Goal: Task Accomplishment & Management: Use online tool/utility

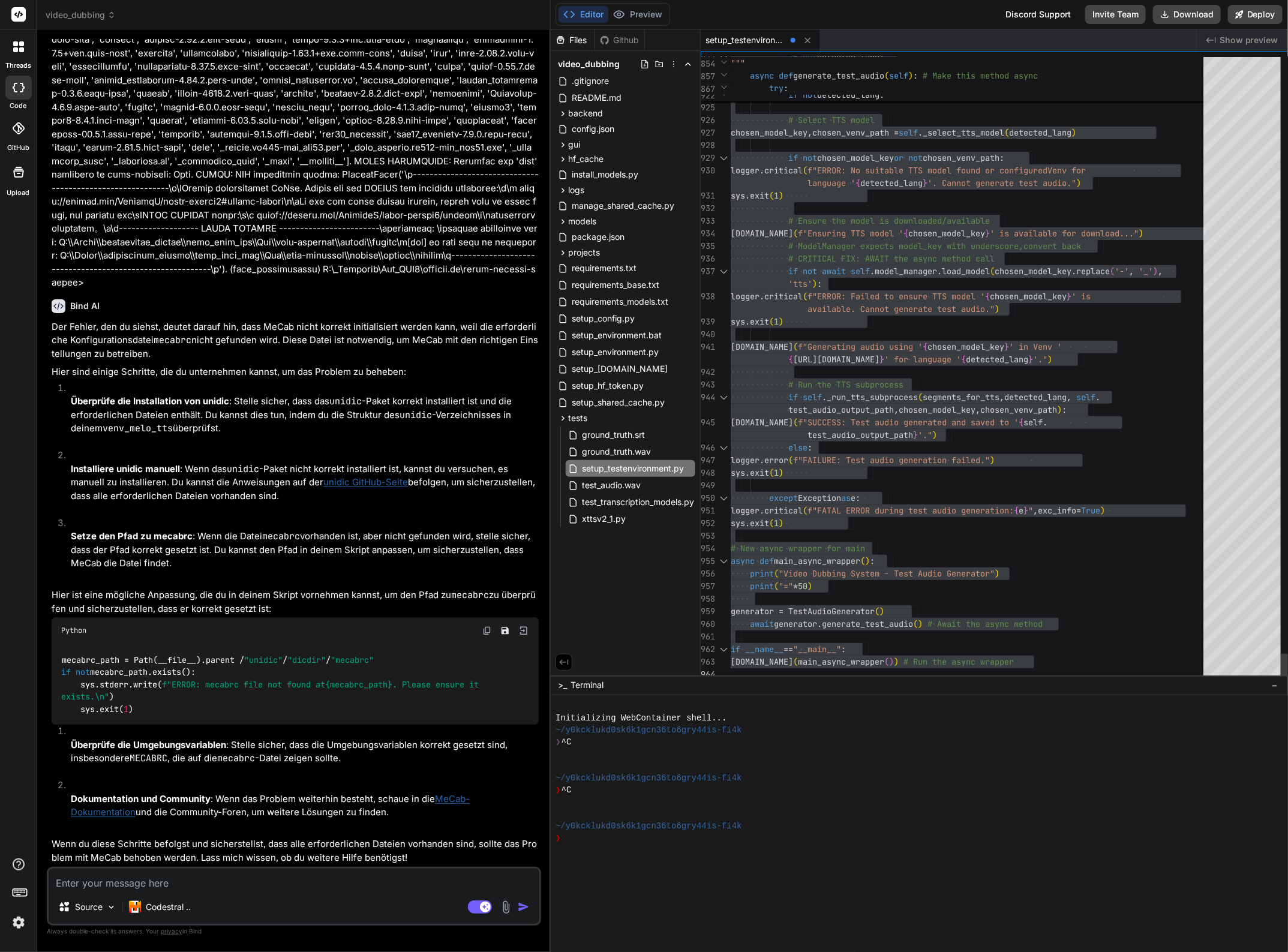
scroll to position [101, 0]
click at [203, 471] on p "Installiere unidic manuell : Wenn das unidic -Paket nicht korrekt installiert i…" at bounding box center [304, 483] width 468 height 41
click at [1066, 823] on div "~/y0kcklukd0sk6k1gcn36to6gry44is-fi4k" at bounding box center [963, 827] width 817 height 12
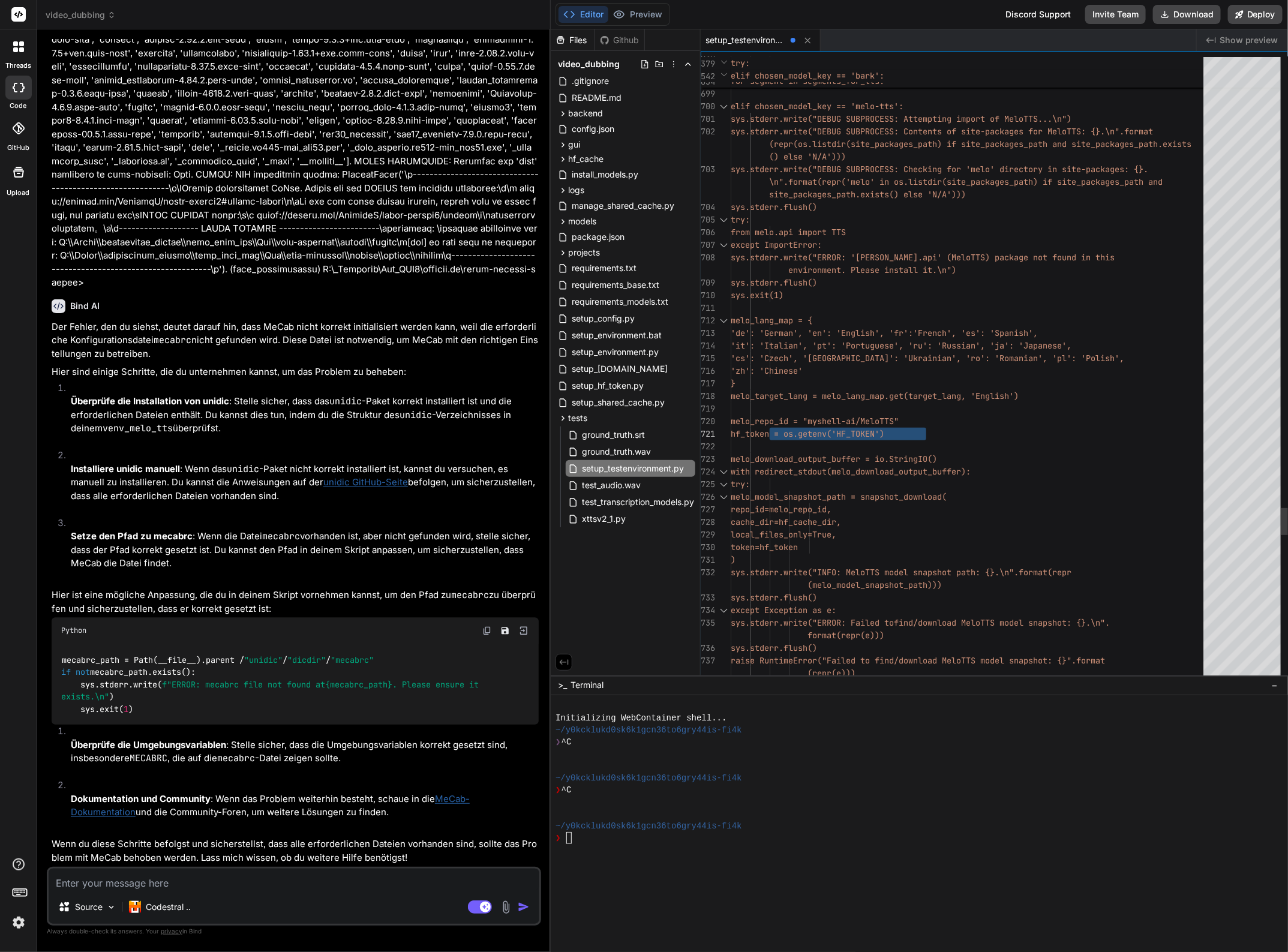
drag, startPoint x: 769, startPoint y: 436, endPoint x: 929, endPoint y: 433, distance: 160.0
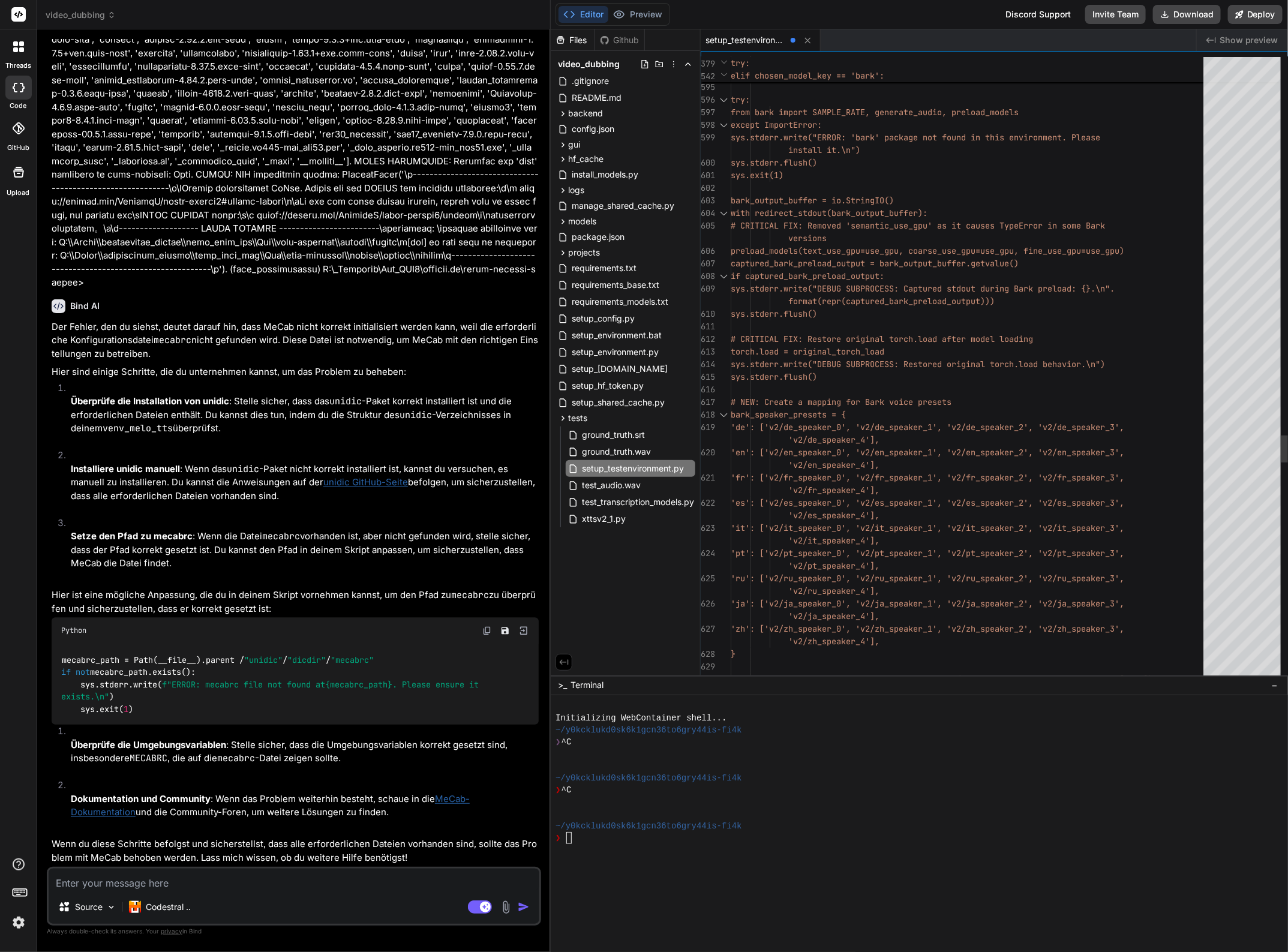
type textarea "melo_repo_id = "myshell-ai/MeloTTS" hf_token = os.getenv('HF_TOKEN') melo_downl…"
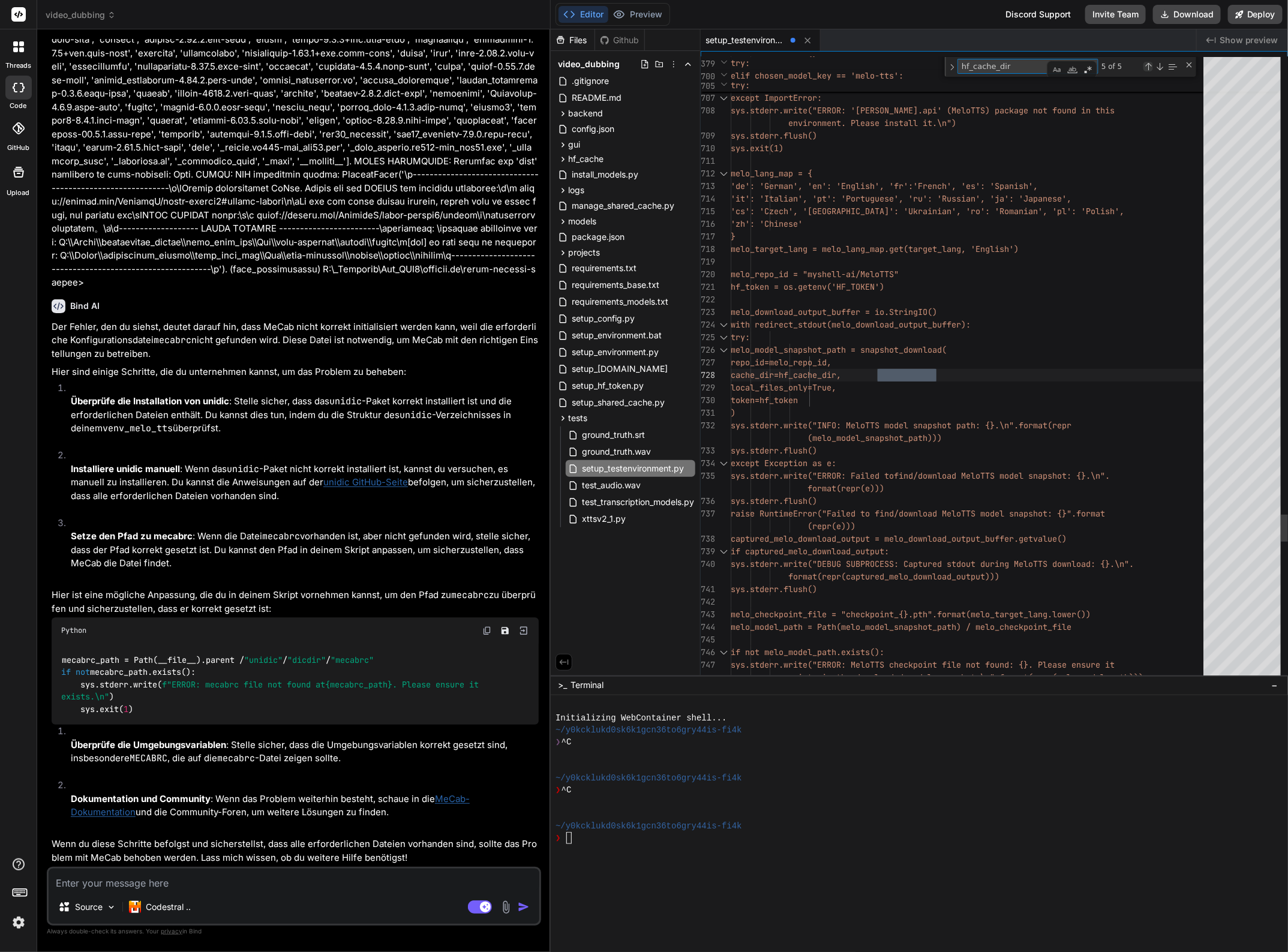
type textarea "hf_cache_dir"
click at [1148, 67] on div "Previous Match (Shift+Enter)" at bounding box center [1148, 66] width 10 height 10
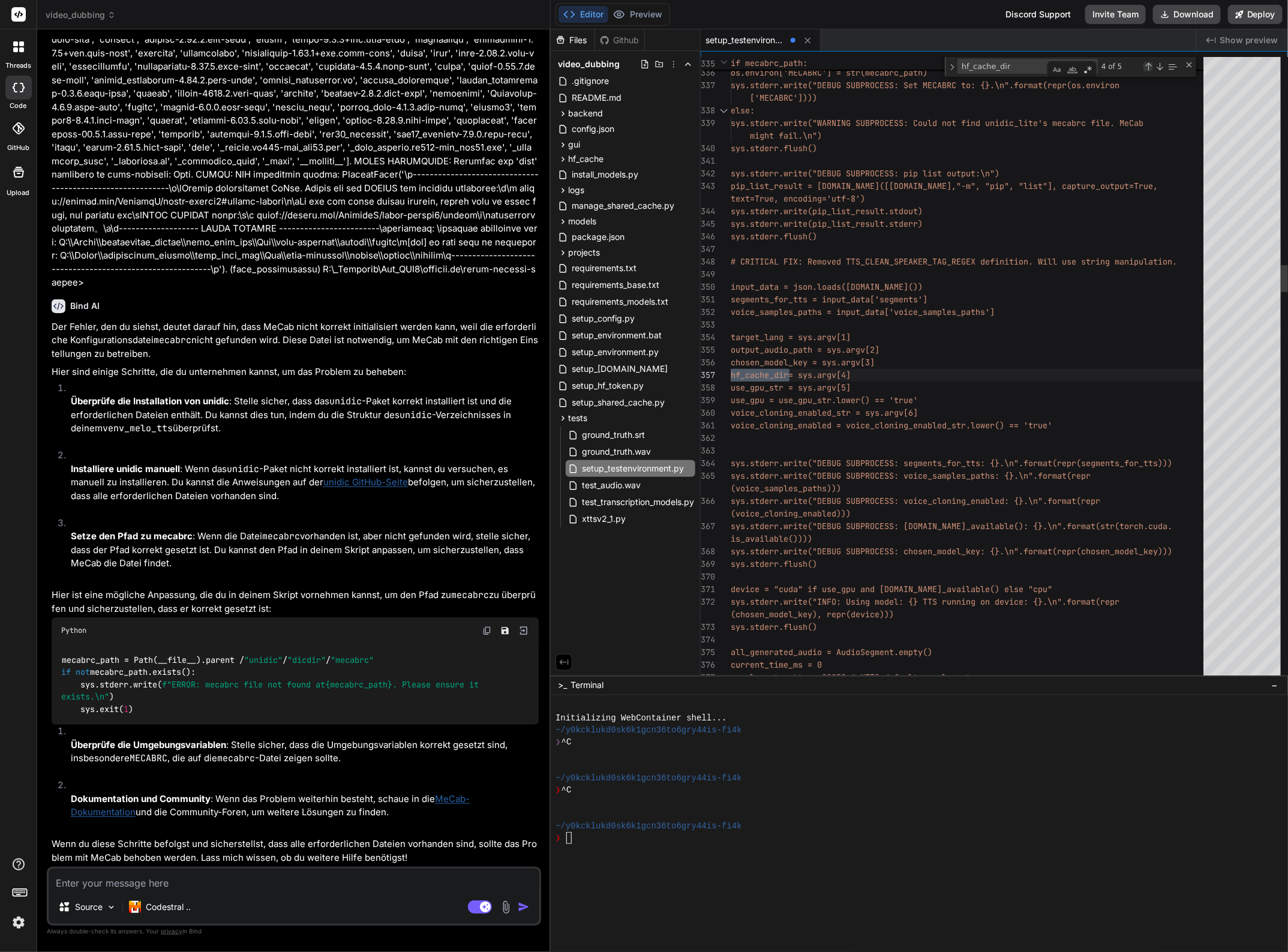
click at [1148, 67] on div "Previous Match (Shift+Enter)" at bounding box center [1148, 66] width 10 height 10
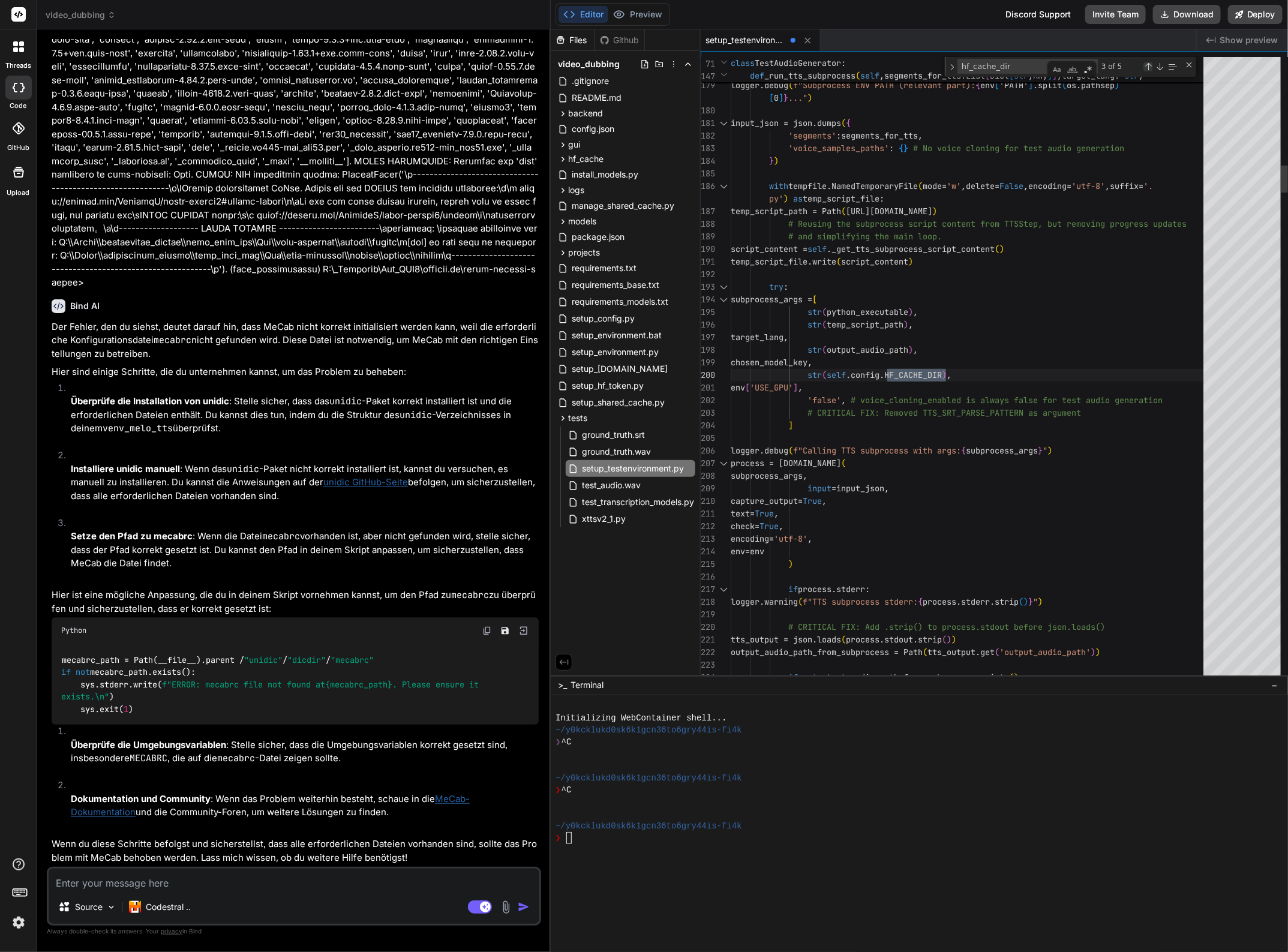
click at [1148, 67] on div "Previous Match (Shift+Enter)" at bounding box center [1148, 66] width 10 height 10
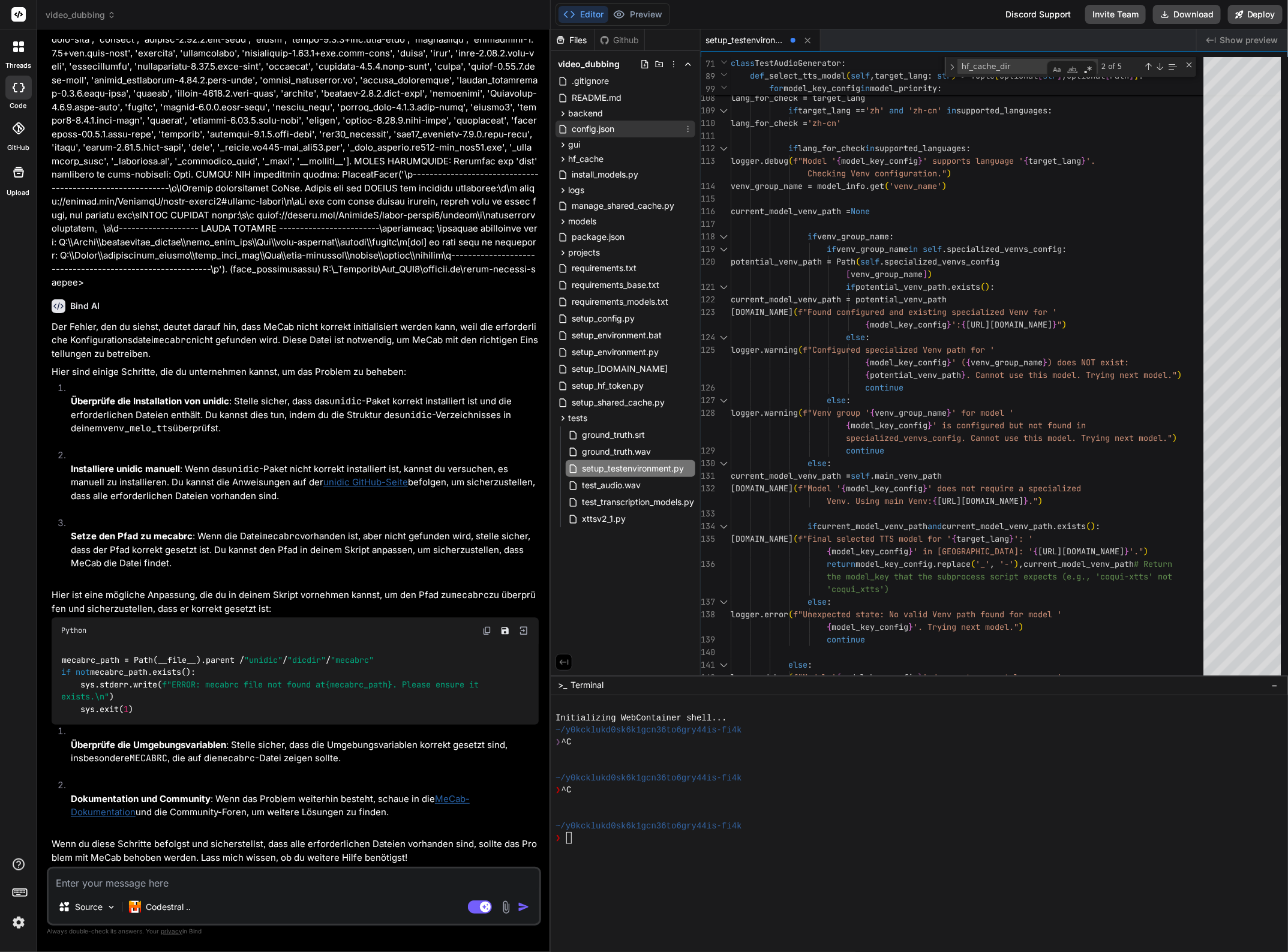
click at [601, 129] on span "config.json" at bounding box center [592, 129] width 45 height 14
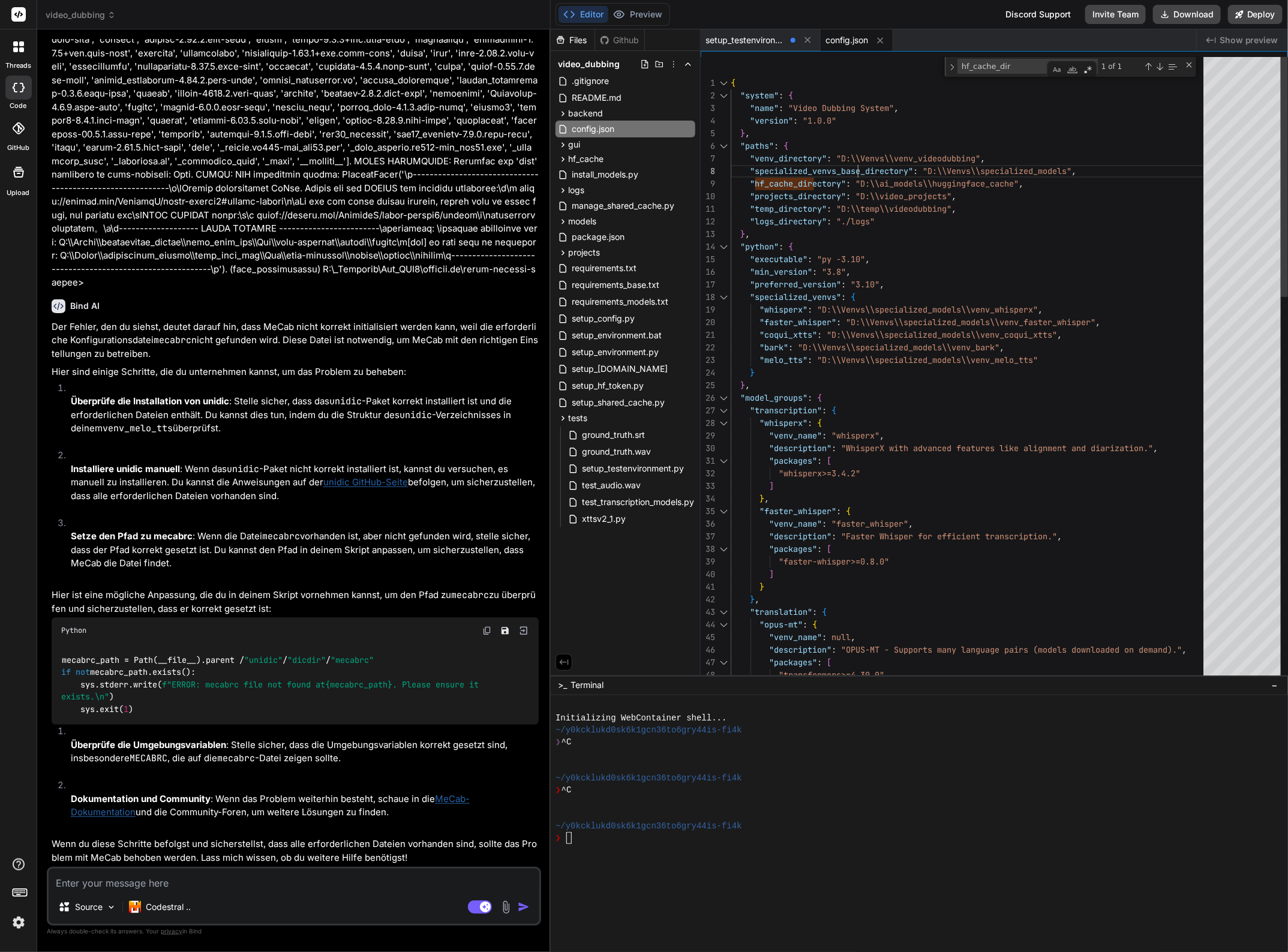
scroll to position [88, 0]
drag, startPoint x: 858, startPoint y: 182, endPoint x: 1021, endPoint y: 182, distance: 163.0
click at [1021, 182] on div ""transformers>=4.30.0" , "venv_name" : null , "description" : "OPUS-MT - Suppor…" at bounding box center [970, 867] width 480 height 1621
drag, startPoint x: 890, startPoint y: 194, endPoint x: 880, endPoint y: 193, distance: 10.0
click at [890, 194] on div ""transformers>=4.30.0" , "venv_name" : null , "description" : "OPUS-MT - Suppor…" at bounding box center [970, 867] width 480 height 1621
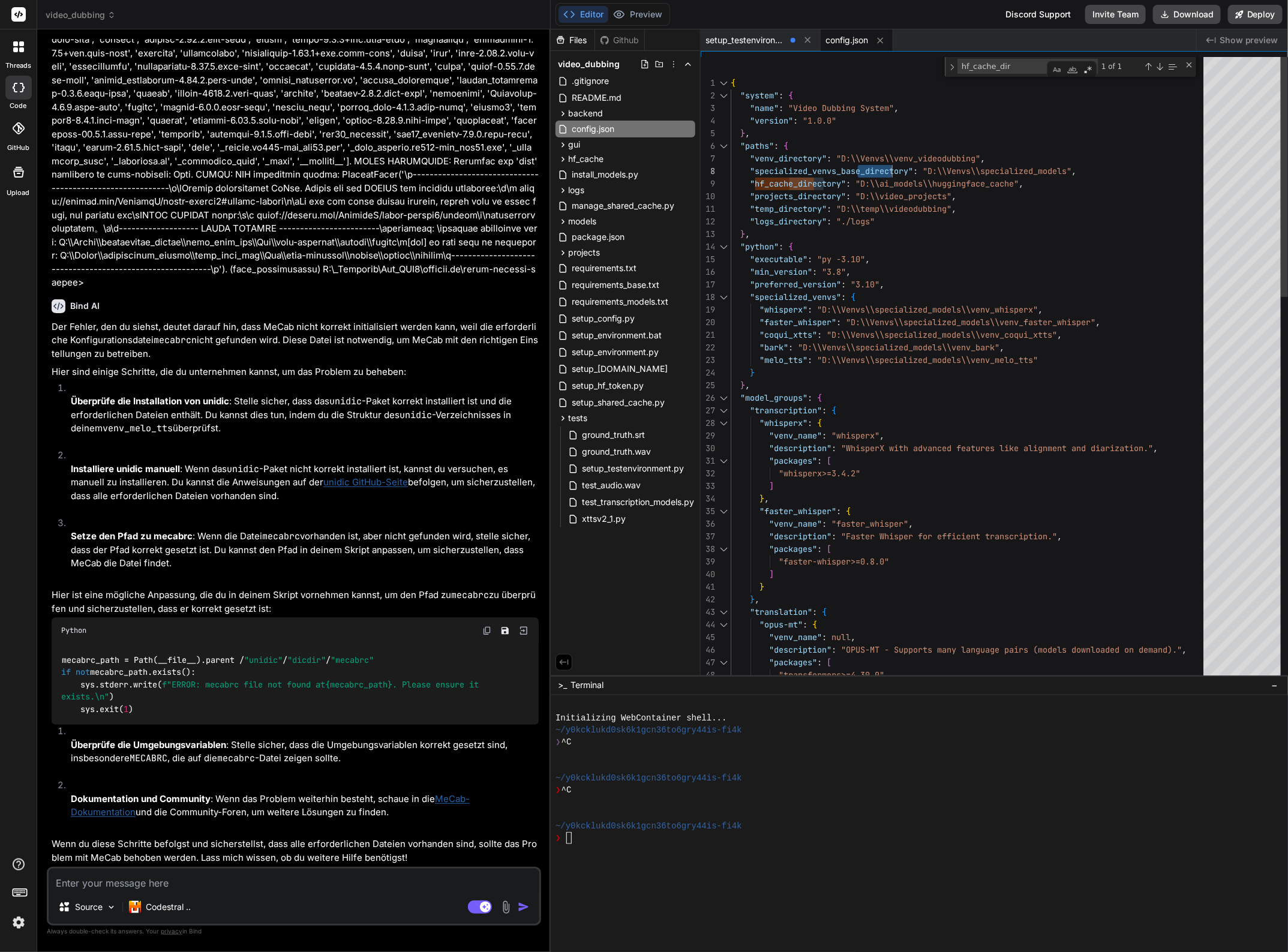
drag, startPoint x: 857, startPoint y: 183, endPoint x: 888, endPoint y: 181, distance: 31.1
click at [891, 182] on div ""transformers>=4.30.0" , "venv_name" : null , "description" : "OPUS-MT - Suppor…" at bounding box center [970, 867] width 480 height 1621
click at [874, 190] on div ""transformers>=4.30.0" , "venv_name" : null , "description" : "OPUS-MT - Suppor…" at bounding box center [970, 867] width 480 height 1621
click at [858, 182] on div ""transformers>=4.30.0" , "venv_name" : null , "description" : "OPUS-MT - Suppor…" at bounding box center [970, 867] width 480 height 1621
click at [744, 42] on span "setup_testenvironment.py" at bounding box center [746, 40] width 81 height 12
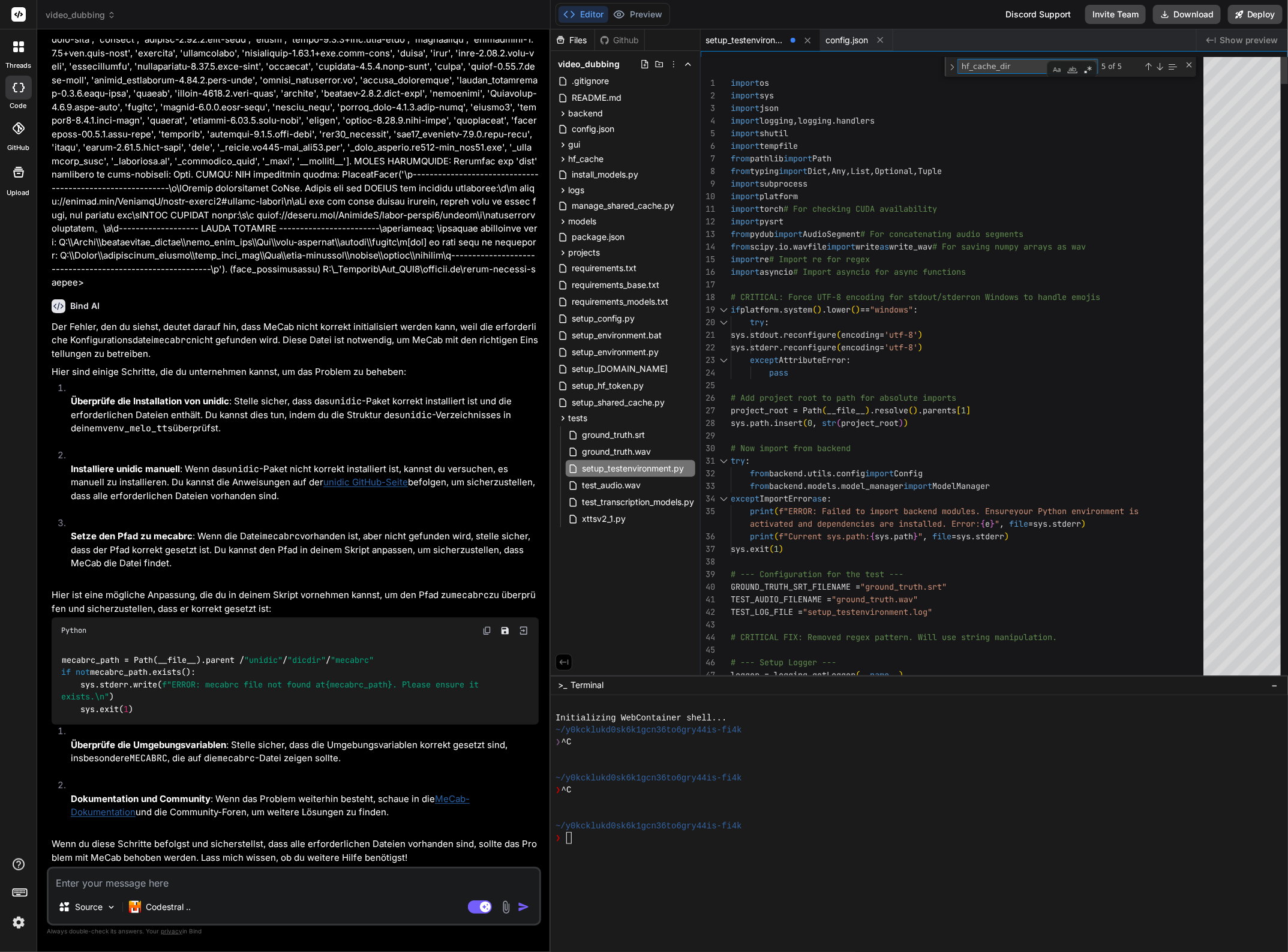
drag, startPoint x: 973, startPoint y: 65, endPoint x: 1009, endPoint y: 65, distance: 36.0
click at [1009, 65] on textarea "hf_cache_dir" at bounding box center [1008, 67] width 100 height 14
type textarea "melo_repo_id = "myshell-ai/MeloTTS" hf_token = os.getenv('HF_TOKEN') melo_downl…"
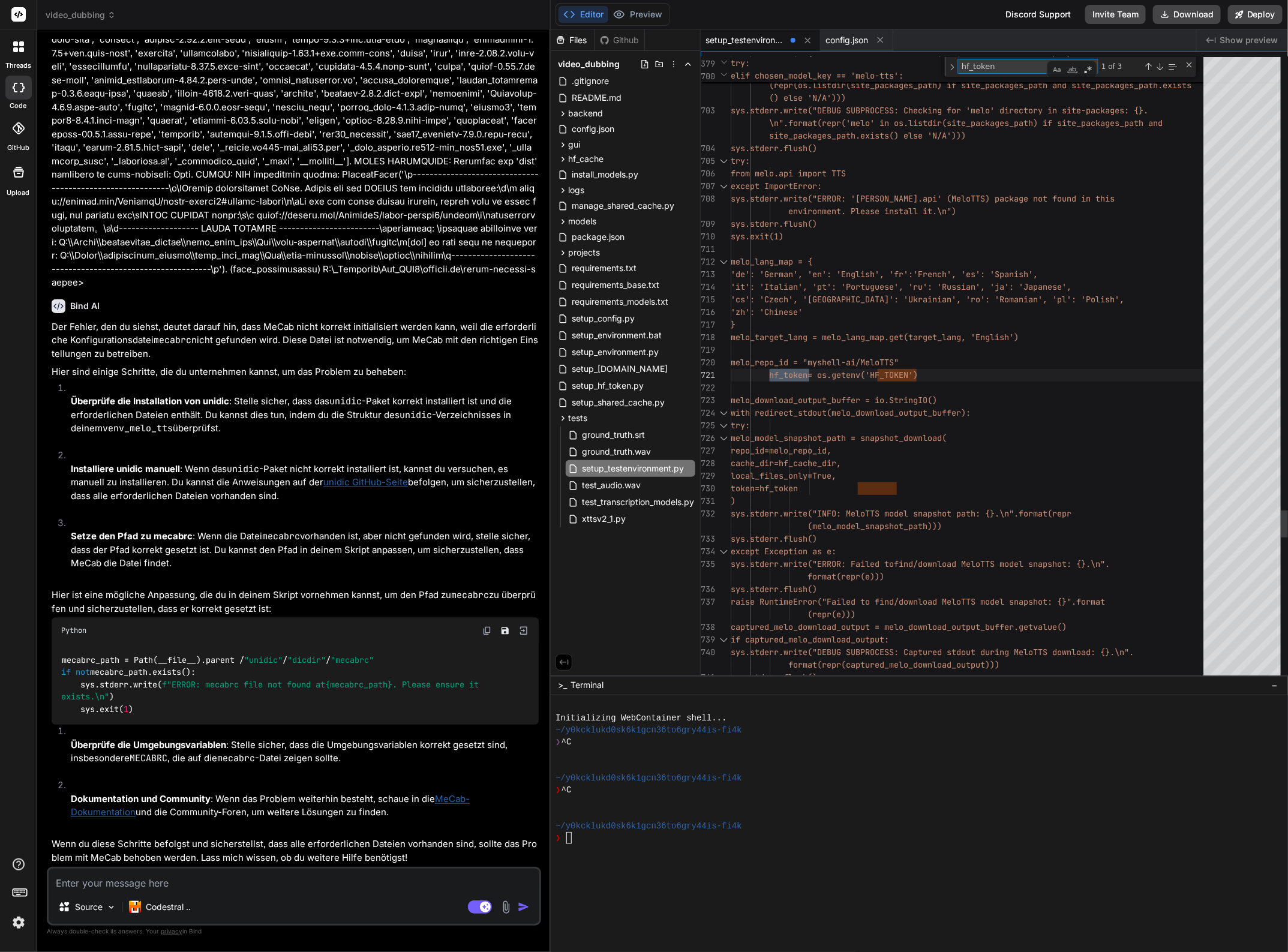
type textarea "hf_token"
click at [929, 352] on div at bounding box center [970, 350] width 480 height 12
click at [1148, 68] on div "Previous Match (Shift+Enter)" at bounding box center [1148, 66] width 10 height 10
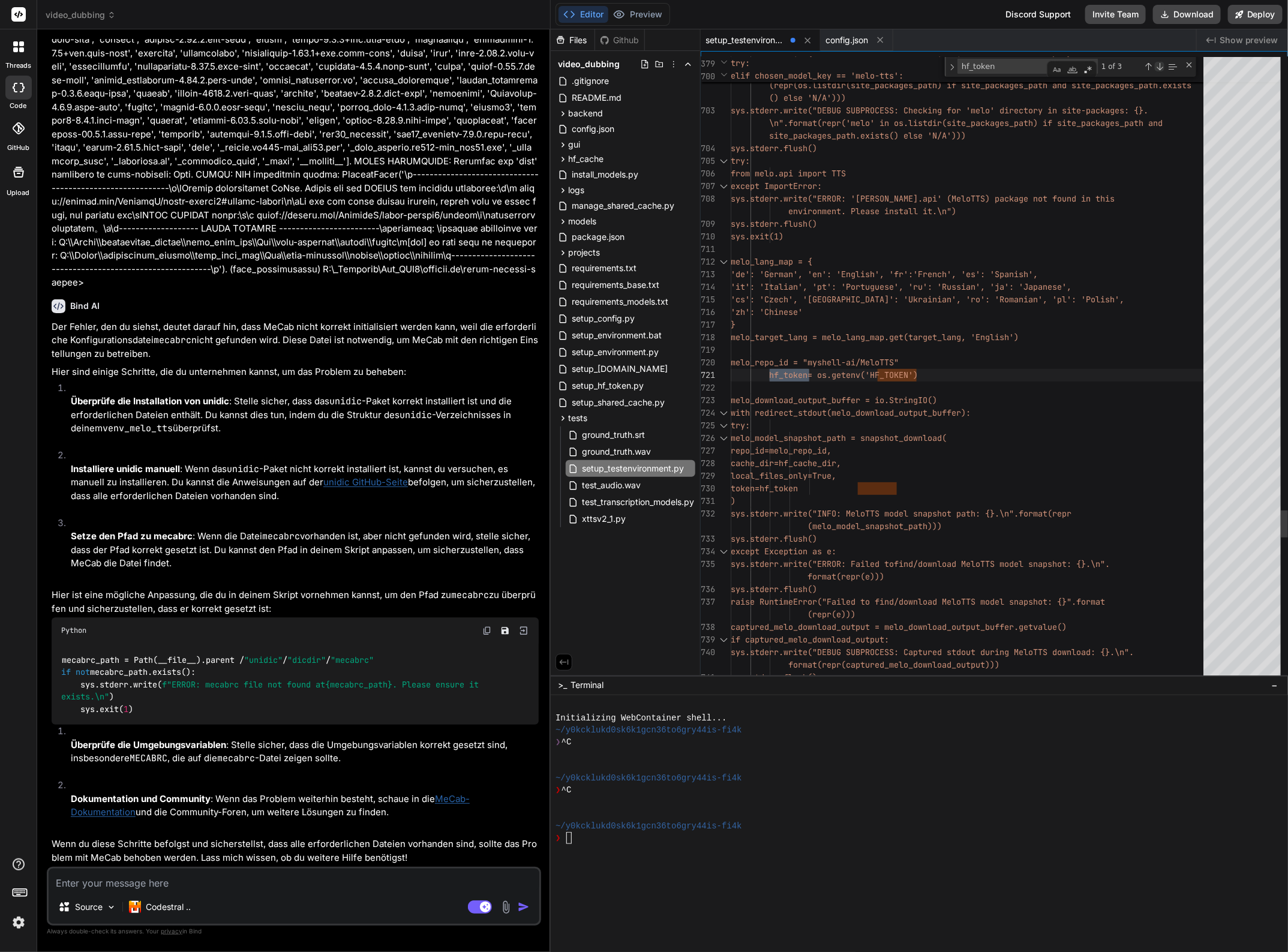
click at [1159, 67] on div "Next Match (Enter)" at bounding box center [1160, 66] width 10 height 10
type textarea "melo_repo_id = "myshell-ai/MeloTTS" hf_token = os.getenv('HF_TOKEN') melo_downl…"
click at [1159, 67] on div "Next Match (Enter)" at bounding box center [1160, 66] width 10 height 10
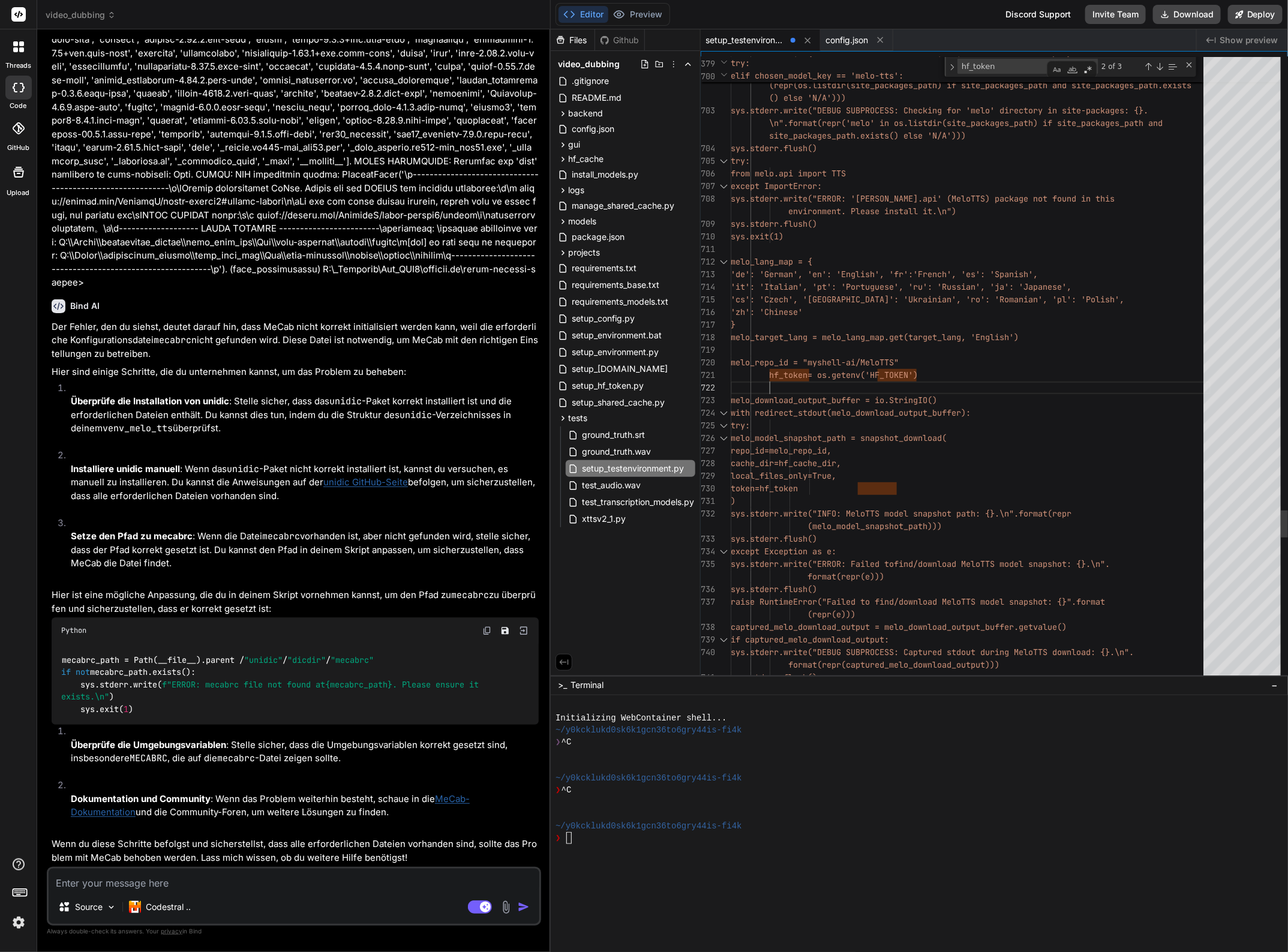
click at [1012, 67] on textarea "hf_token" at bounding box center [1008, 67] width 100 height 14
drag, startPoint x: 1012, startPoint y: 67, endPoint x: 952, endPoint y: 66, distance: 60.0
click at [952, 66] on div "hf_token hf_token 2 of 3" at bounding box center [1070, 67] width 252 height 20
type textarea "o"
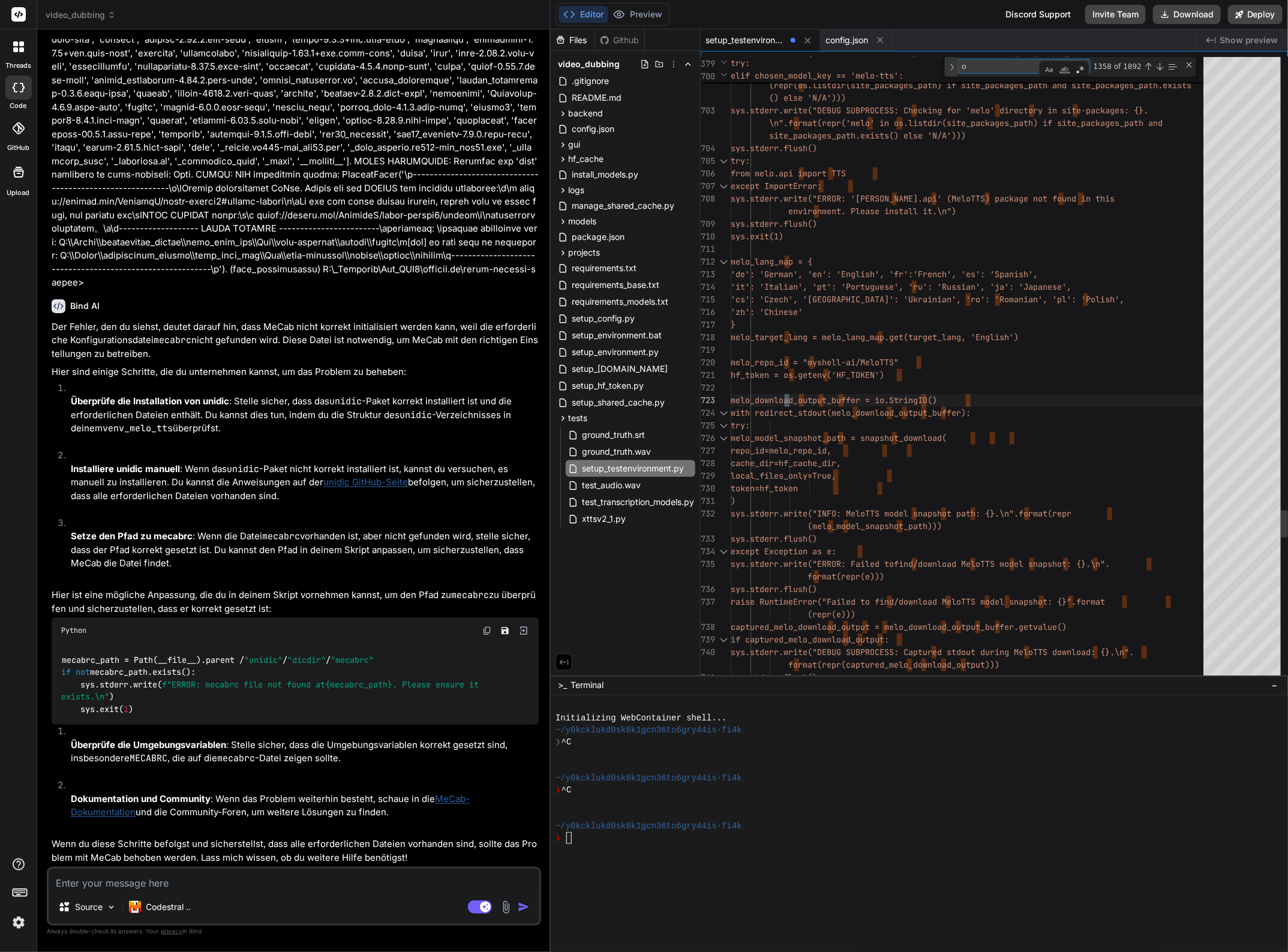
type textarea "for segment in segments_for_tts: silence_duration_ms = int((segment['start'] * …"
type textarea "os"
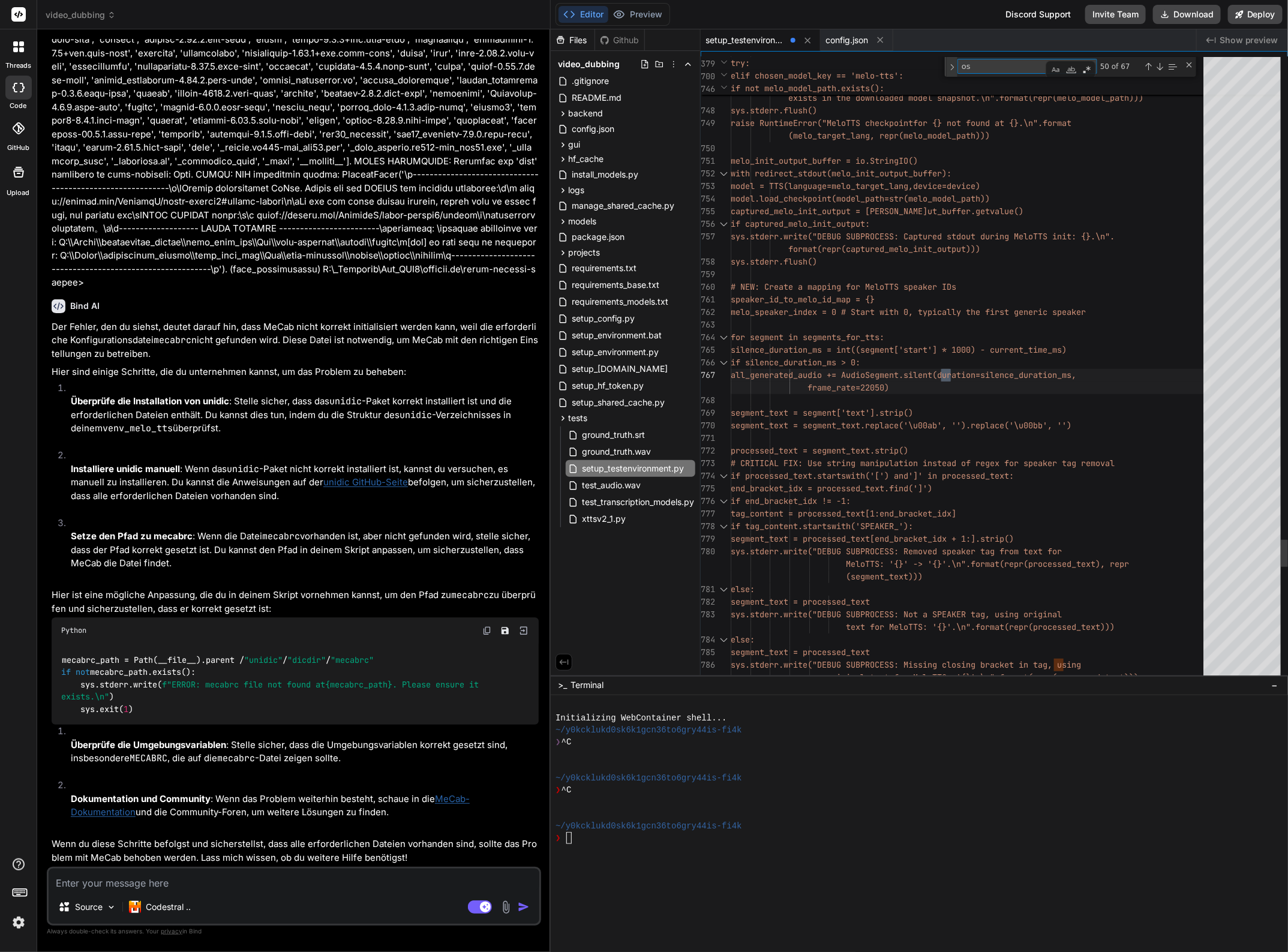
type textarea "env = os.environ.copy() env['HF_HOME'] = str(self.config.HF_CACHE_DIR) env['TRA…"
type textarea "os."
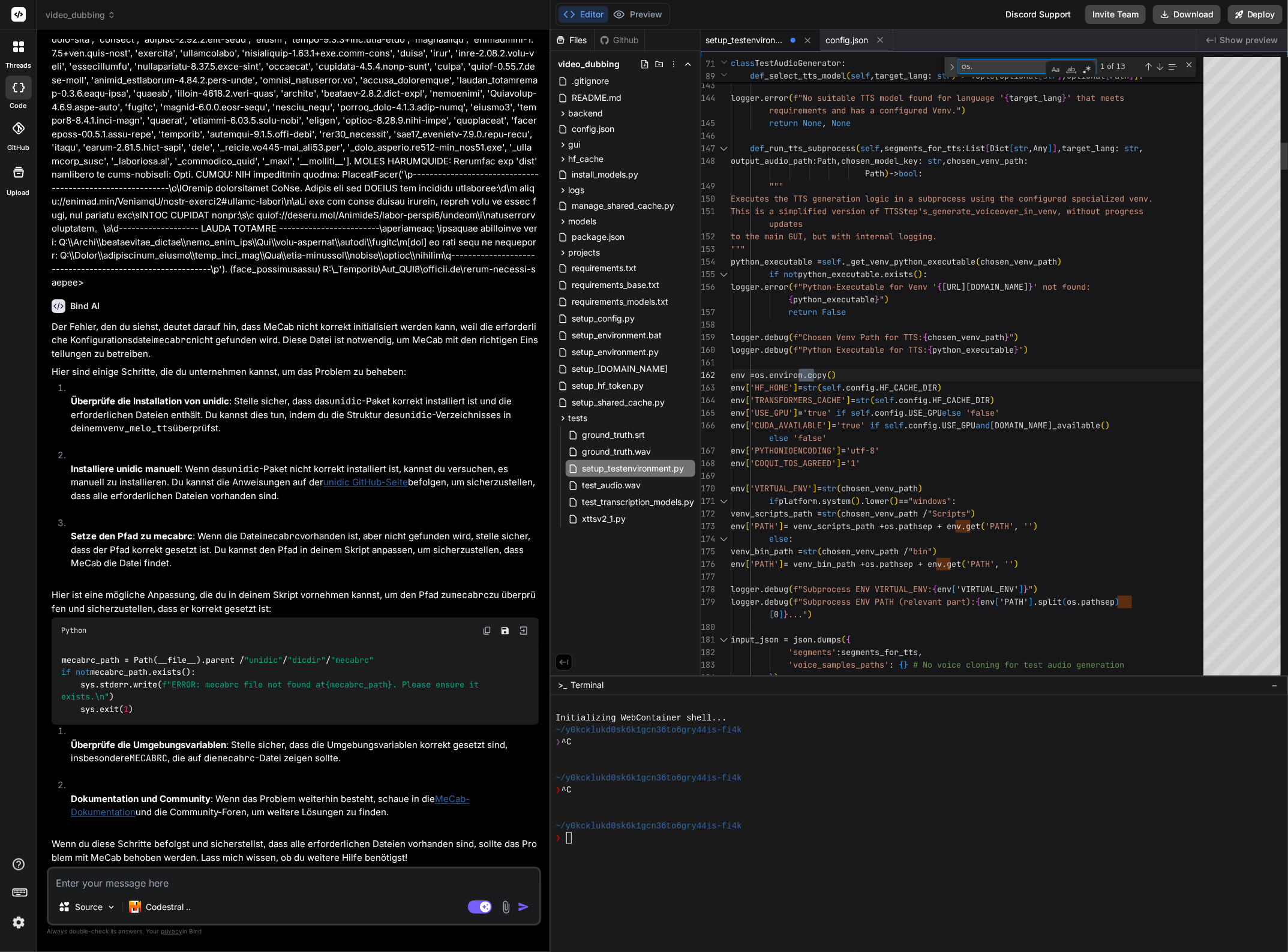
type textarea "melo_repo_id = "myshell-ai/MeloTTS" hf_token = os.getenv('HF_TOKEN') melo_downl…"
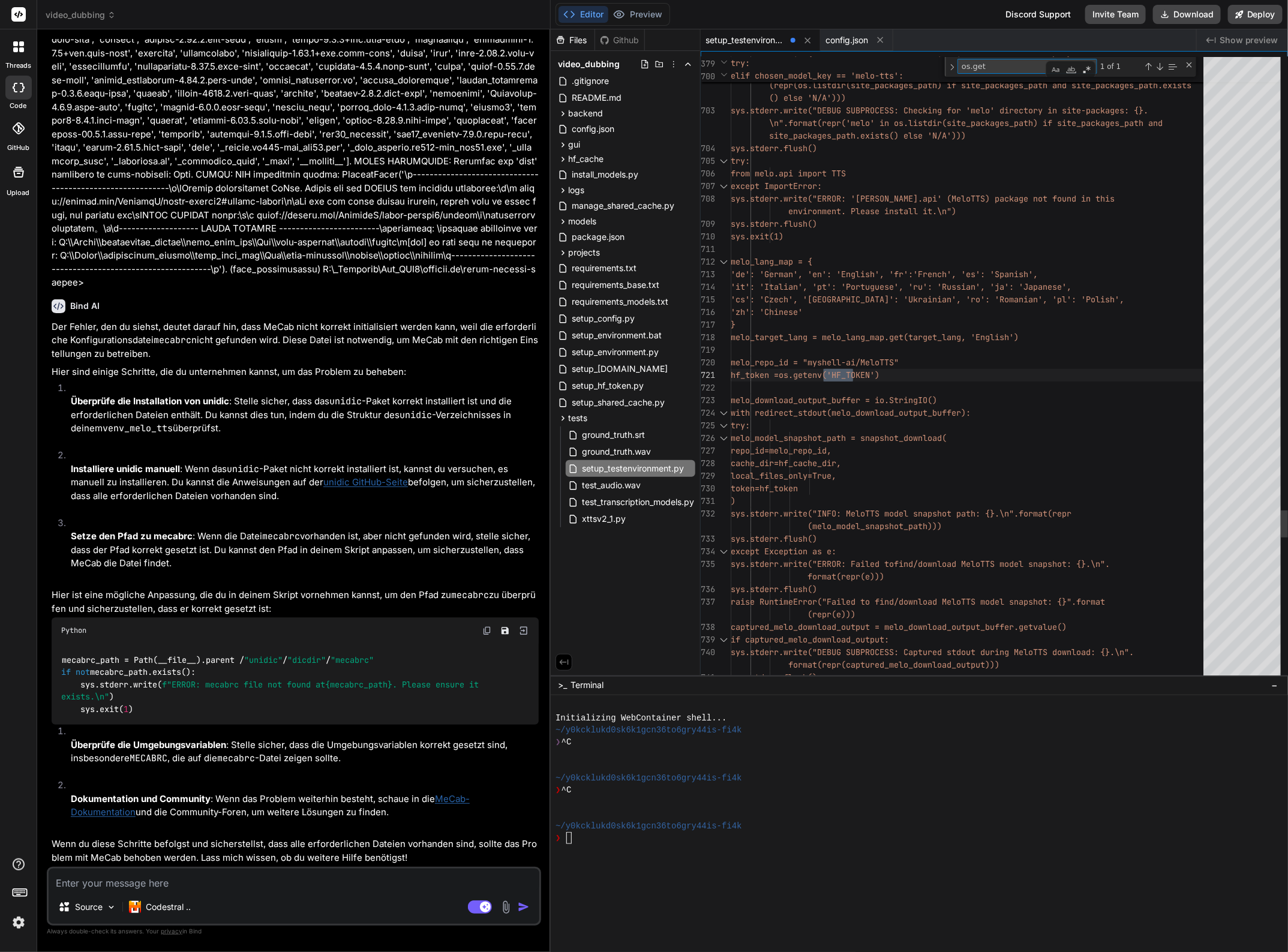
type textarea "os.get"
click at [1145, 64] on div "Previous Match (Shift+Enter)" at bounding box center [1148, 66] width 10 height 10
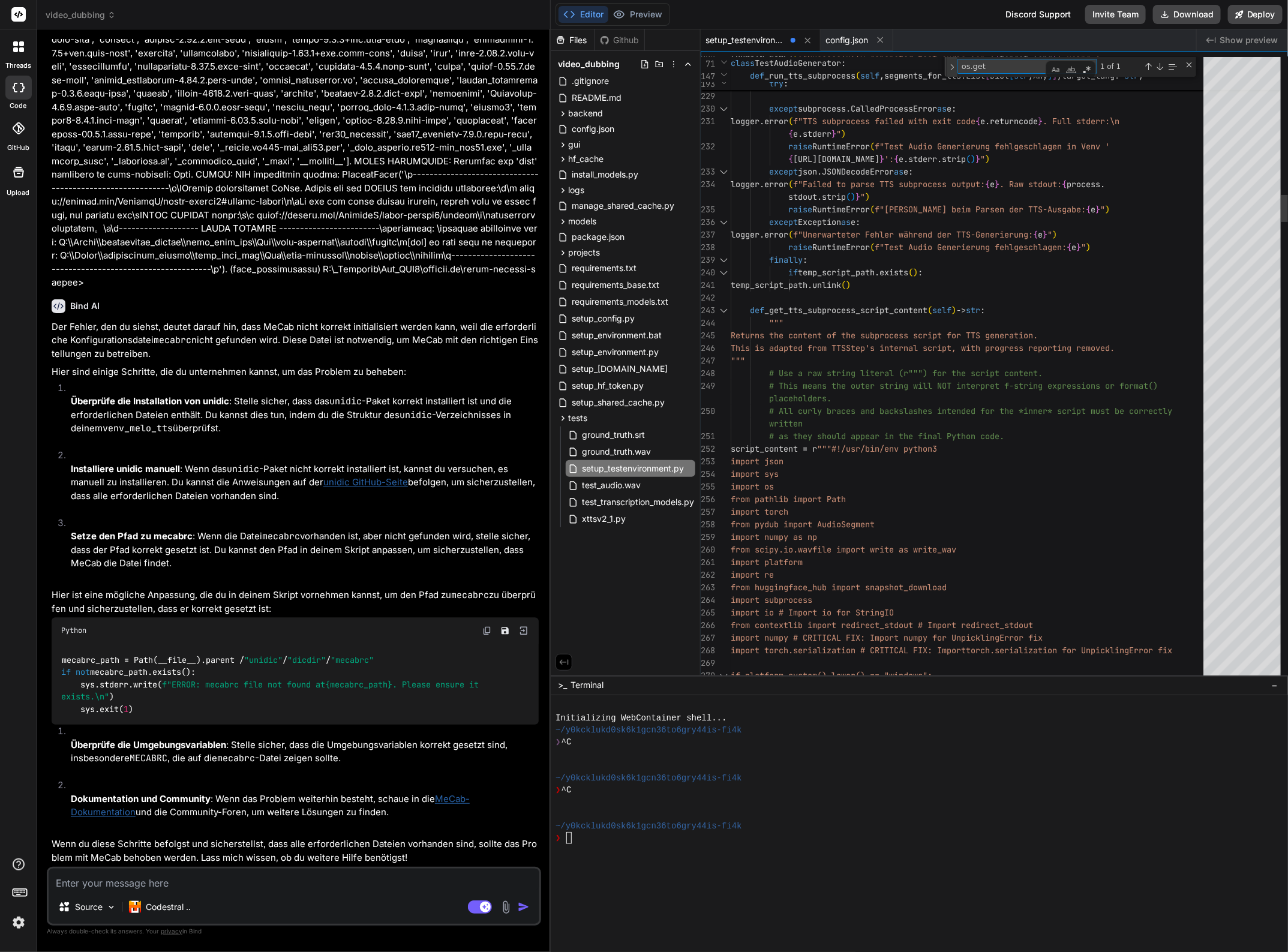
drag, startPoint x: 999, startPoint y: 63, endPoint x: 948, endPoint y: 58, distance: 51.2
click at [948, 58] on div "os.get os.get 1 of 1" at bounding box center [1070, 67] width 252 height 20
type textarea "sys.exit(1) melo_lang_map = { 'de': 'German', 'en': 'English', 'fr': 'French', …"
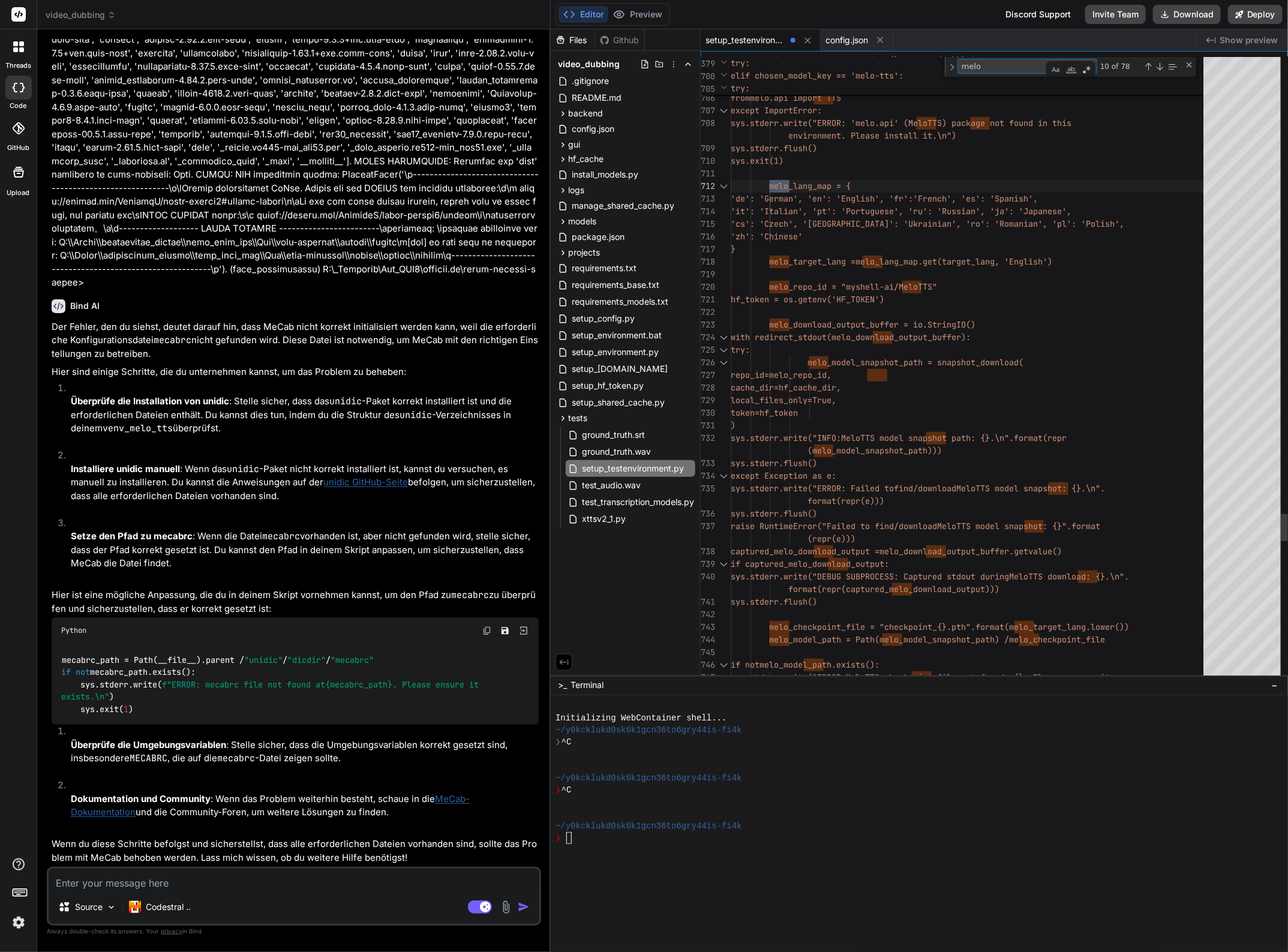
type textarea "melo"
type textarea "melo_repo_id = "myshell-ai/MeloTTS" hf_token = os.getenv('HF_TOKEN') melo_downl…"
drag, startPoint x: 829, startPoint y: 389, endPoint x: 872, endPoint y: 383, distance: 43.4
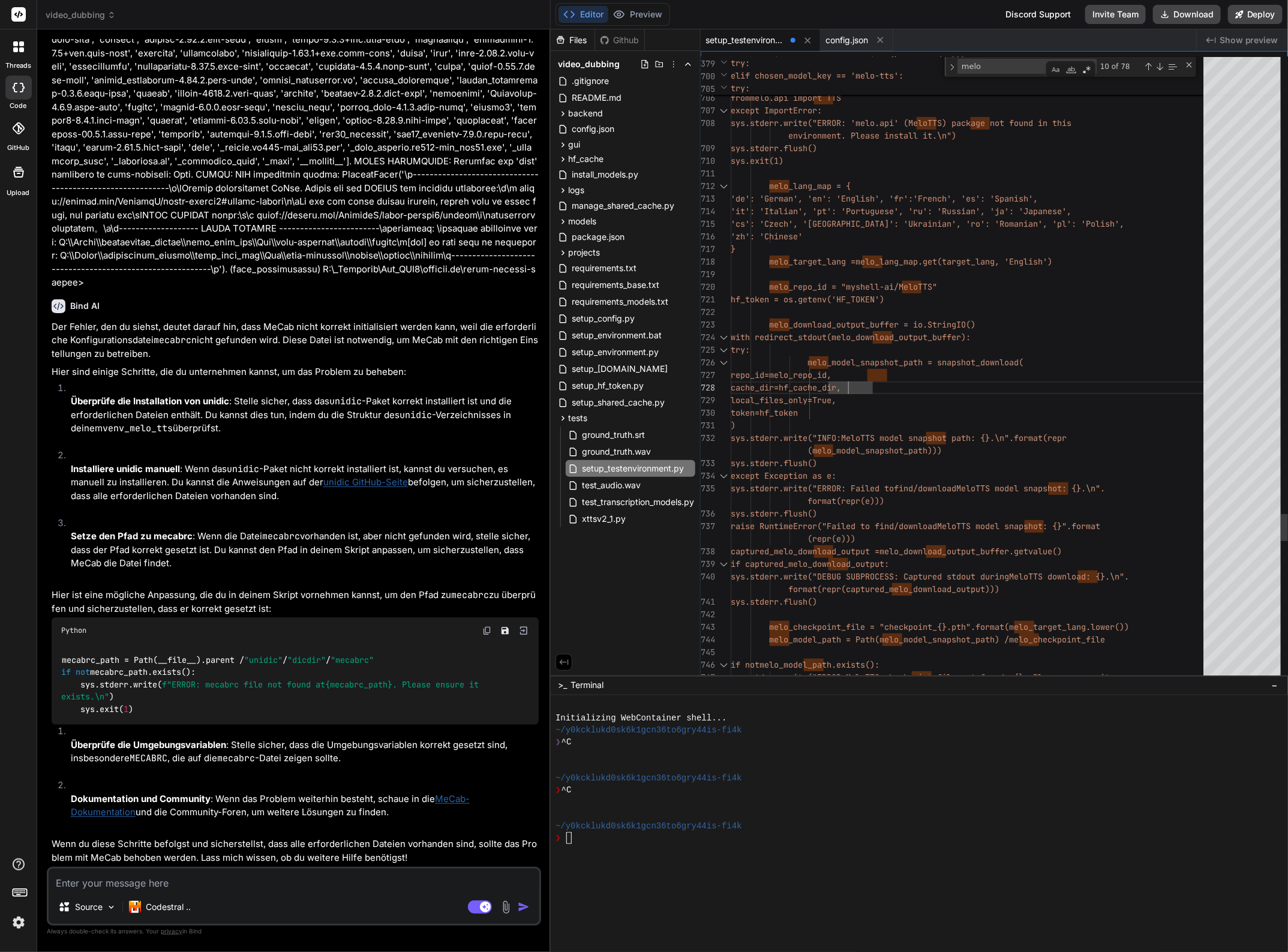
drag, startPoint x: 829, startPoint y: 384, endPoint x: 938, endPoint y: 382, distance: 109.0
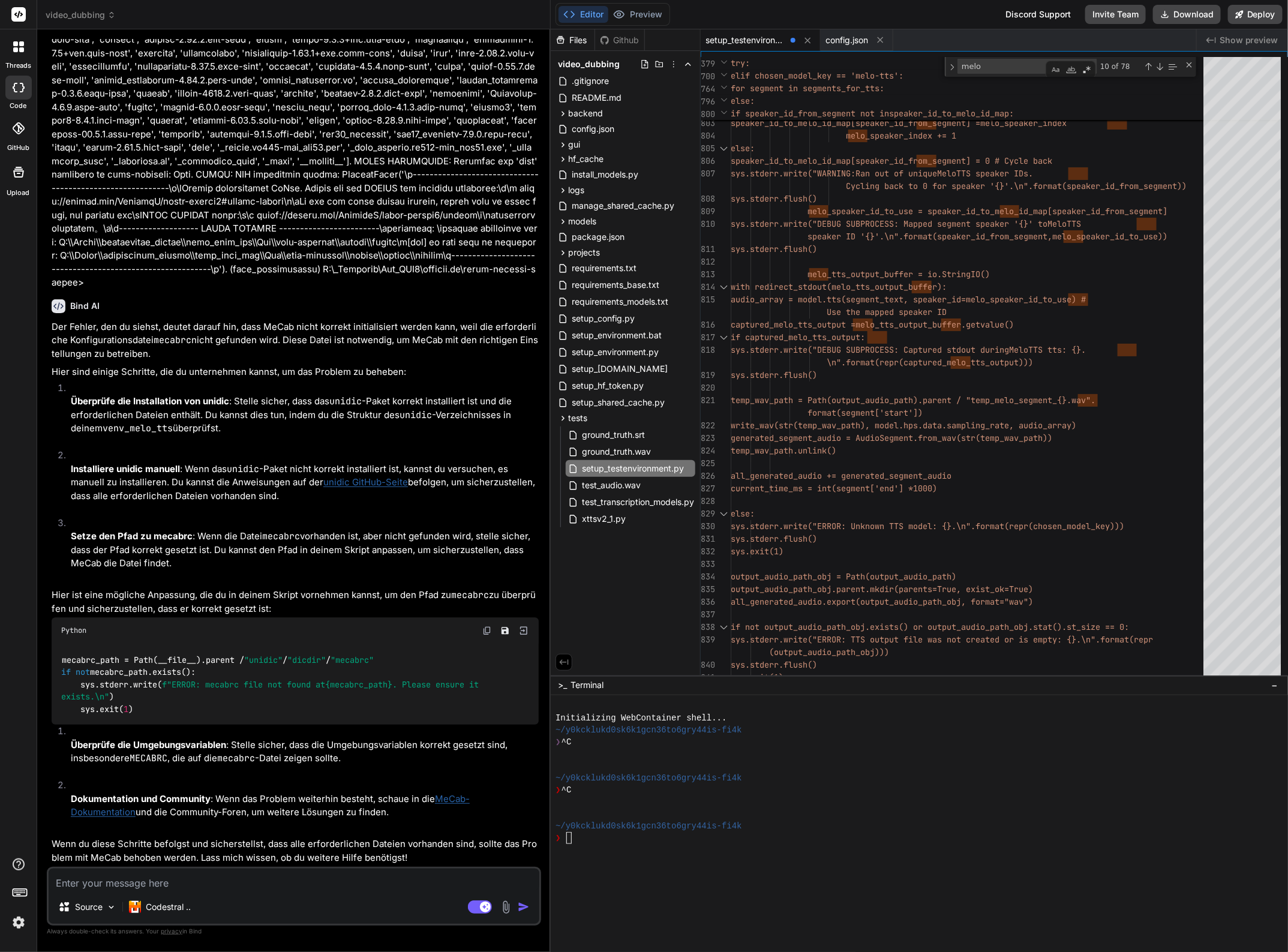
click at [105, 879] on textarea at bounding box center [293, 879] width 490 height 22
click at [109, 885] on textarea at bounding box center [293, 879] width 490 height 22
type textarea "N"
type textarea "x"
type textarea "Nu"
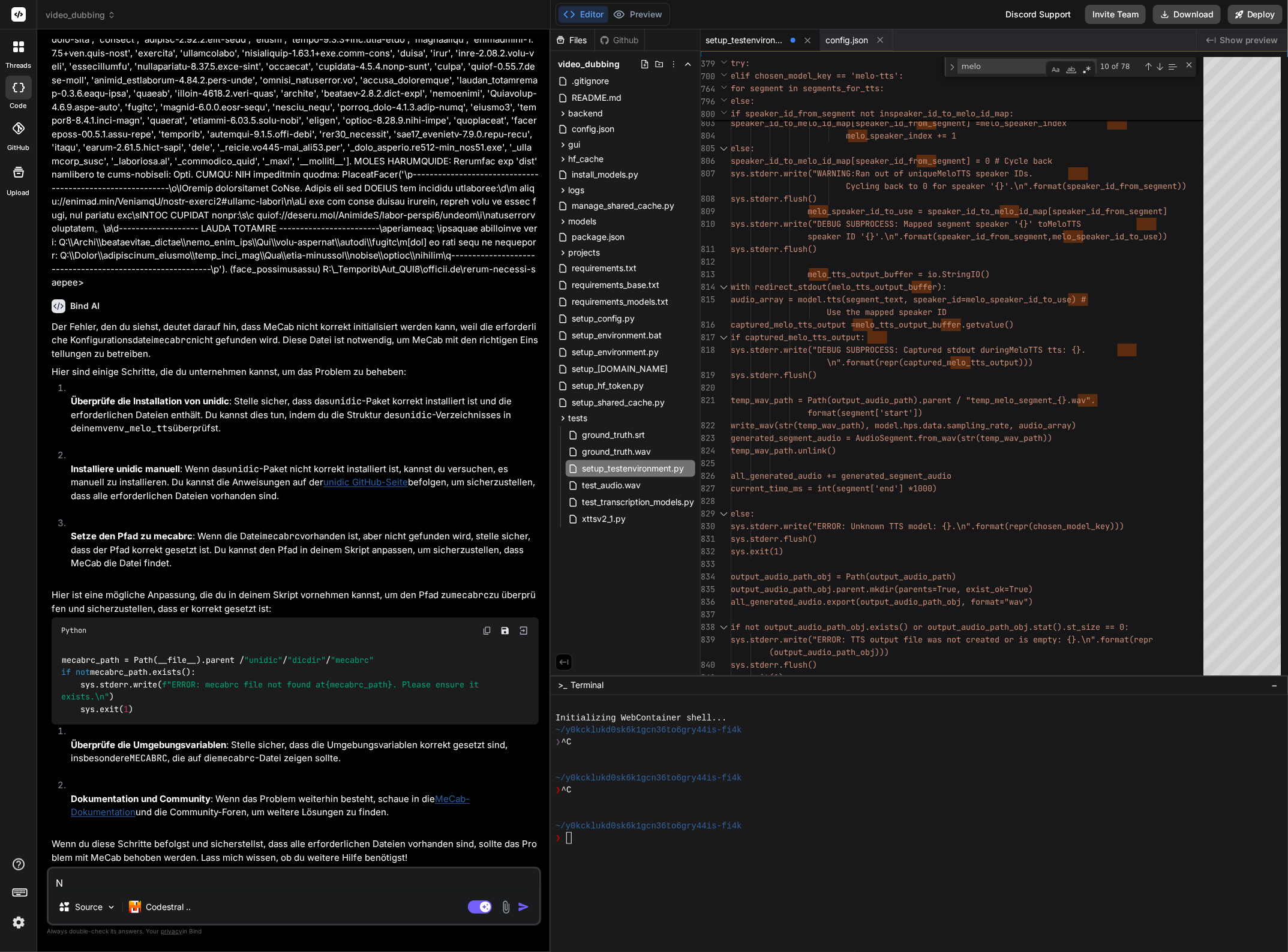
type textarea "x"
type textarea "Nun"
type textarea "x"
type textarea "Nun"
type textarea "x"
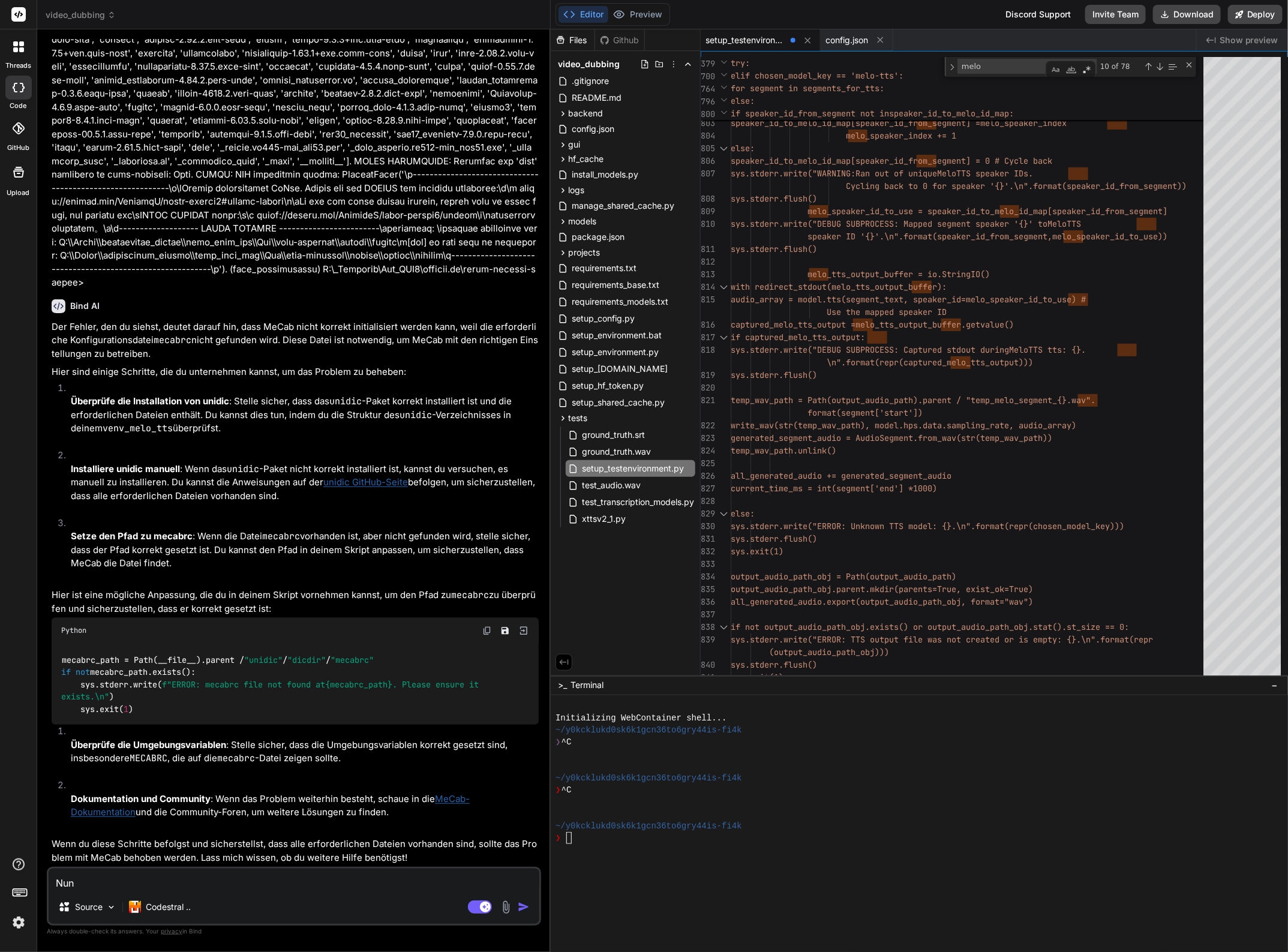
type textarea "Nun s"
type textarea "x"
type textarea "Nun sc"
type textarea "x"
type textarea "Nun sch"
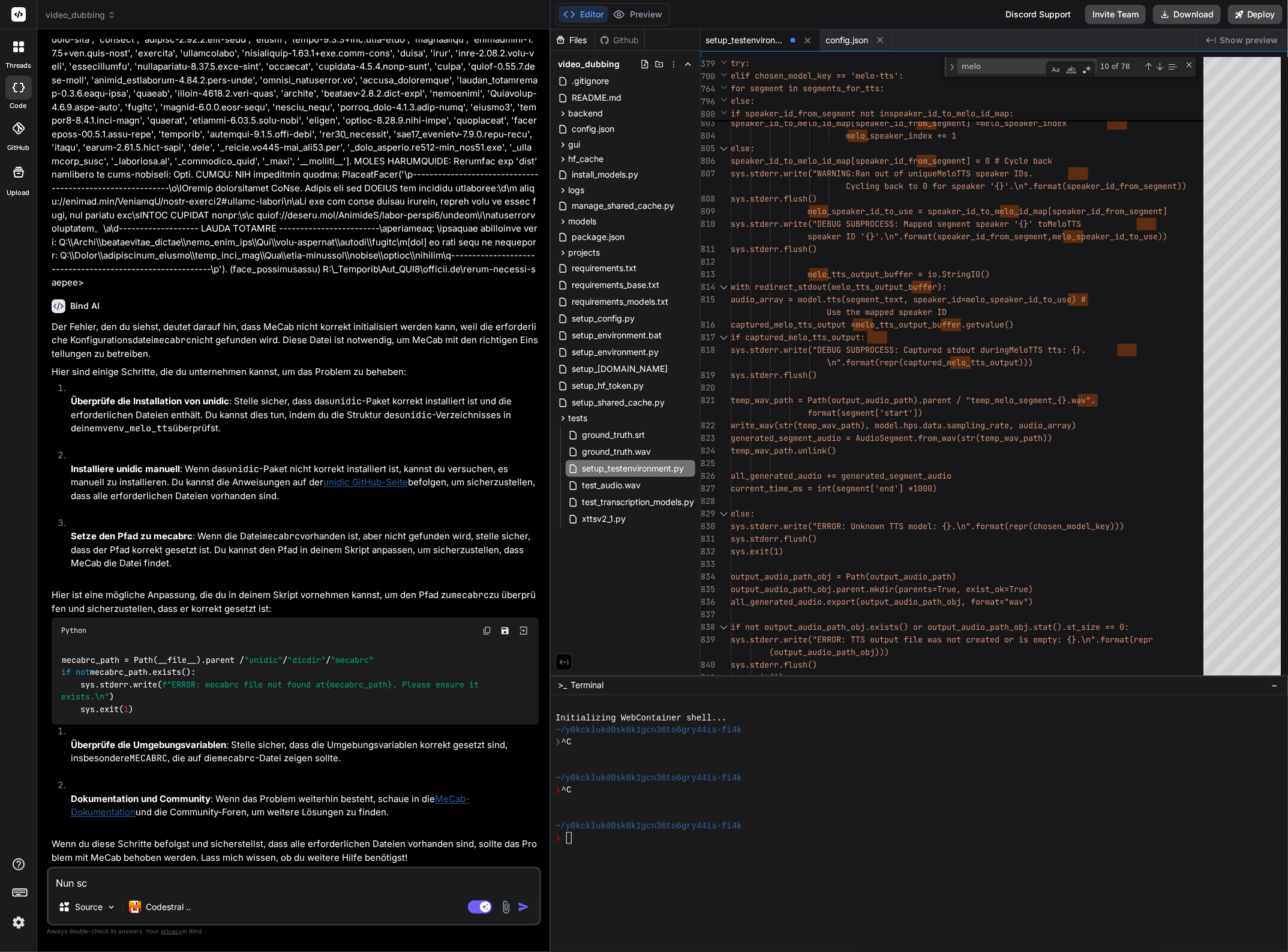
type textarea "x"
type textarea "Nun sche"
type textarea "x"
type textarea "Nun schei"
type textarea "x"
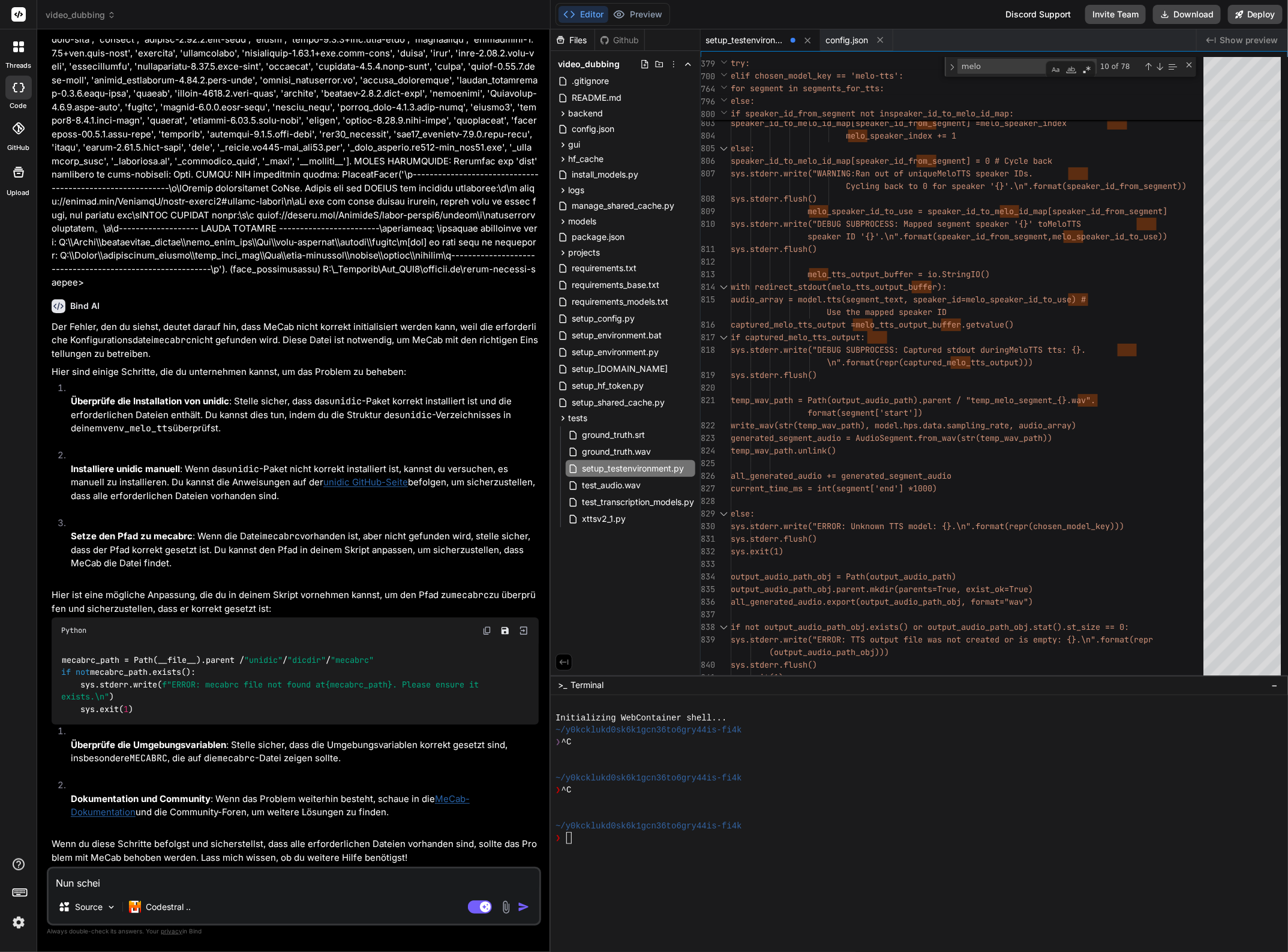
type textarea "Nun schein"
type textarea "x"
type textarea "Nun scheint"
type textarea "x"
type textarea "Nun scheint"
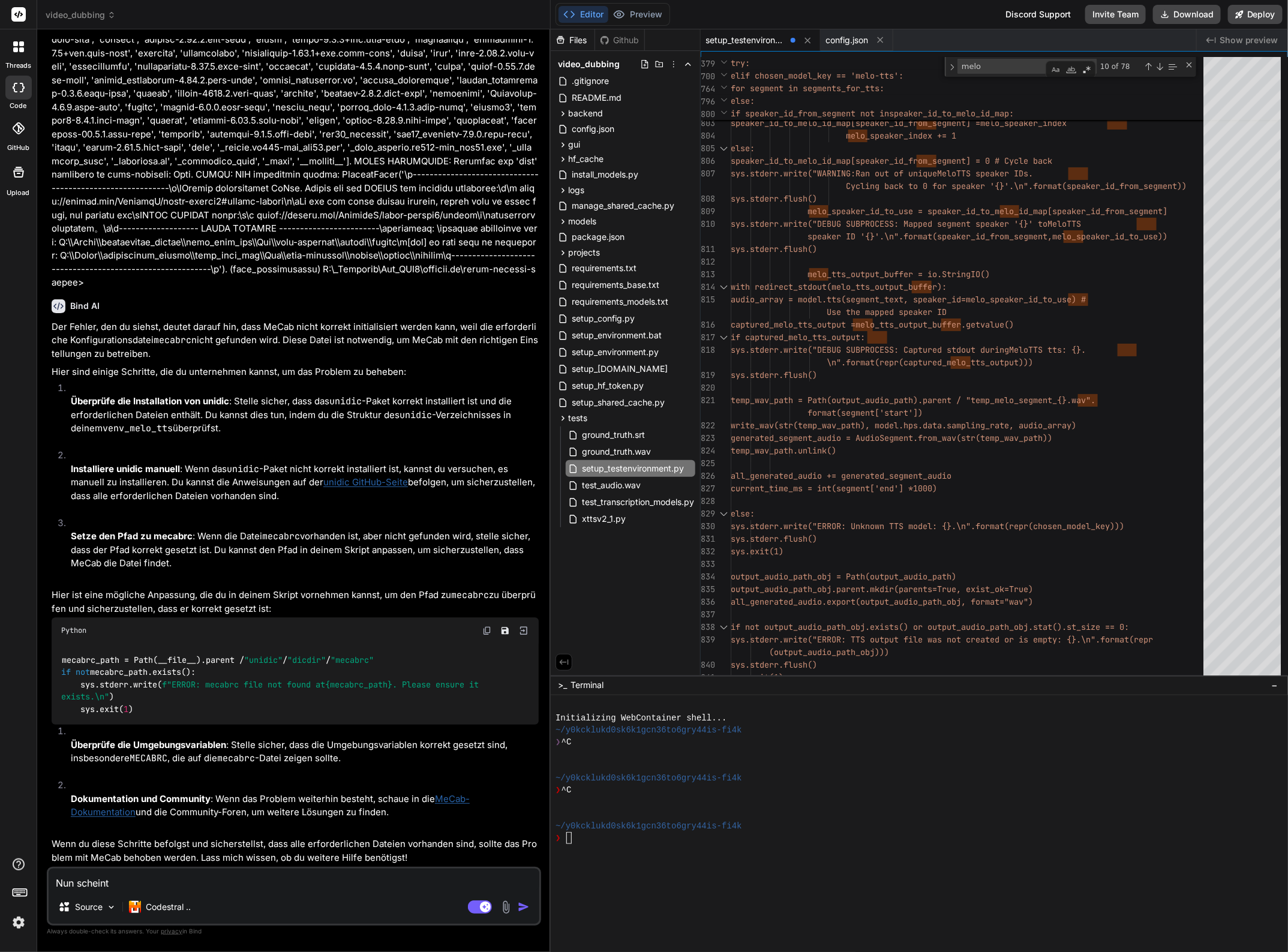
type textarea "x"
type textarea "Nun scheint u"
type textarea "x"
type textarea "Nun scheint un"
type textarea "x"
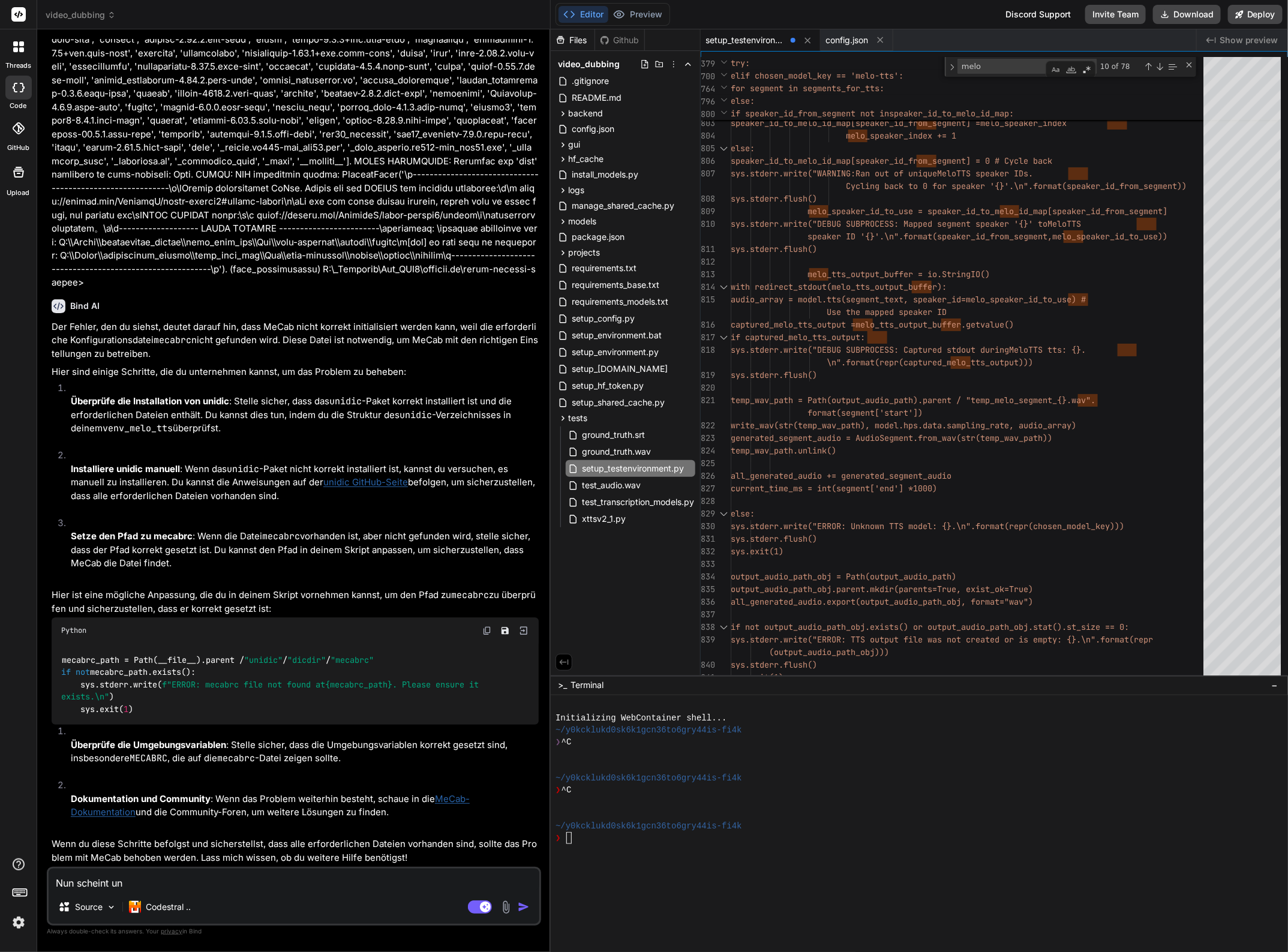
type textarea "Nun scheint uni"
type textarea "x"
type textarea "Nun scheint unid"
type textarea "x"
type textarea "Nun scheint unidi"
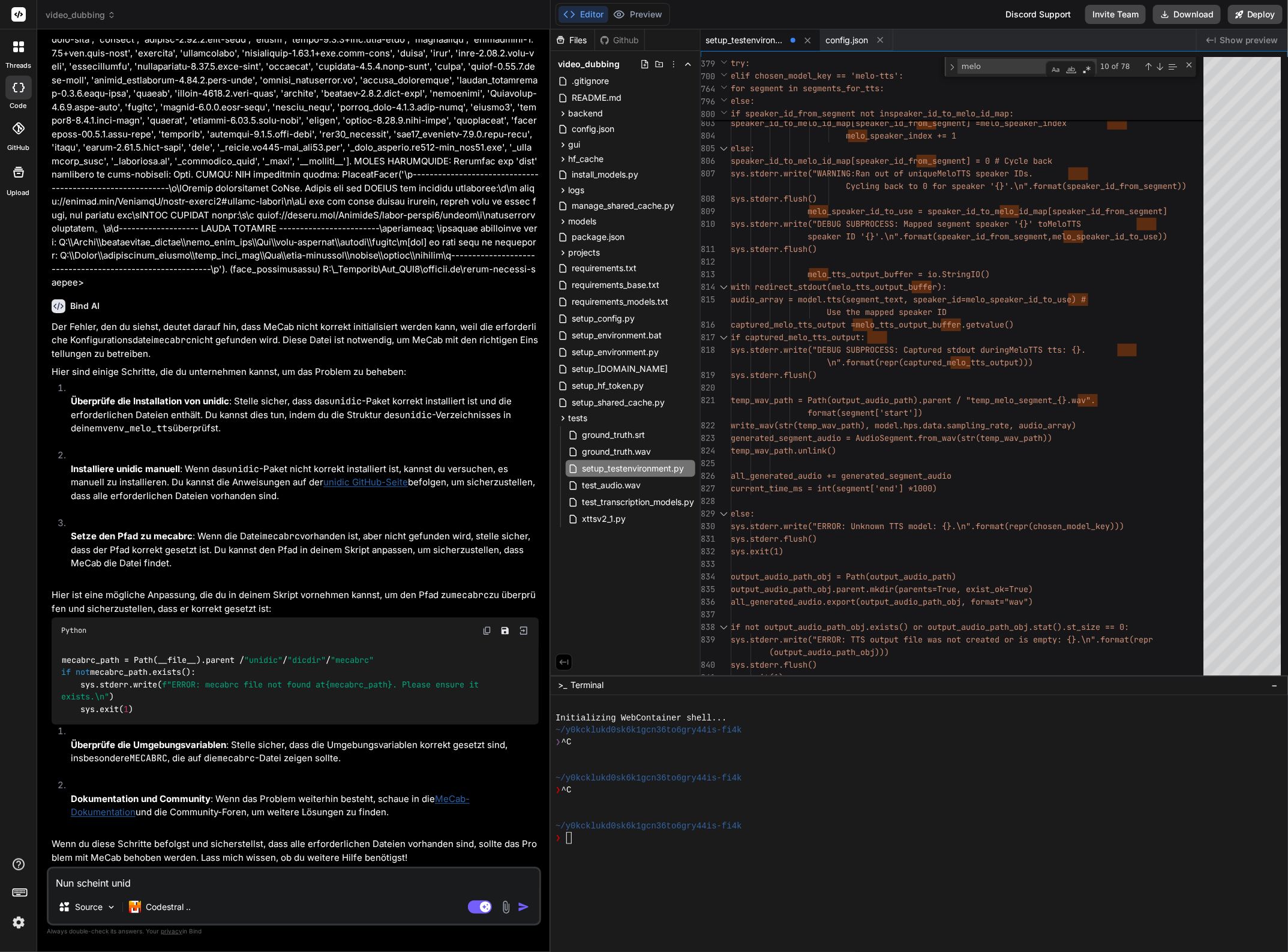
type textarea "x"
type textarea "Nun scheint unidic"
type textarea "x"
type textarea "Nun scheint unidic"
type textarea "x"
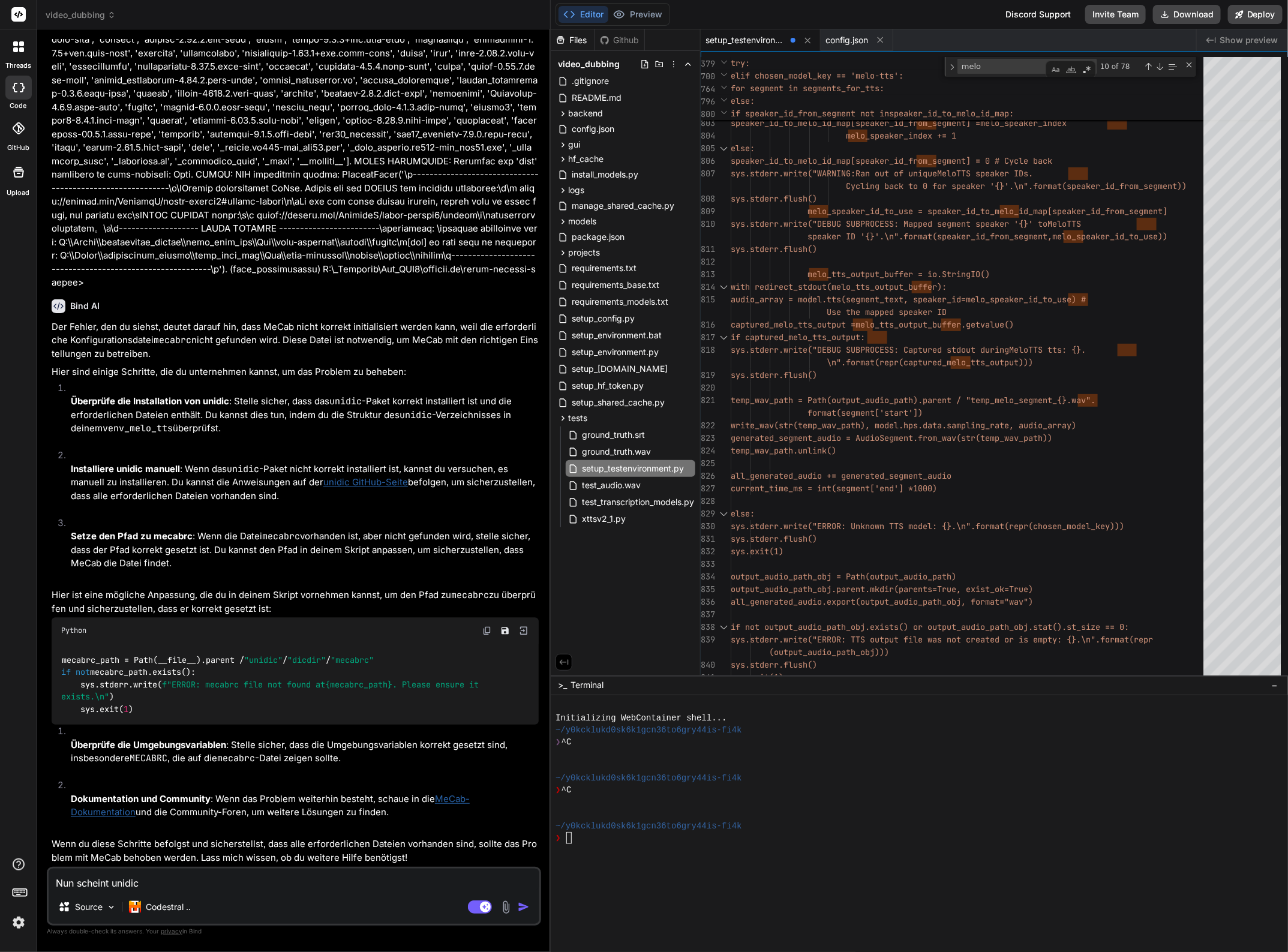
type textarea "Nun scheint unidic u"
type textarea "x"
type textarea "Nun scheint unidic un"
type textarea "x"
type textarea "Nun scheint unidic und"
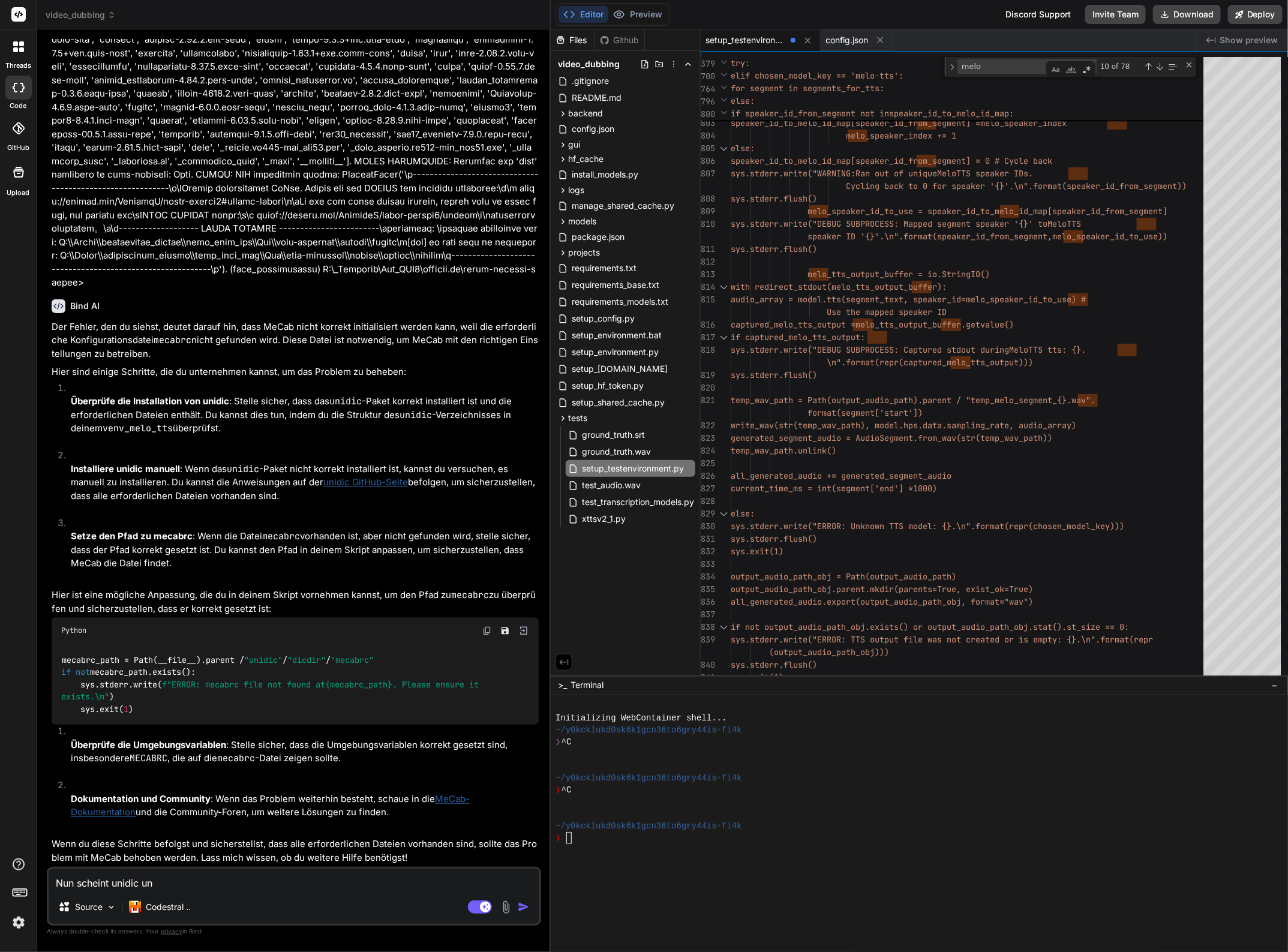
type textarea "x"
type textarea "Nun scheint unidic und"
type textarea "x"
type textarea "Nun scheint unidic und M"
type textarea "x"
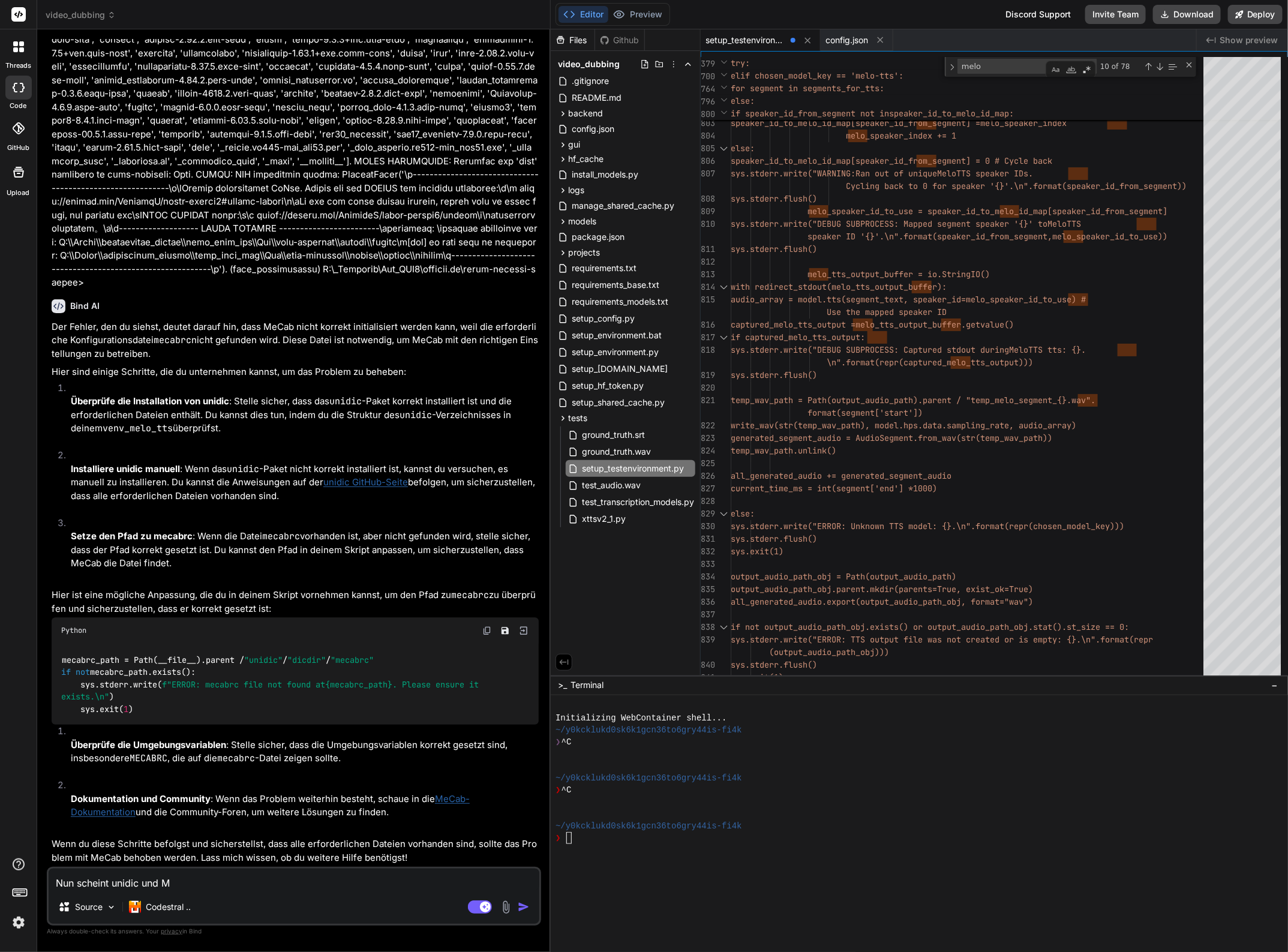
type textarea "Nun scheint unidic und Me"
type textarea "x"
type textarea "Nun scheint unidic und MeC"
type textarea "x"
type textarea "Nun scheint unidic und MeCa"
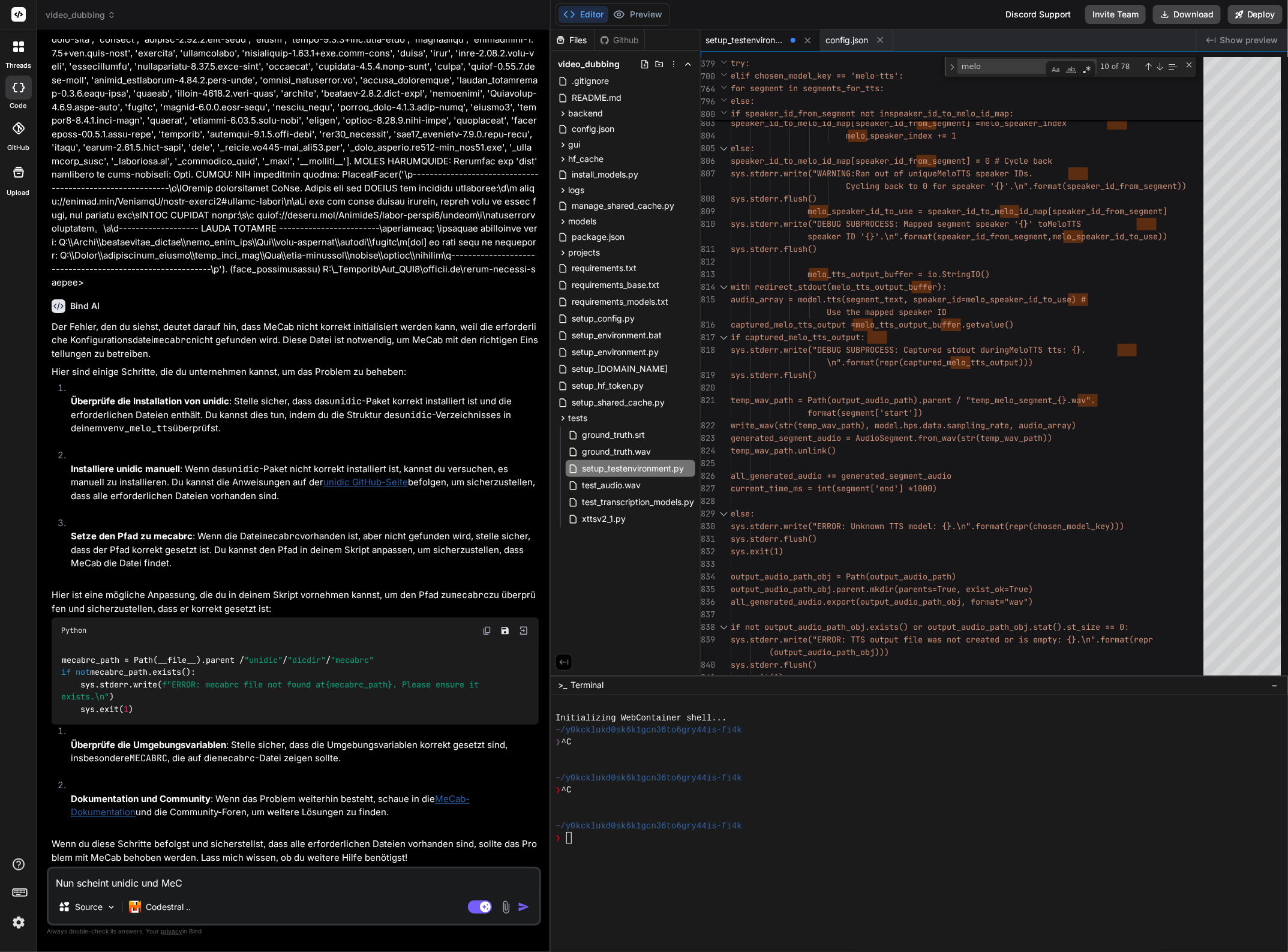
type textarea "x"
type textarea "Nun scheint unidic und MeCab"
type textarea "x"
type textarea "Nun scheint unidic und MeCab"
type textarea "x"
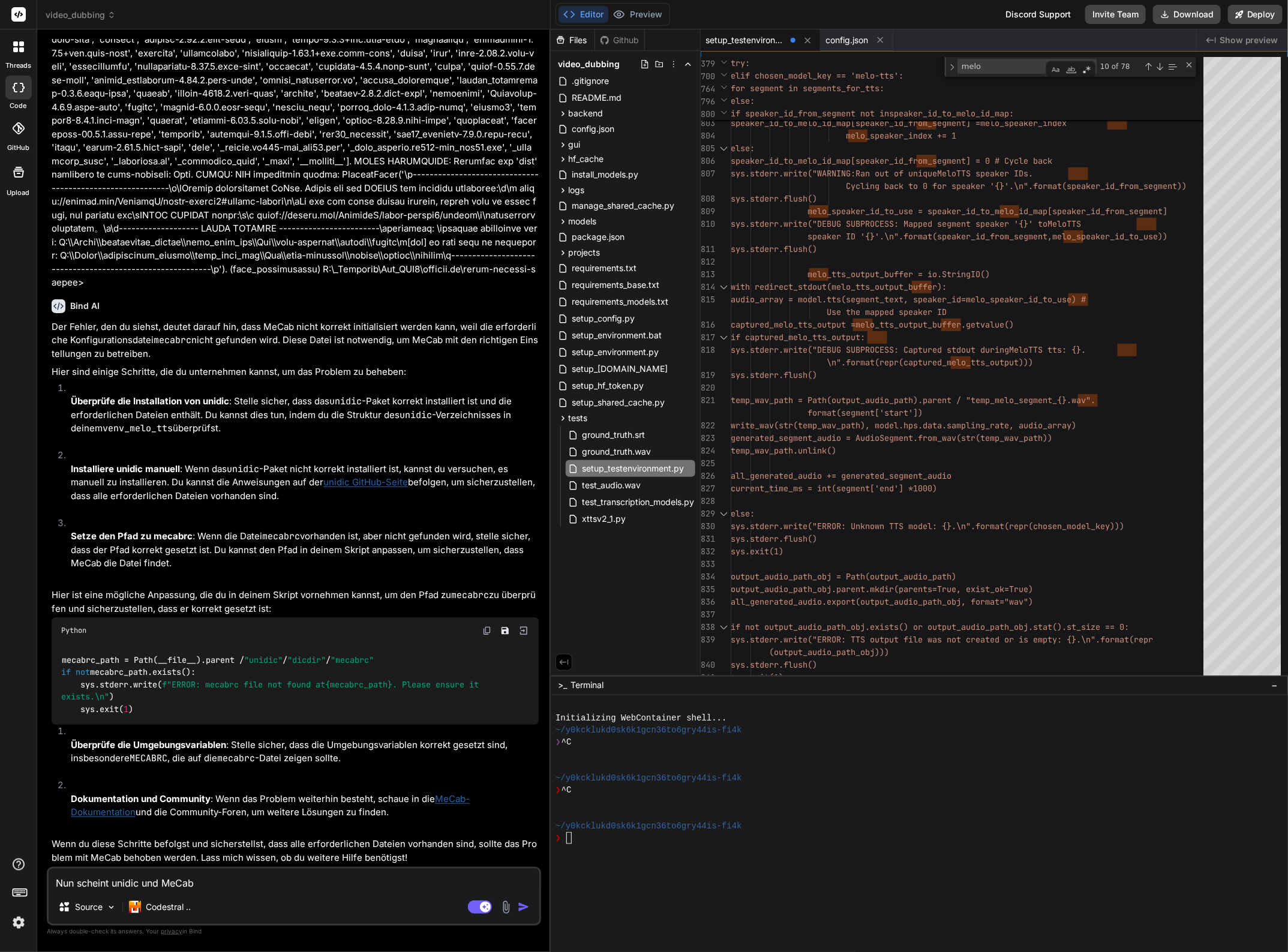
type textarea "Nun scheint unidic und MeCab z"
type textarea "x"
type textarea "Nun scheint unidic und MeCab zu"
type textarea "x"
type textarea "Nun scheint unidic und MeCab zu"
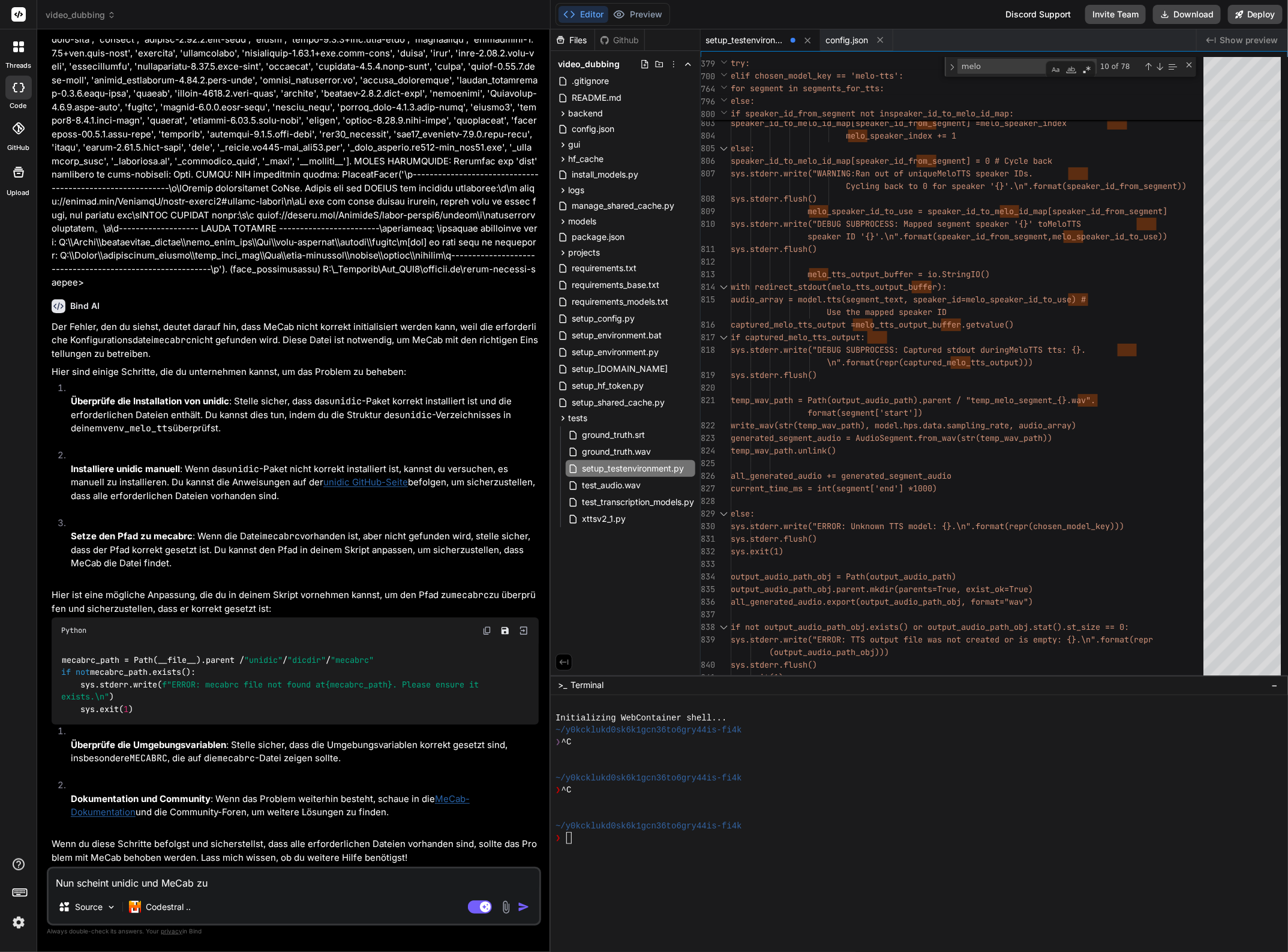
type textarea "x"
type textarea "Nun scheint unidic und MeCab zu f"
type textarea "x"
type textarea "Nun scheint unidic und MeCab zu fi"
type textarea "x"
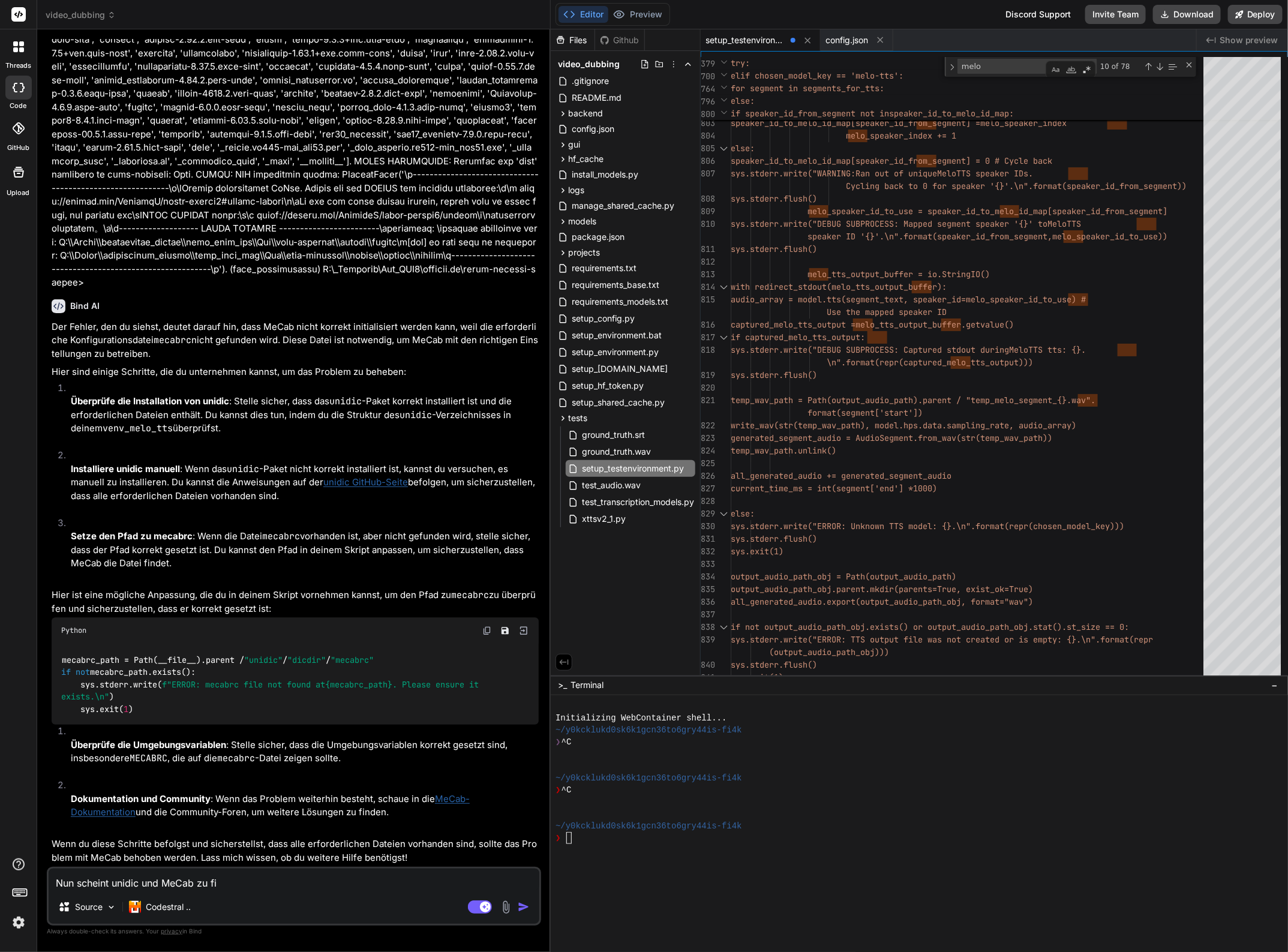
type textarea "Nun scheint unidic und MeCab zu f"
type textarea "x"
type textarea "Nun scheint unidic und MeCab zu fu"
type textarea "x"
type textarea "Nun scheint unidic und MeCab zu fun"
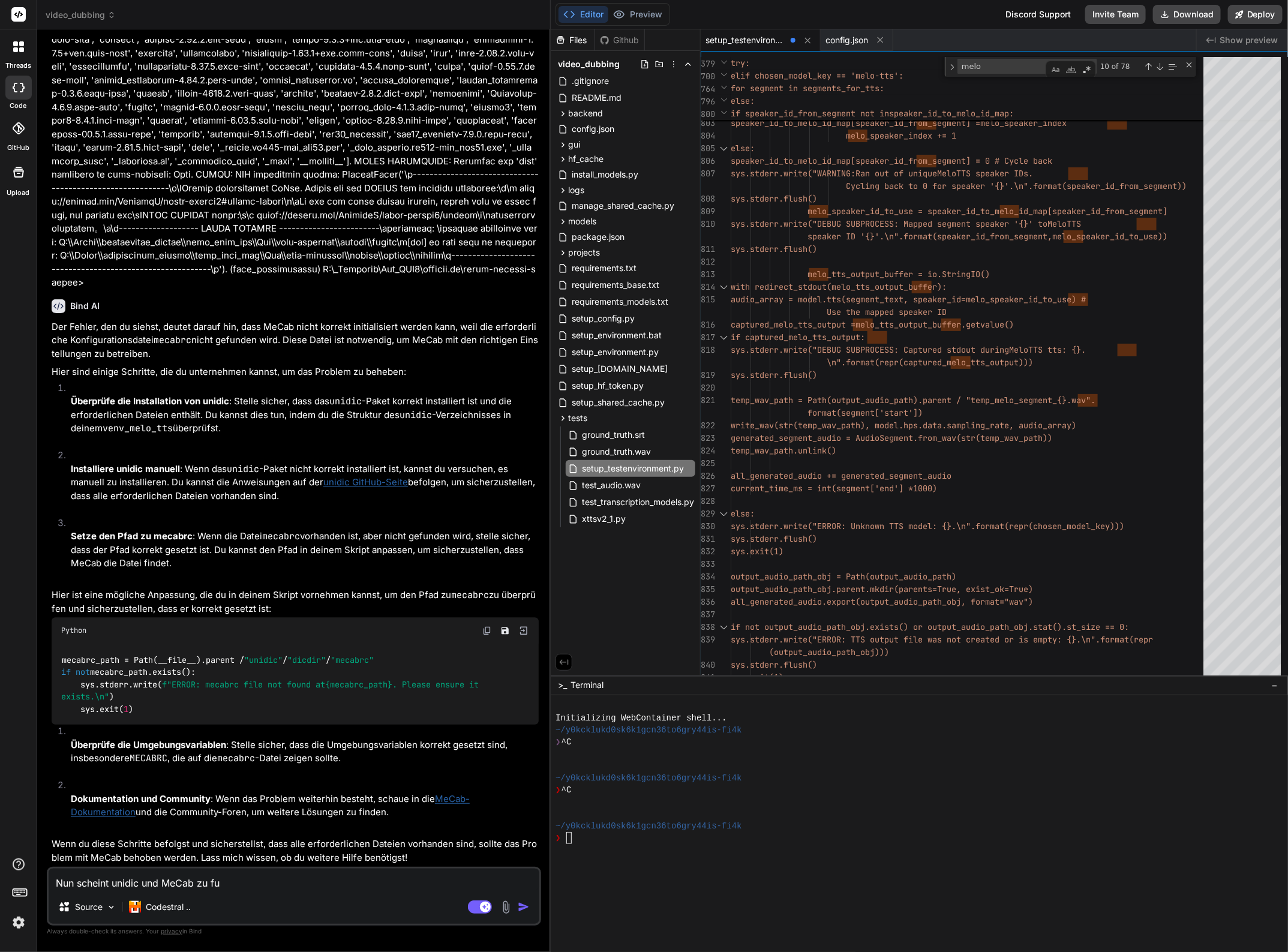
type textarea "x"
type textarea "Nun scheint unidic und MeCab zu funk"
type textarea "x"
type textarea "Nun scheint unidic und MeCab zu funkt"
type textarea "x"
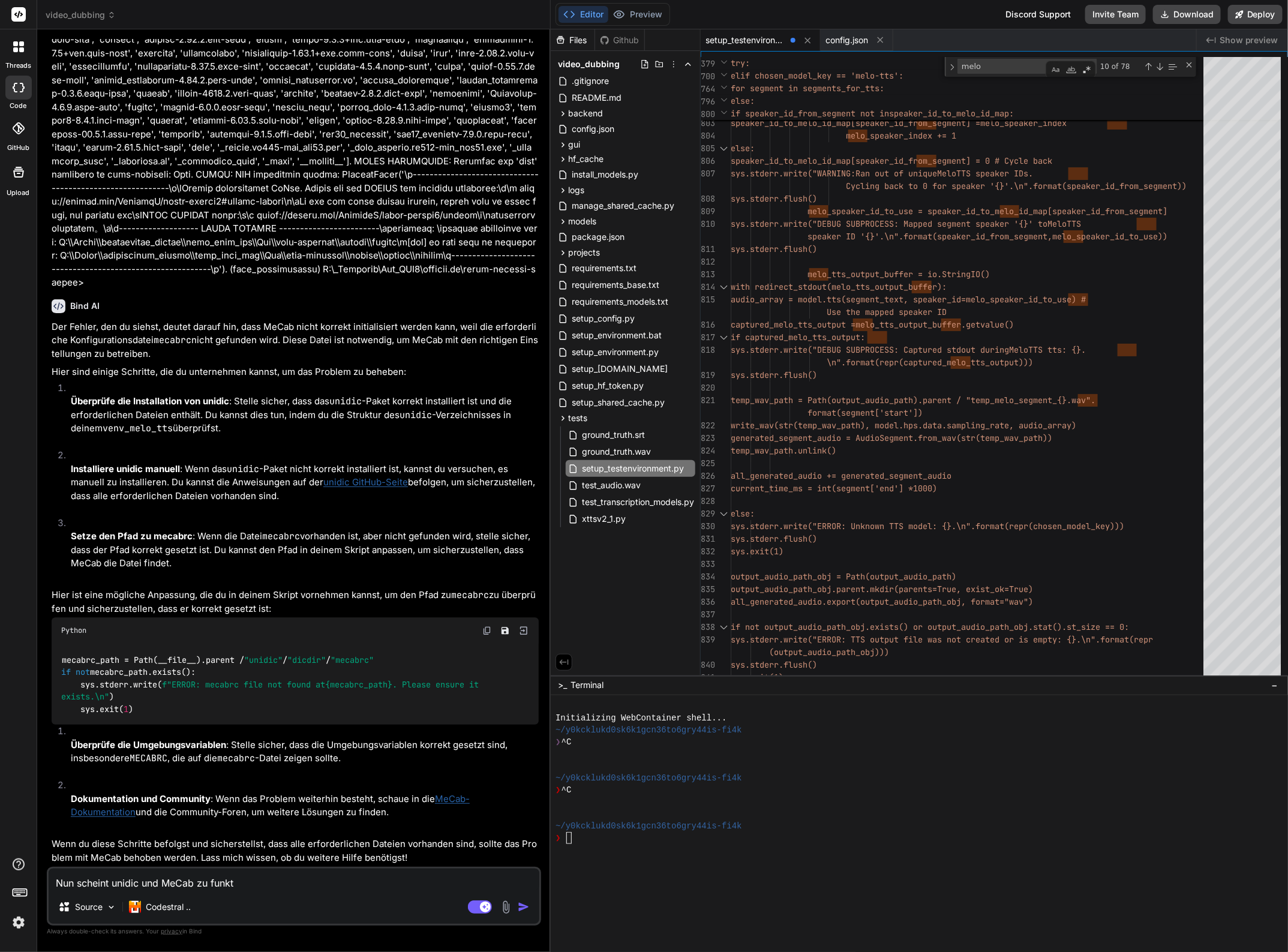
type textarea "Nun scheint unidic und MeCab zu funkti"
type textarea "x"
type textarea "Nun scheint unidic und MeCab zu funktio"
type textarea "x"
type textarea "Nun scheint unidic und MeCab zu funktion"
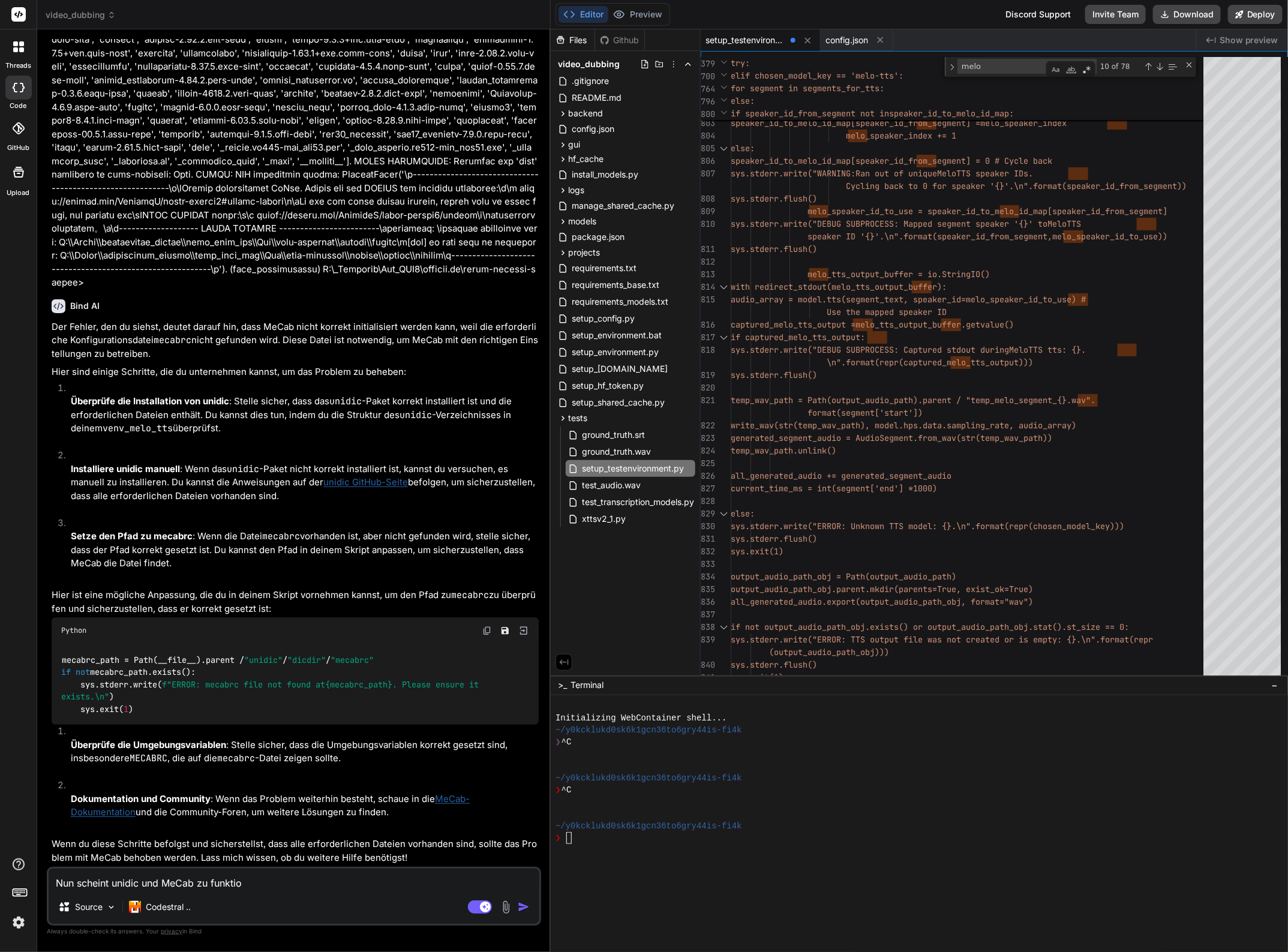
type textarea "x"
type textarea "Nun scheint unidic und MeCab zu funktioni"
type textarea "x"
type textarea "Nun scheint unidic und MeCab zu funktionie"
type textarea "x"
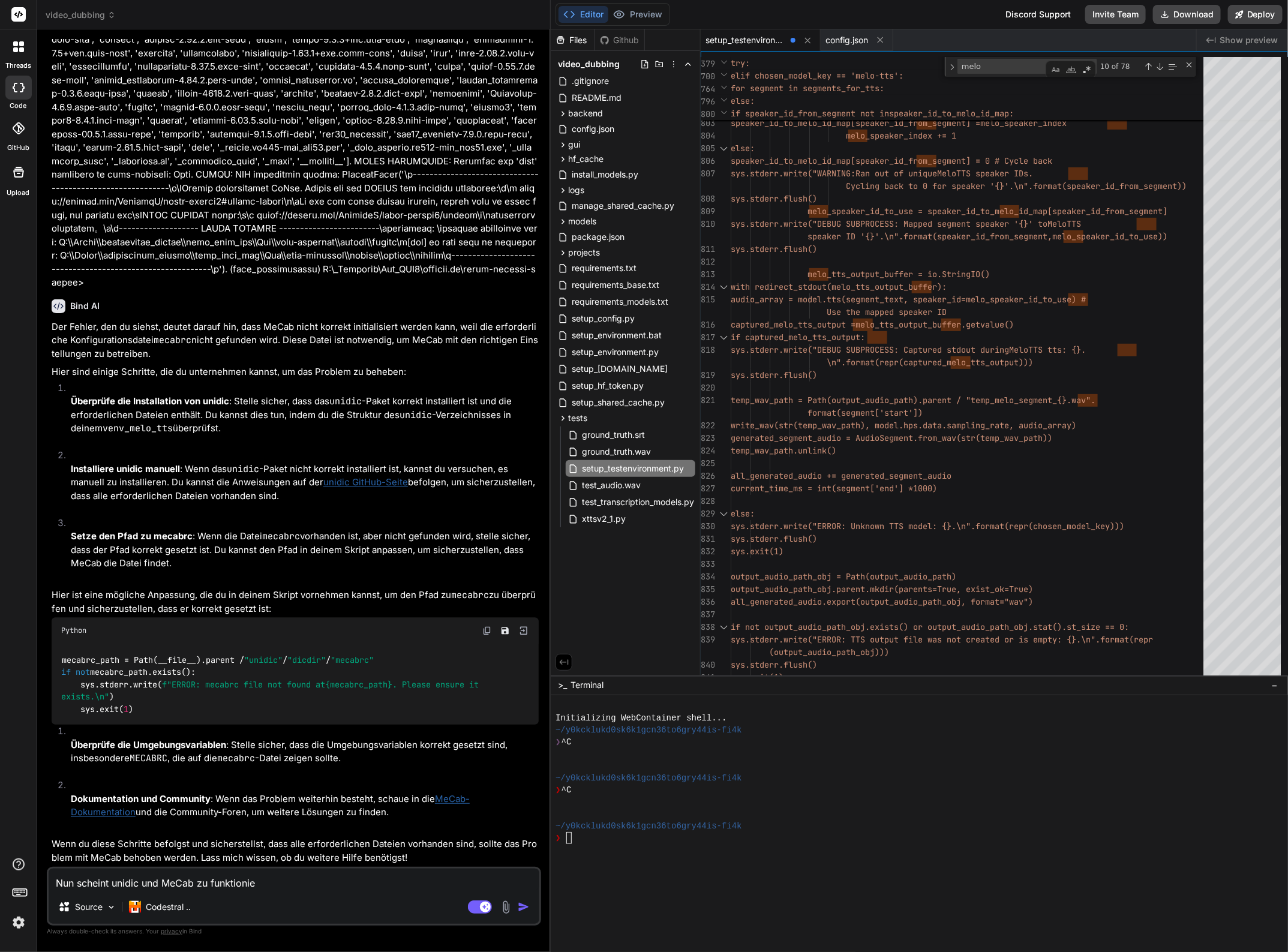
type textarea "Nun scheint unidic und MeCab zu funktionier"
type textarea "x"
type textarea "Nun scheint unidic und MeCab zu funktioniere"
type textarea "x"
type textarea "Nun scheint unidic und MeCab zu funktionieren"
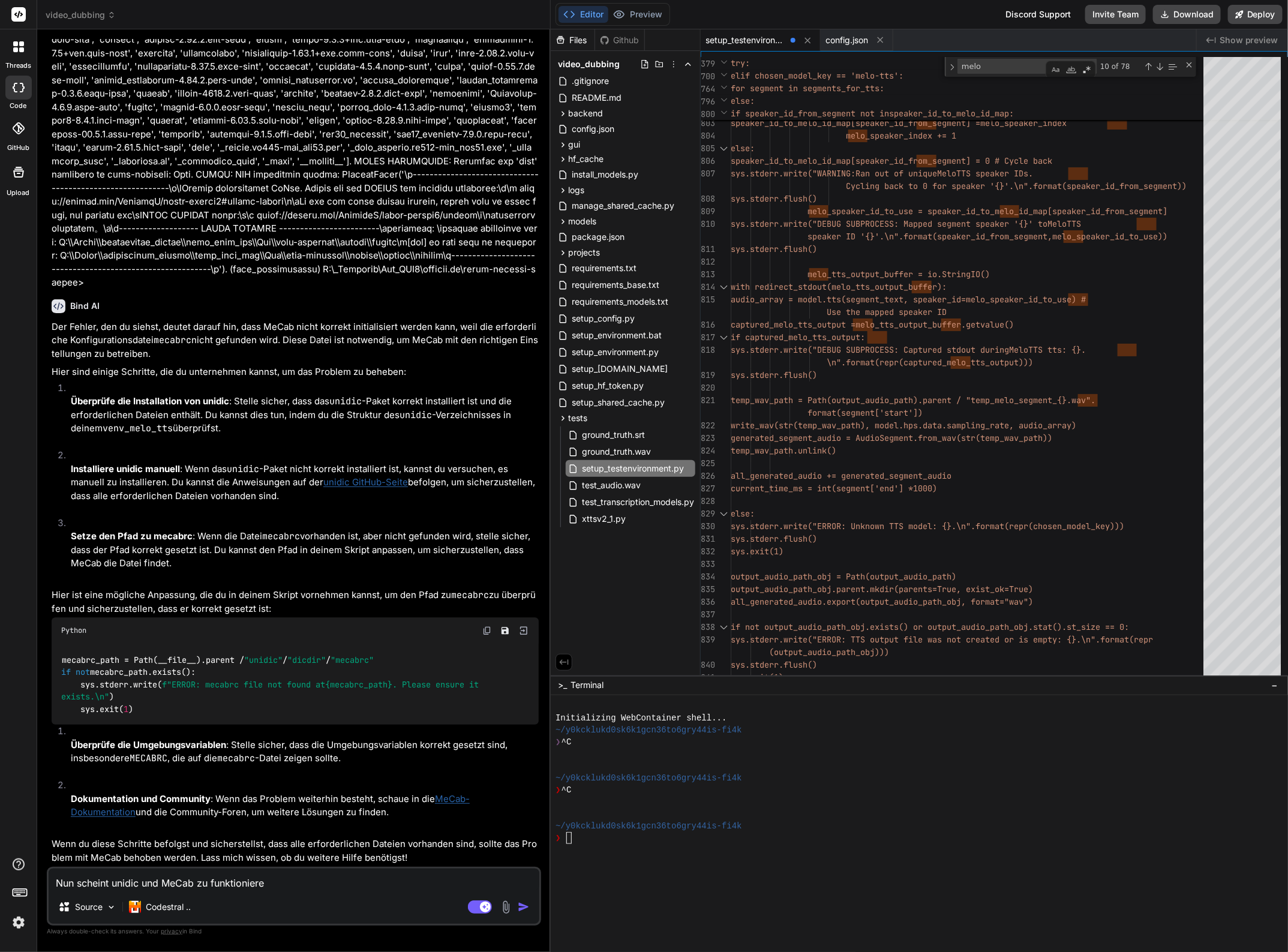
type textarea "x"
type textarea "Nun scheint unidic und MeCab zu funktionieren."
type textarea "x"
type textarea "Nun scheint unidic und MeCab zu funktionieren."
type textarea "x"
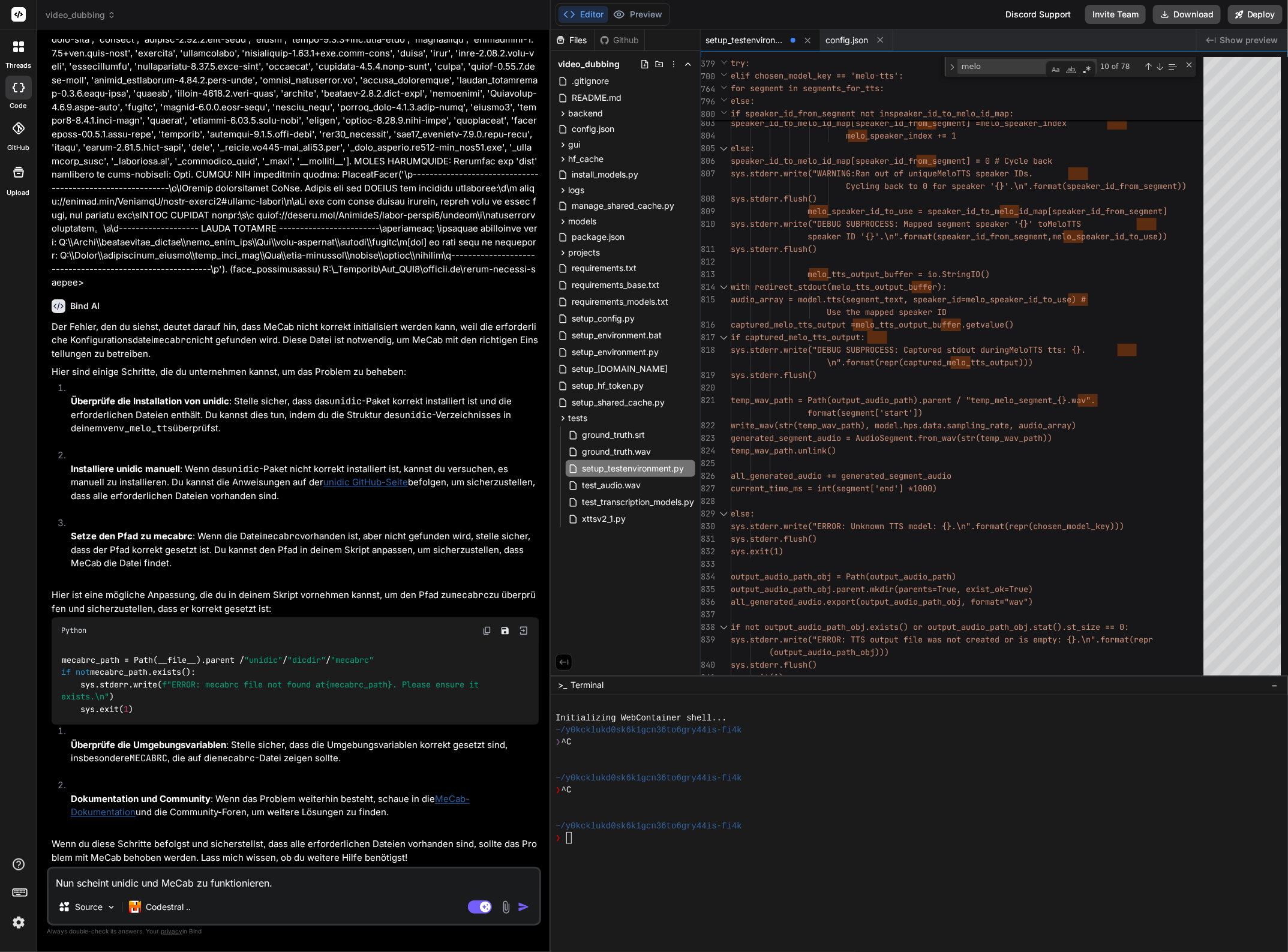
type textarea "Nun scheint unidic und MeCab zu funktionieren. A"
type textarea "x"
type textarea "Nun scheint unidic und MeCab zu funktionieren. Ab"
type textarea "x"
type textarea "Nun scheint unidic und MeCab zu funktionieren. Abe"
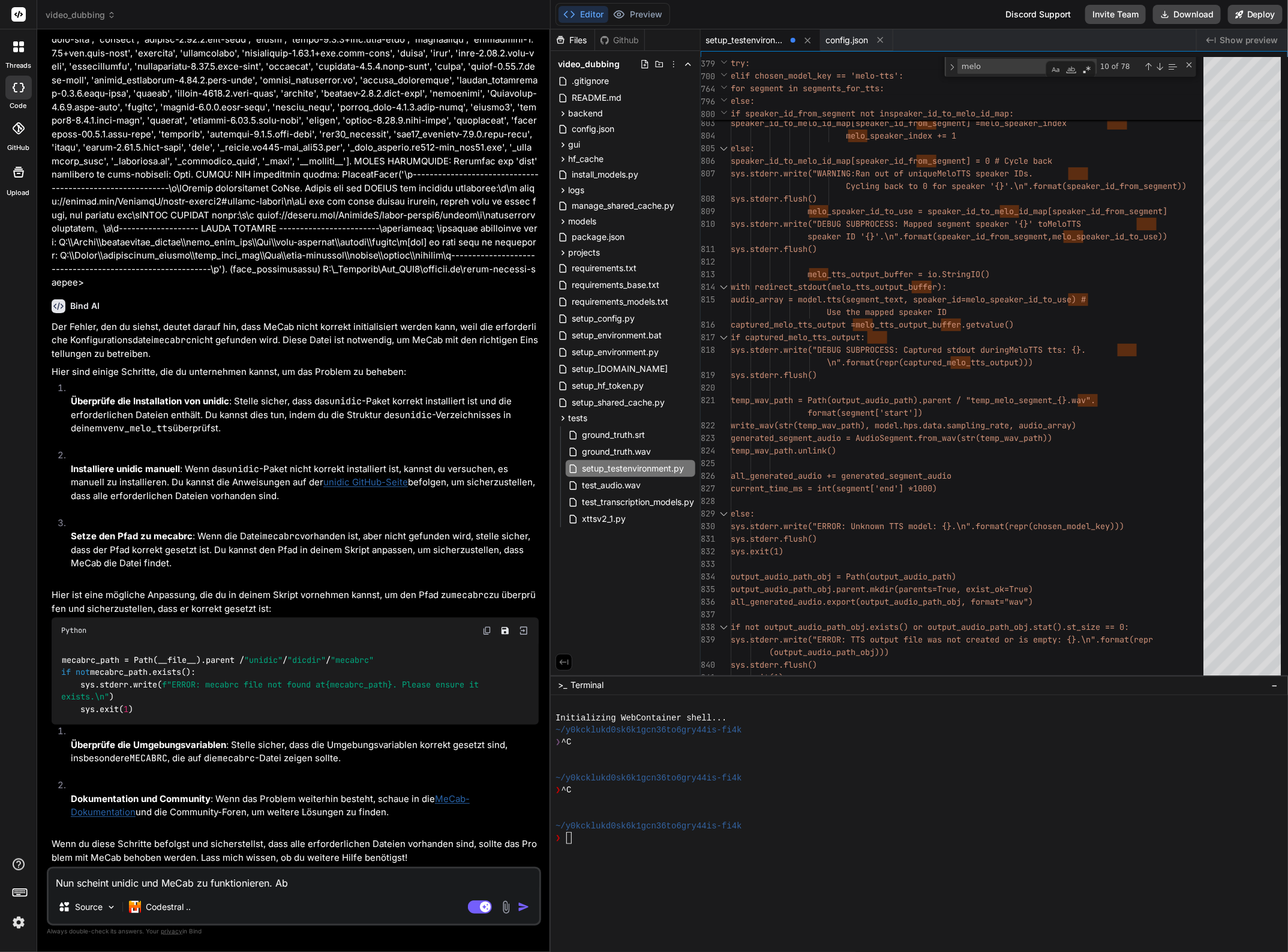
type textarea "x"
type textarea "Nun scheint unidic und MeCab zu funktionieren. Aber"
type textarea "x"
type textarea "Nun scheint unidic und MeCab zu funktionieren. Aber"
type textarea "x"
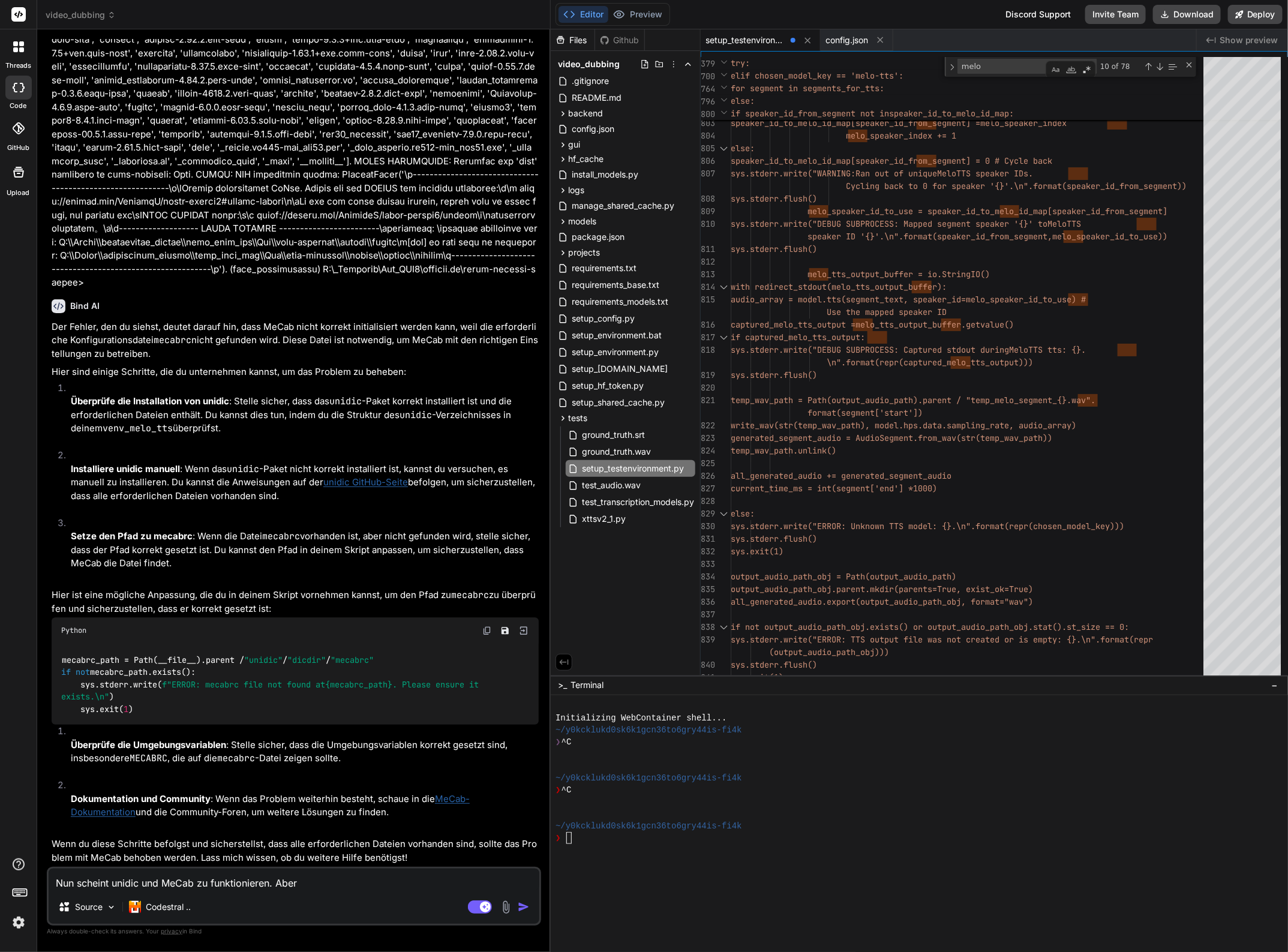
type textarea "Nun scheint unidic und MeCab zu funktionieren. Aber b"
type textarea "x"
type textarea "Nun scheint unidic und MeCab zu funktionieren. Aber be"
type textarea "x"
type textarea "Nun scheint unidic und MeCab zu funktionieren. Aber bei"
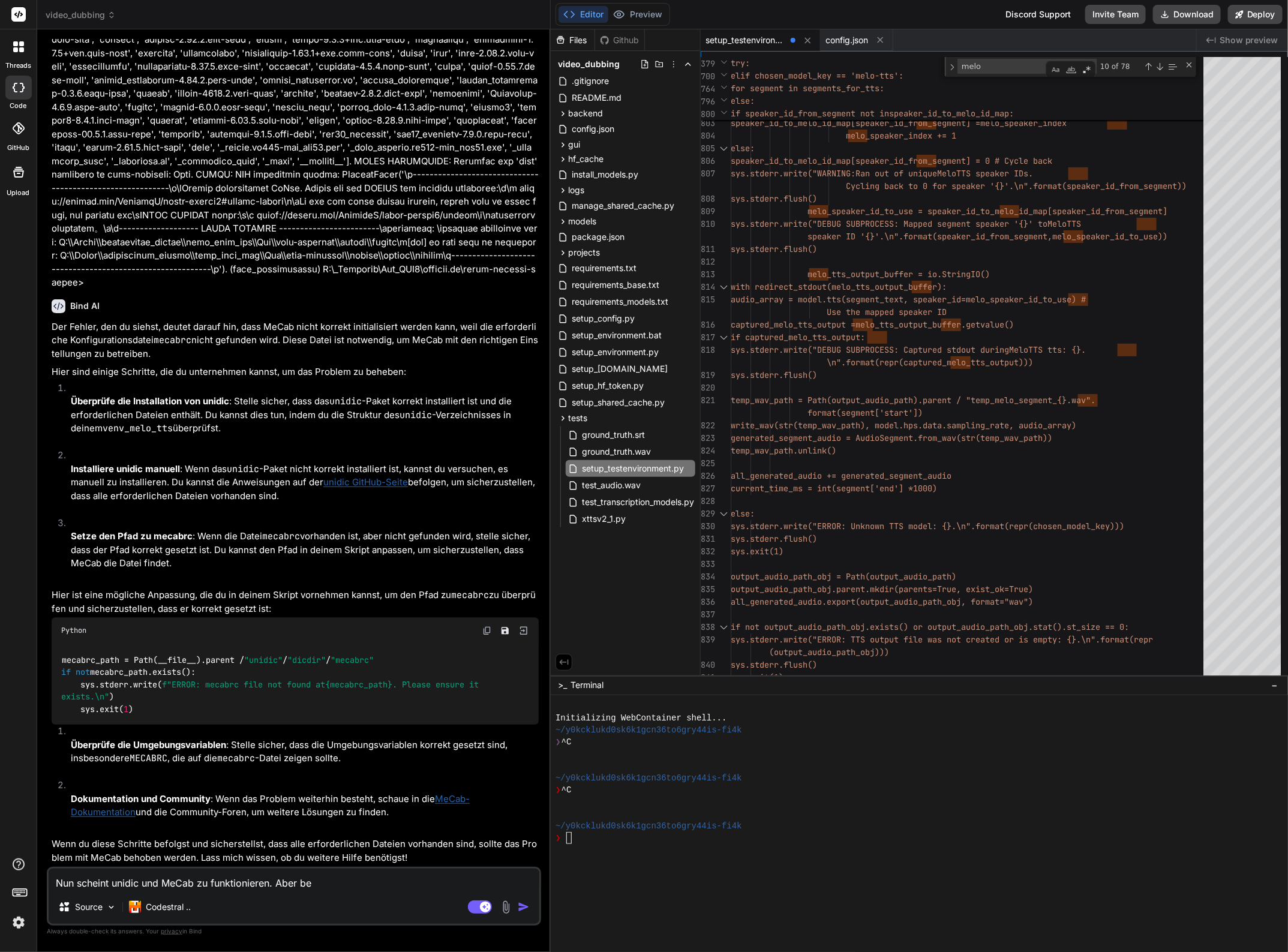
type textarea "x"
type textarea "Nun scheint unidic und MeCab zu funktionieren. Aber bei"
type textarea "x"
type textarea "Nun scheint unidic und MeCab zu funktionieren. Aber bei"
type textarea "x"
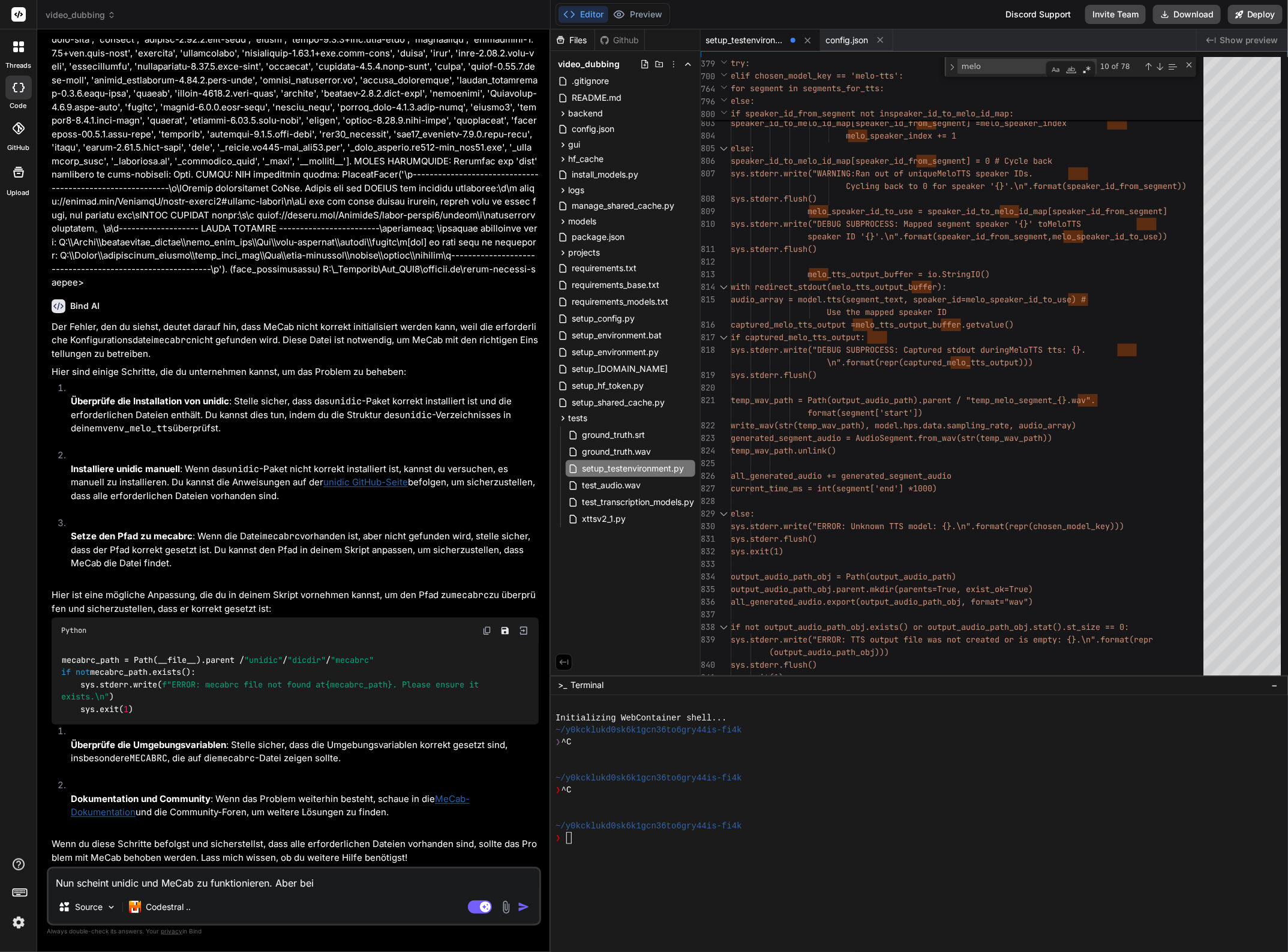
type textarea "Nun scheint unidic und MeCab zu funktionieren. Aber be"
type textarea "x"
type textarea "Nun scheint unidic und MeCab zu funktionieren. Aber b"
type textarea "x"
type textarea "Nun scheint unidic und MeCab zu funktionieren. Aber"
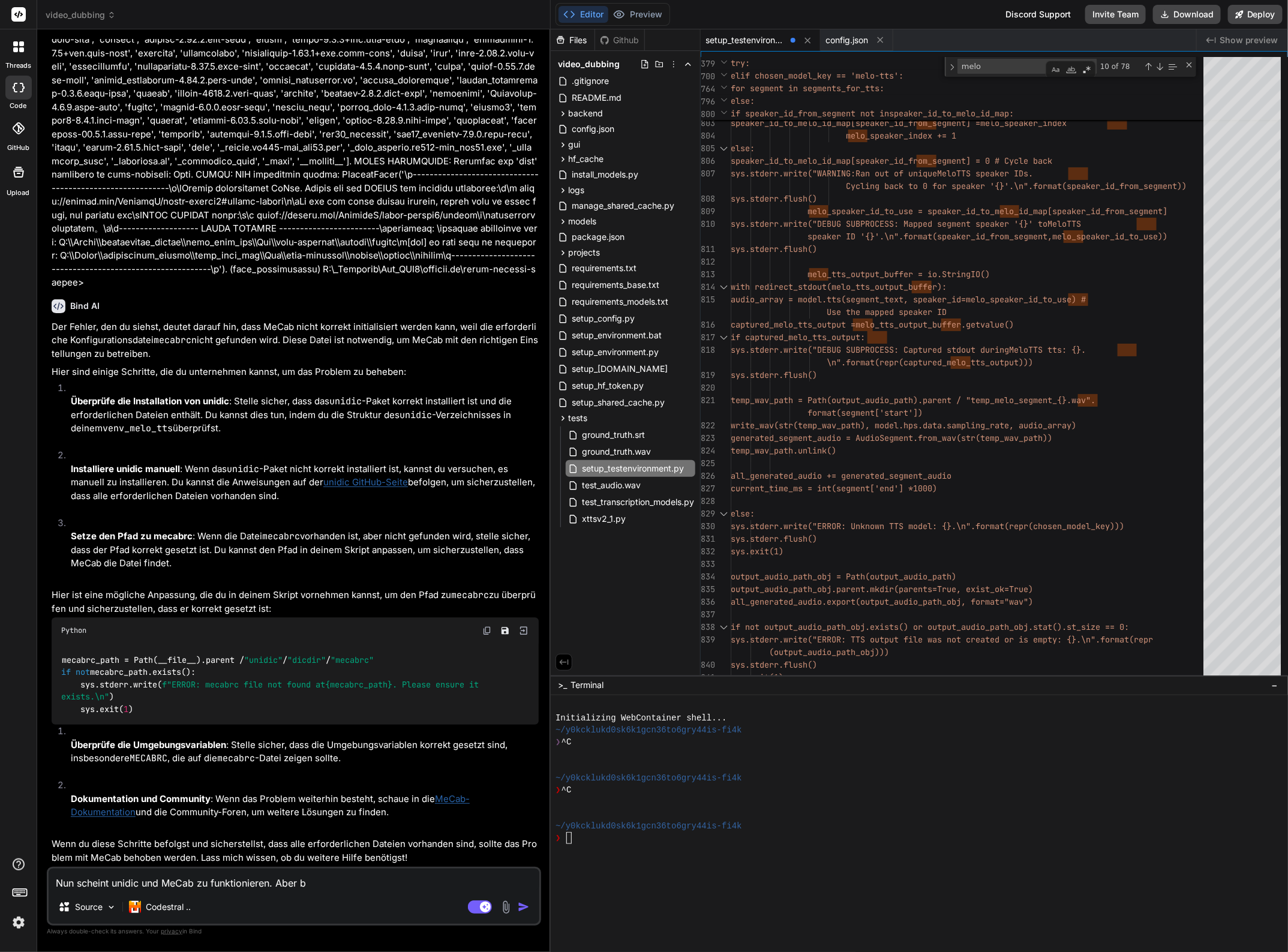
type textarea "x"
type textarea "Nun scheint unidic und MeCab zu funktionieren. Aber"
type textarea "x"
type textarea "Nun scheint unidic und MeCab zu funktionieren. Abe"
type textarea "x"
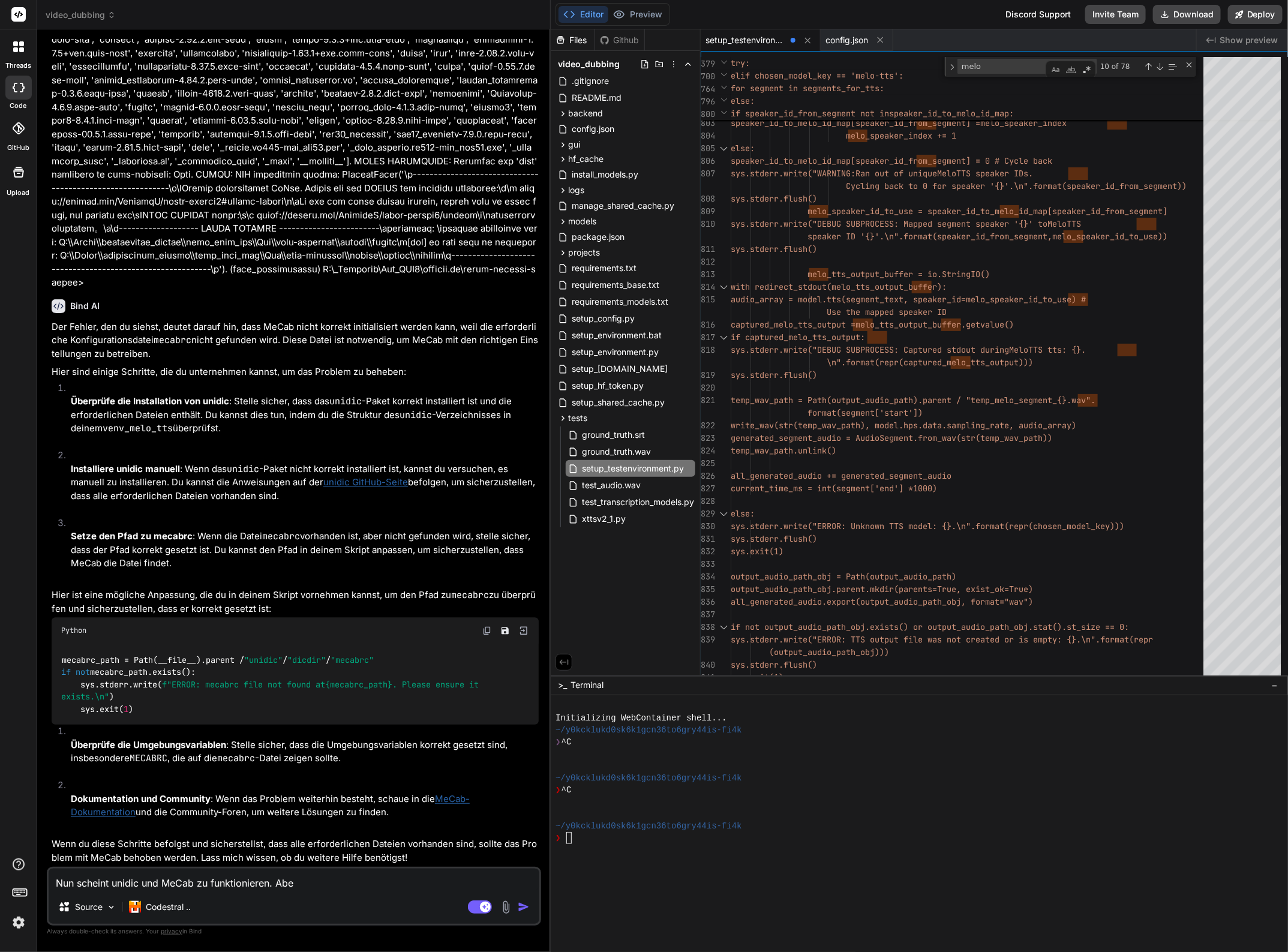
type textarea "Nun scheint unidic und MeCab zu funktionieren. Ab"
type textarea "x"
type textarea "Nun scheint unidic und MeCab zu funktionieren. A"
type textarea "x"
type textarea "Nun scheint unidic und MeCab zu funktionieren."
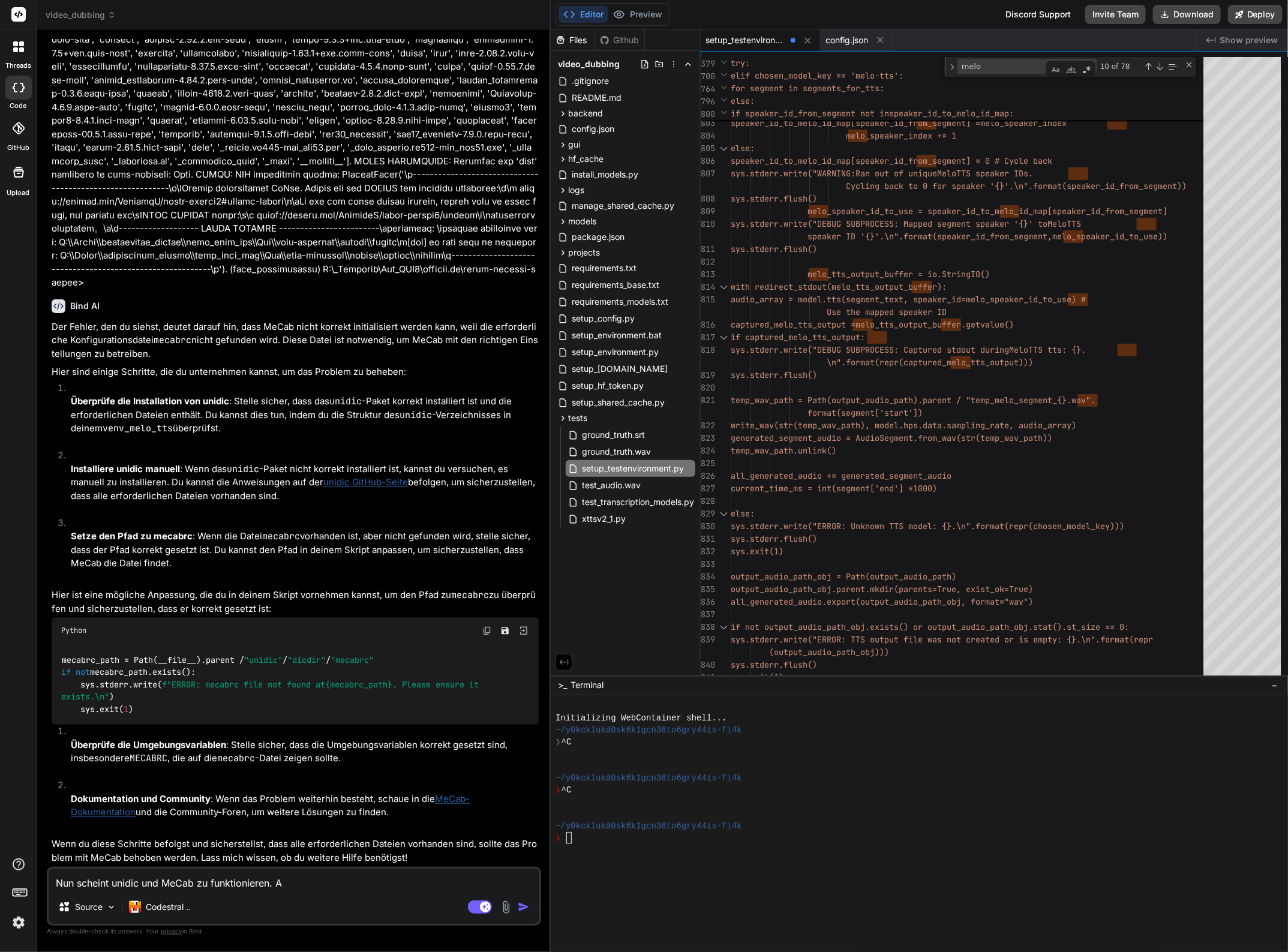
type textarea "x"
type textarea "Nun scheint unidic und MeCab zu funktionieren. B"
type textarea "x"
type textarea "Nun scheint unidic und MeCab zu funktionieren. Be"
type textarea "x"
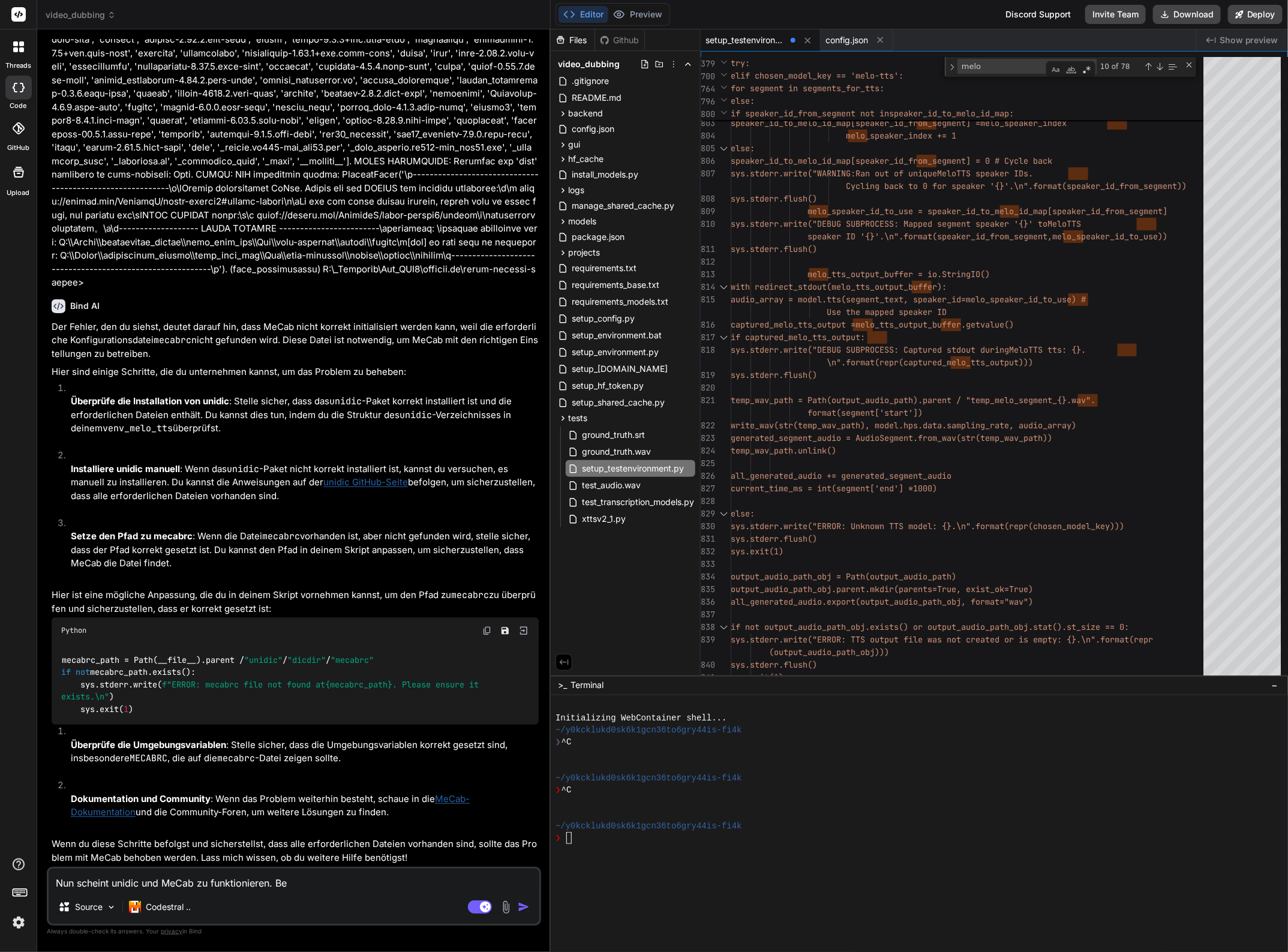
type textarea "Nun scheint unidic und MeCab zu funktionieren. Bei"
type textarea "x"
type textarea "Nun scheint unidic und MeCab zu funktionieren. Beim"
type textarea "x"
type textarea "Nun scheint unidic und MeCab zu funktionieren. Beim"
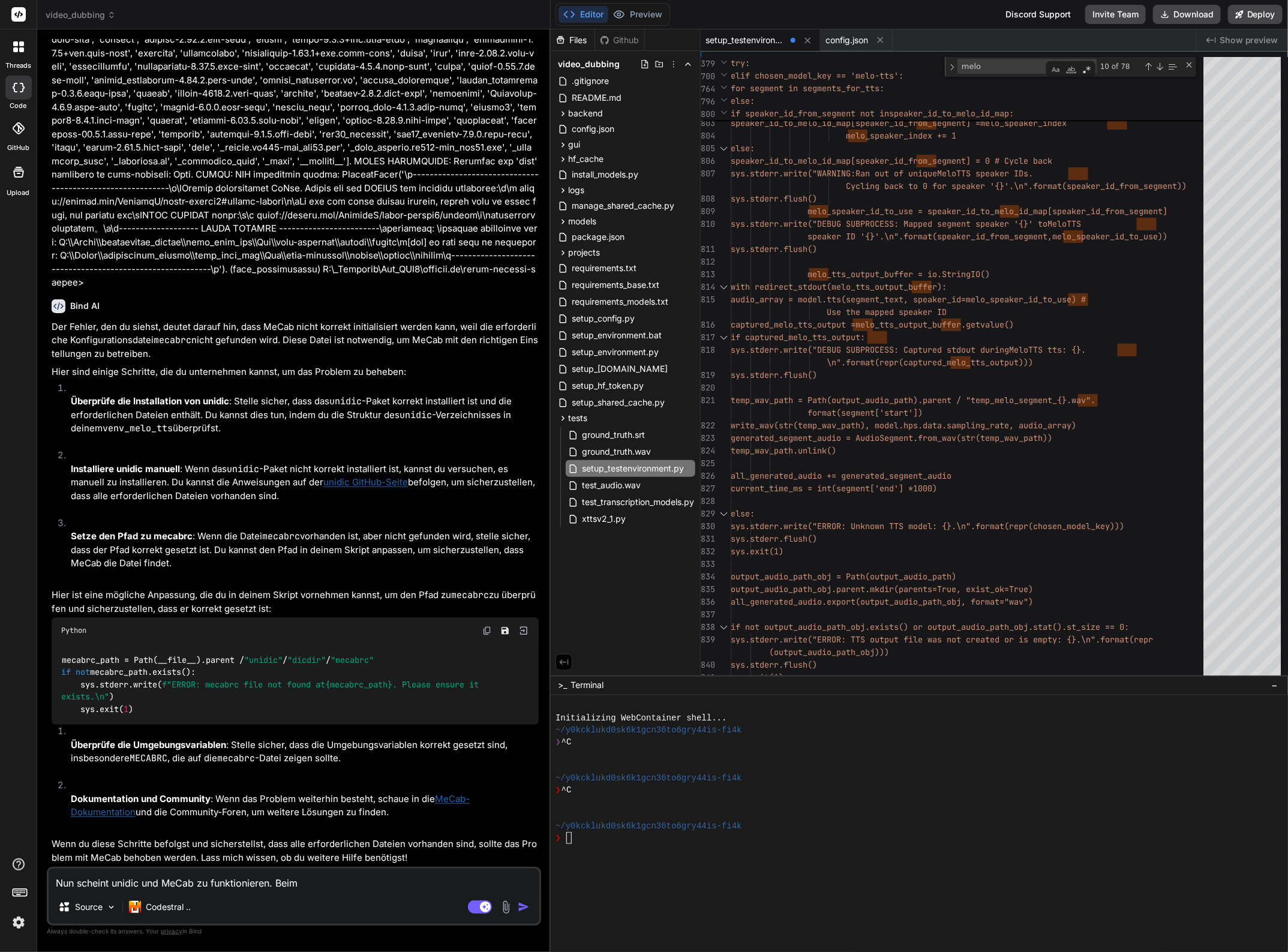
type textarea "x"
type textarea "Nun scheint unidic und MeCab zu funktionieren. Beim A"
type textarea "x"
type textarea "Nun scheint unidic und MeCab zu funktionieren. Beim Au"
type textarea "x"
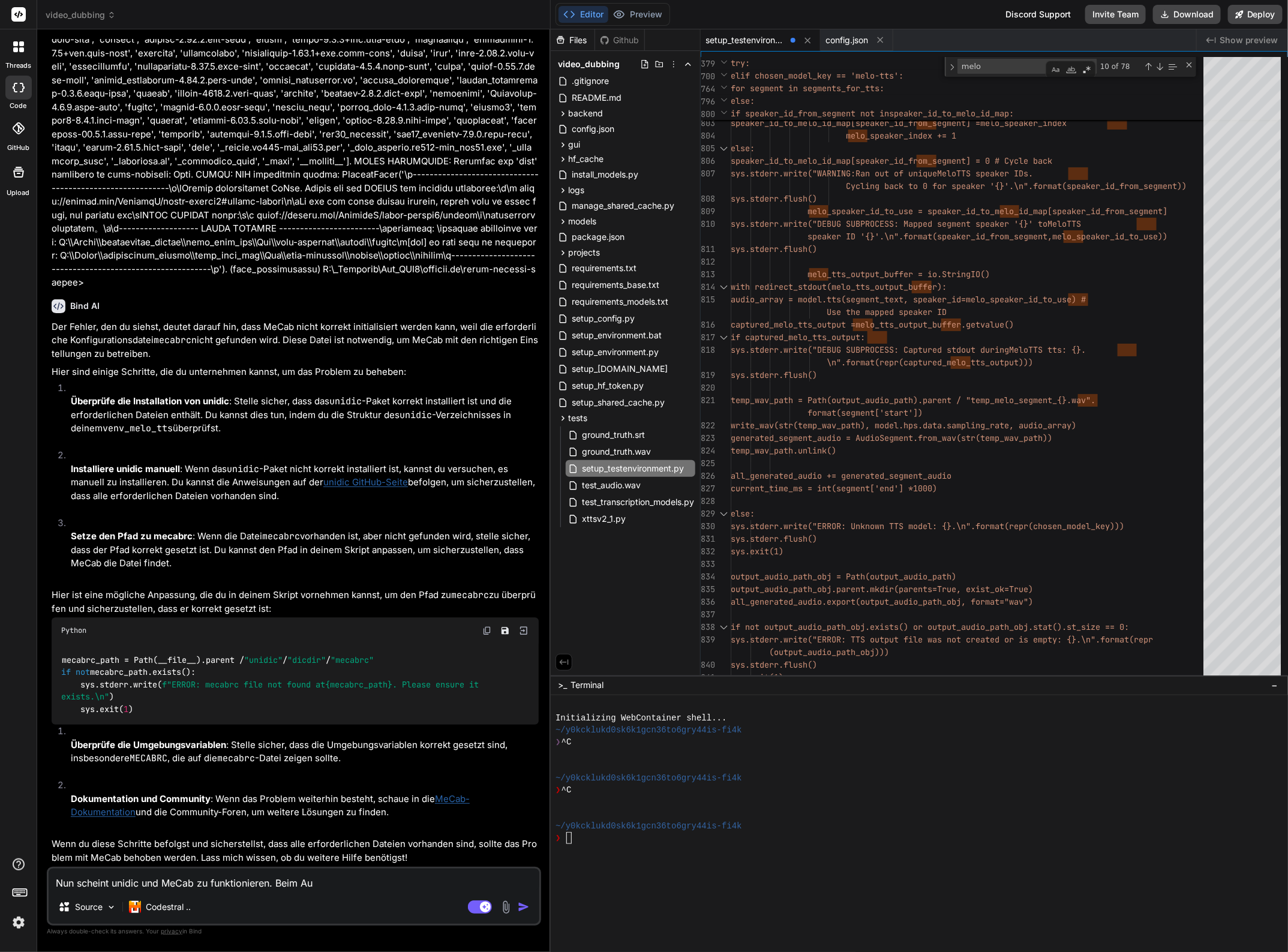
type textarea "Nun scheint unidic und MeCab zu funktionieren. Beim Auf"
type textarea "x"
type textarea "Nun scheint unidic und MeCab zu funktionieren. Beim Aufr"
type textarea "x"
type textarea "Nun scheint unidic und MeCab zu funktionieren. Beim Aufru"
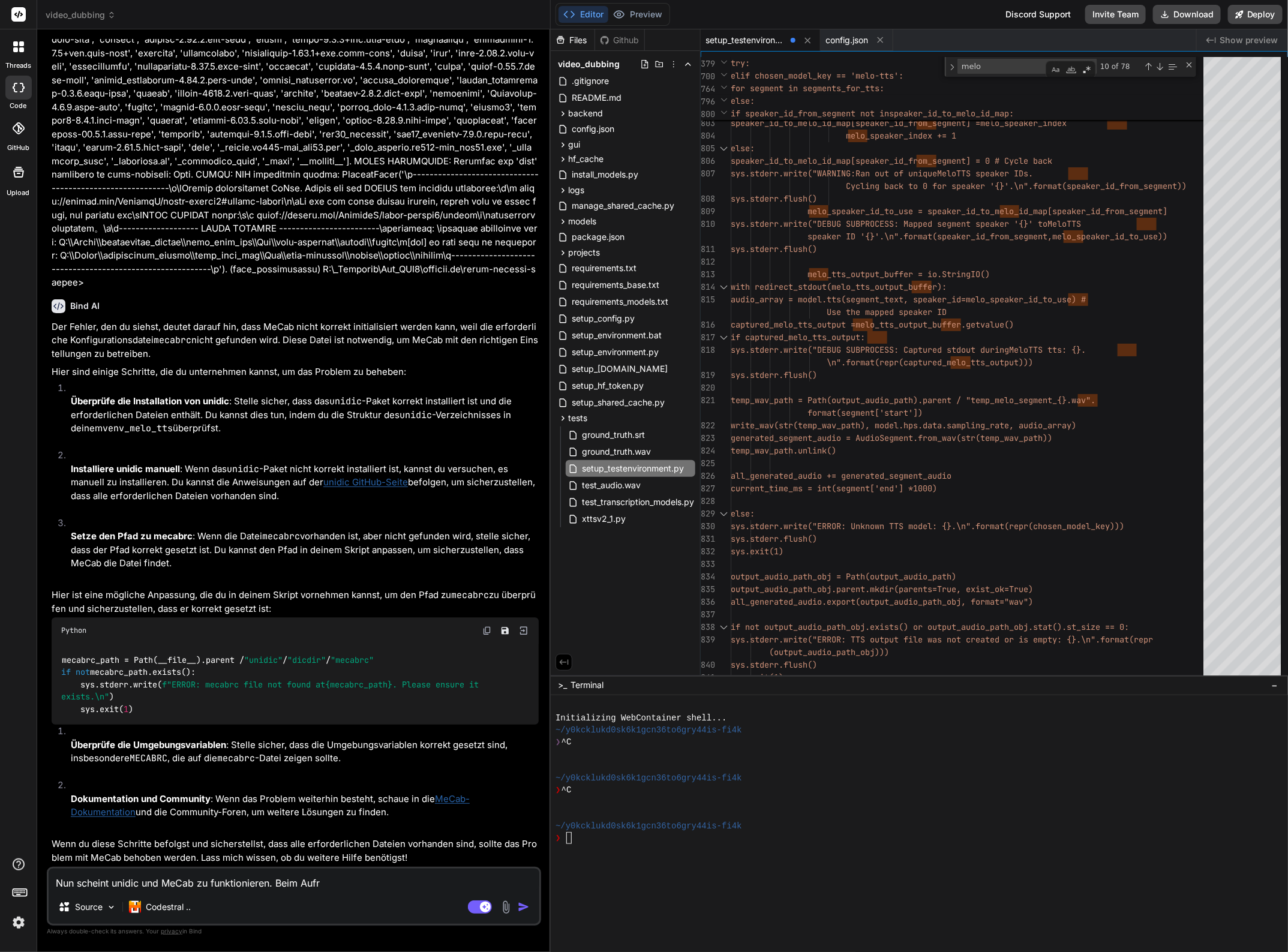
type textarea "x"
type textarea "Nun scheint unidic und MeCab zu funktionieren. Beim Aufruf"
type textarea "x"
type textarea "Nun scheint unidic und MeCab zu funktionieren. Beim Aufruf"
type textarea "x"
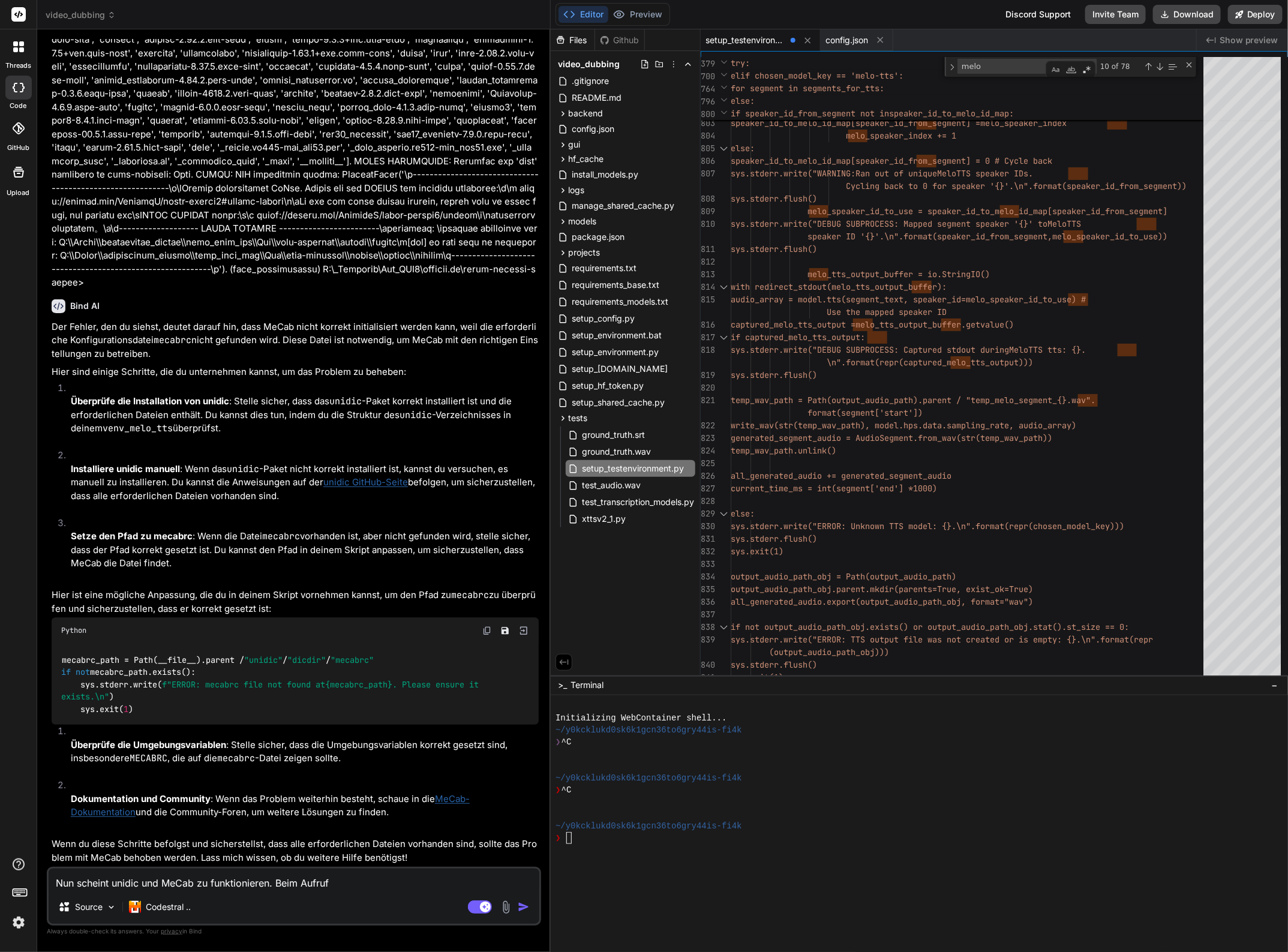
type textarea "Nun scheint unidic und MeCab zu funktionieren. Beim Aufruf v"
type textarea "x"
type textarea "Nun scheint unidic und MeCab zu funktionieren. Beim Aufruf vo"
type textarea "x"
type textarea "Nun scheint unidic und MeCab zu funktionieren. Beim Aufruf von"
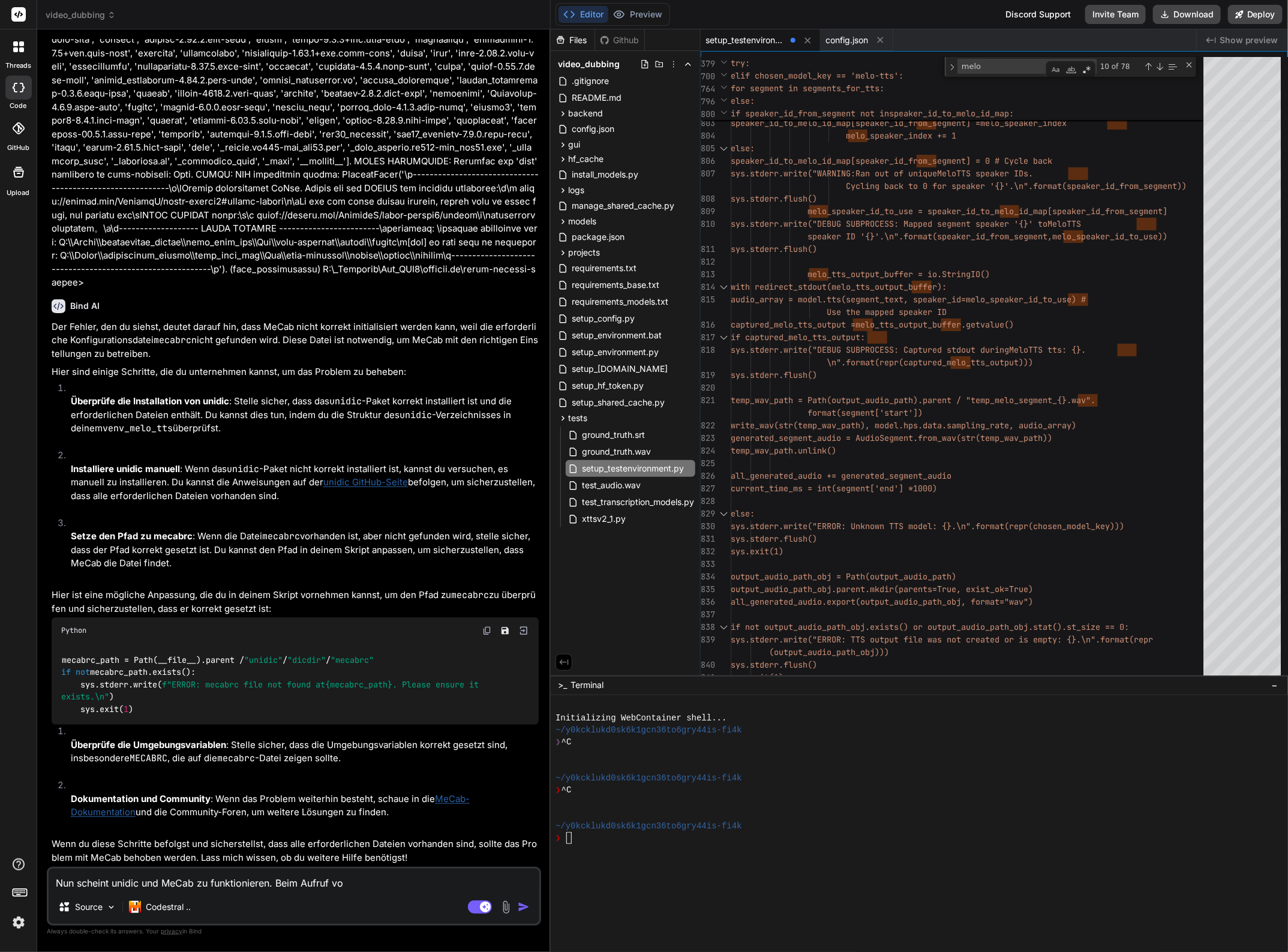
type textarea "x"
type textarea "Nun scheint unidic und MeCab zu funktionieren. Beim Aufruf von"
type textarea "x"
type textarea "Nun scheint unidic und MeCab zu funktionieren. Beim Aufruf von s"
type textarea "x"
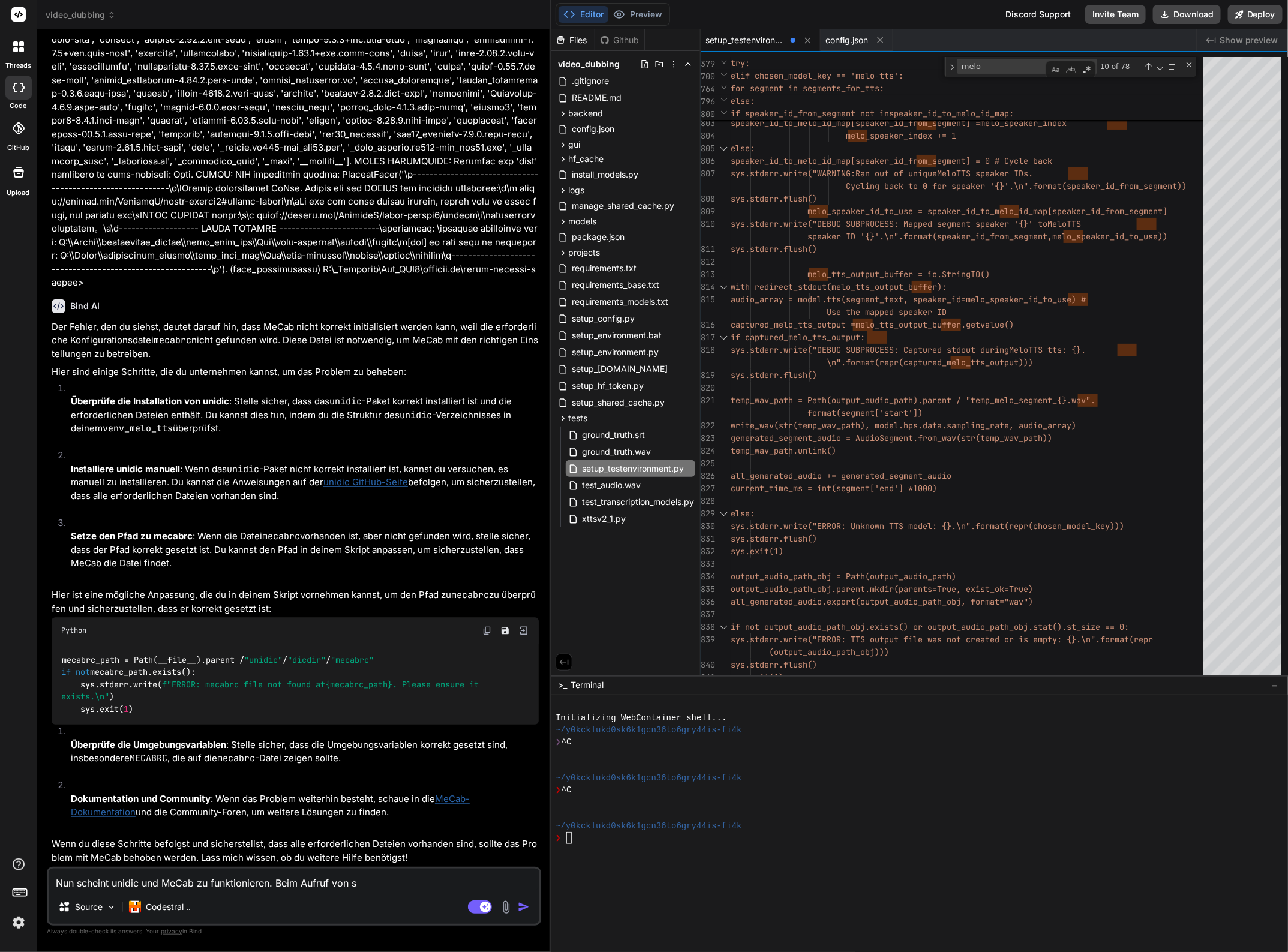
type textarea "Nun scheint unidic und MeCab zu funktionieren. Beim Aufruf von se"
type textarea "x"
type textarea "Nun scheint unidic und MeCab zu funktionieren. Beim Aufruf von set"
type textarea "x"
type textarea "Nun scheint unidic und MeCab zu funktionieren. Beim Aufruf von setu"
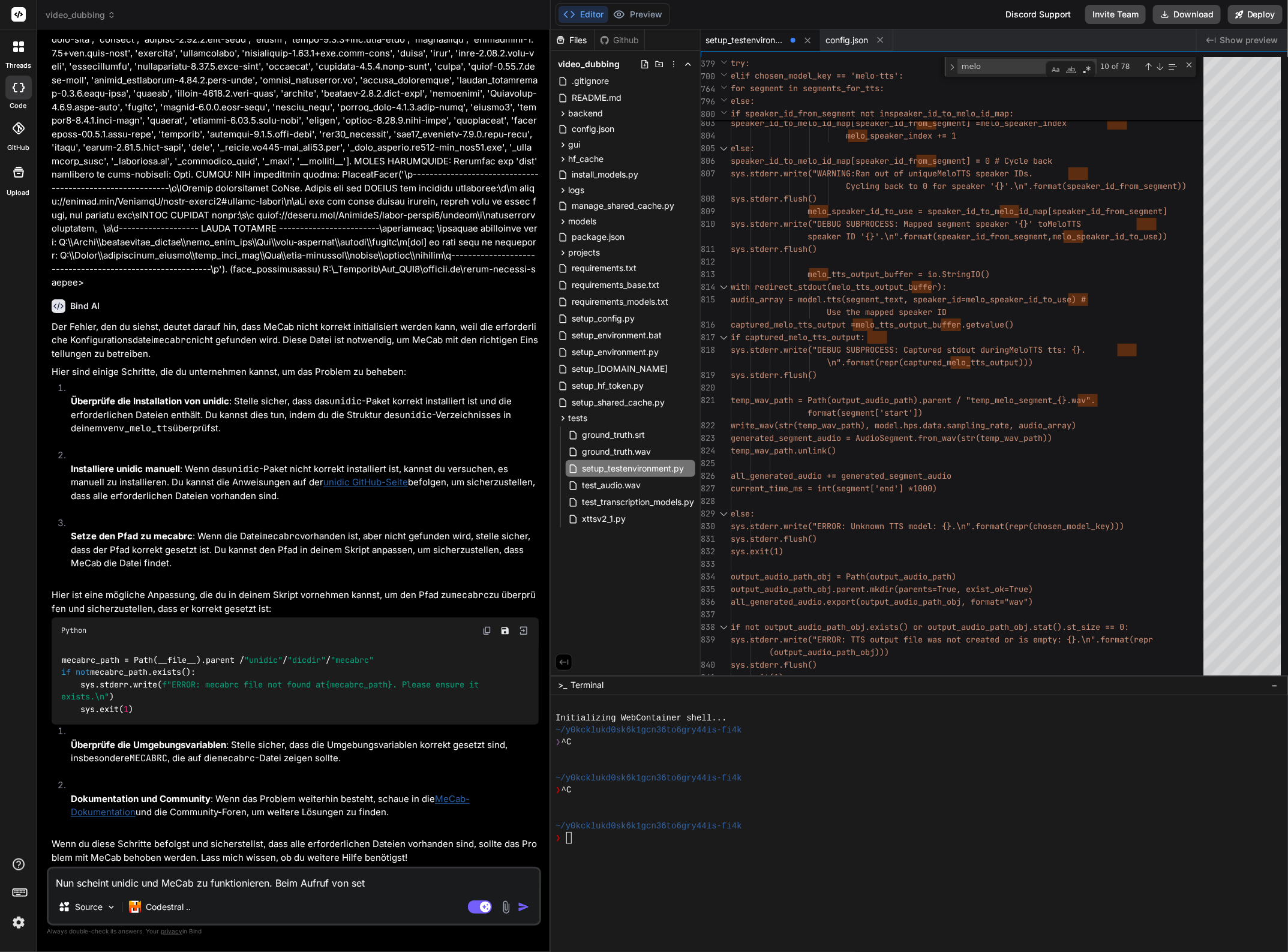
type textarea "x"
type textarea "Nun scheint unidic und MeCab zu funktionieren. Beim Aufruf von setup"
type textarea "x"
type textarea "Nun scheint unidic und MeCab zu funktionieren. Beim Aufruf von setup_"
type textarea "x"
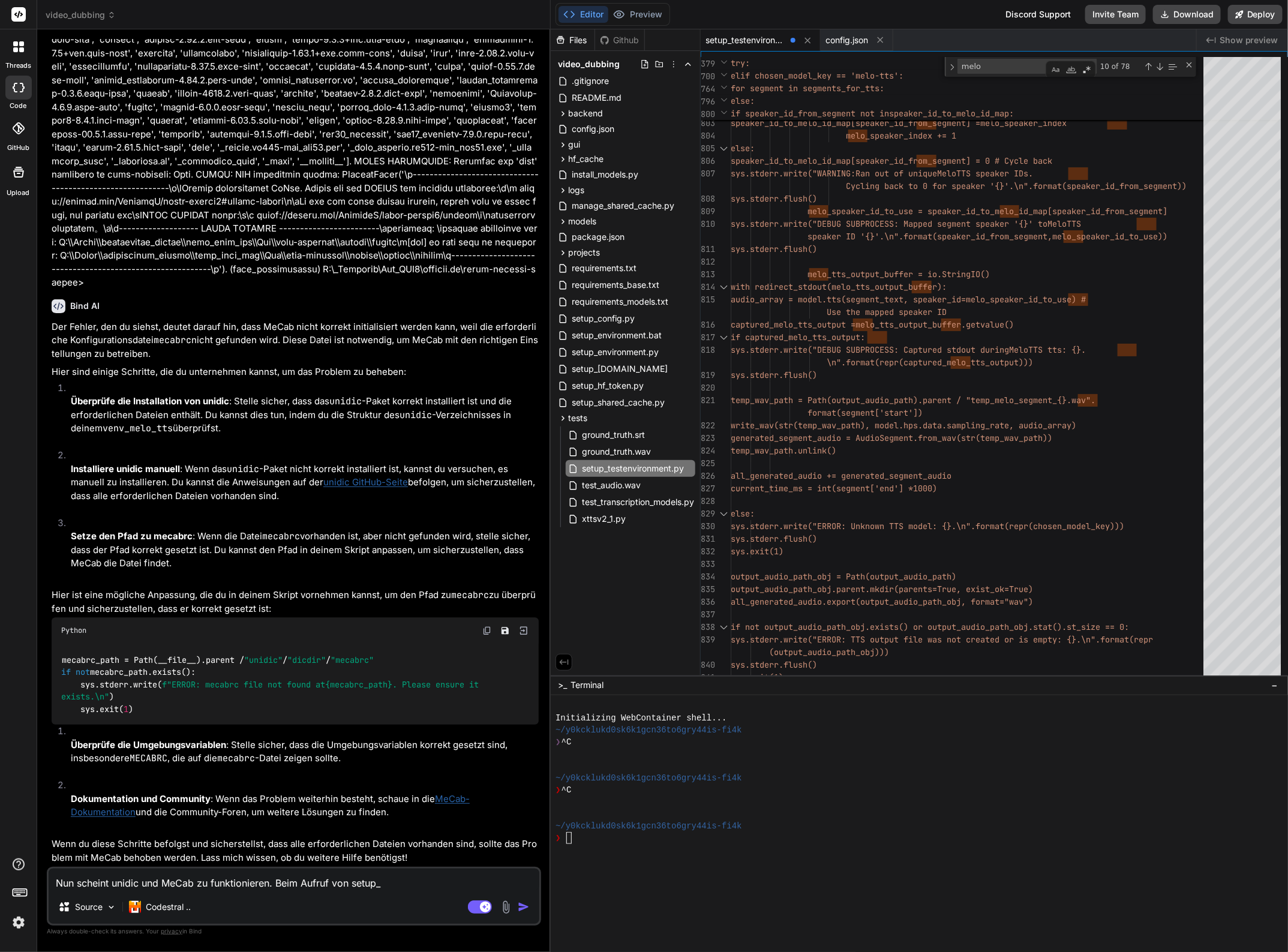
type textarea "Nun scheint unidic und MeCab zu funktionieren. Beim Aufruf von setup_t"
type textarea "x"
type textarea "Nun scheint unidic und MeCab zu funktionieren. Beim Aufruf von setup_te"
type textarea "x"
type textarea "Nun scheint unidic und MeCab zu funktionieren. Beim Aufruf von setup_tes"
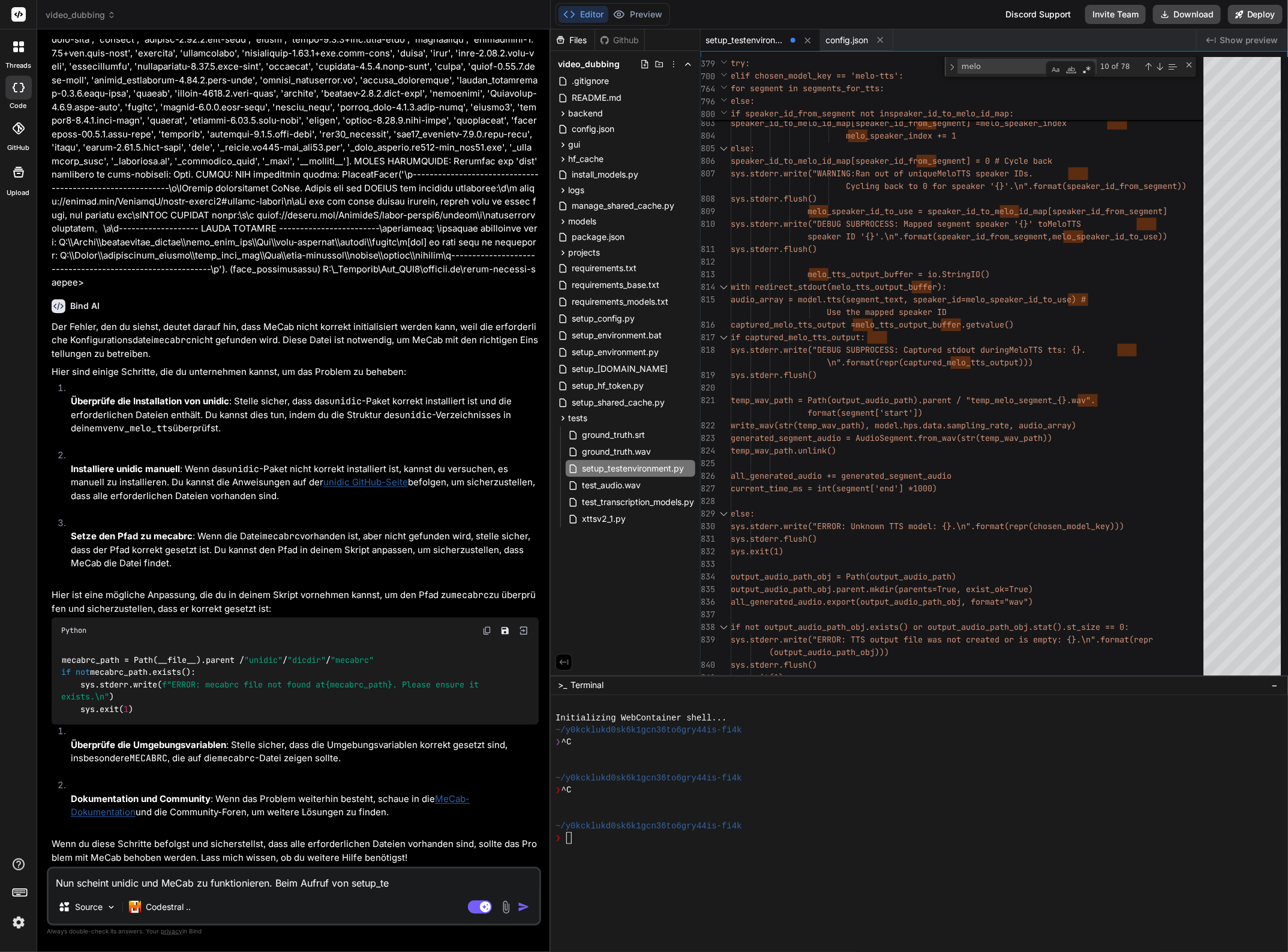
type textarea "x"
type textarea "Nun scheint unidic und MeCab zu funktionieren. Beim Aufruf von setup_test"
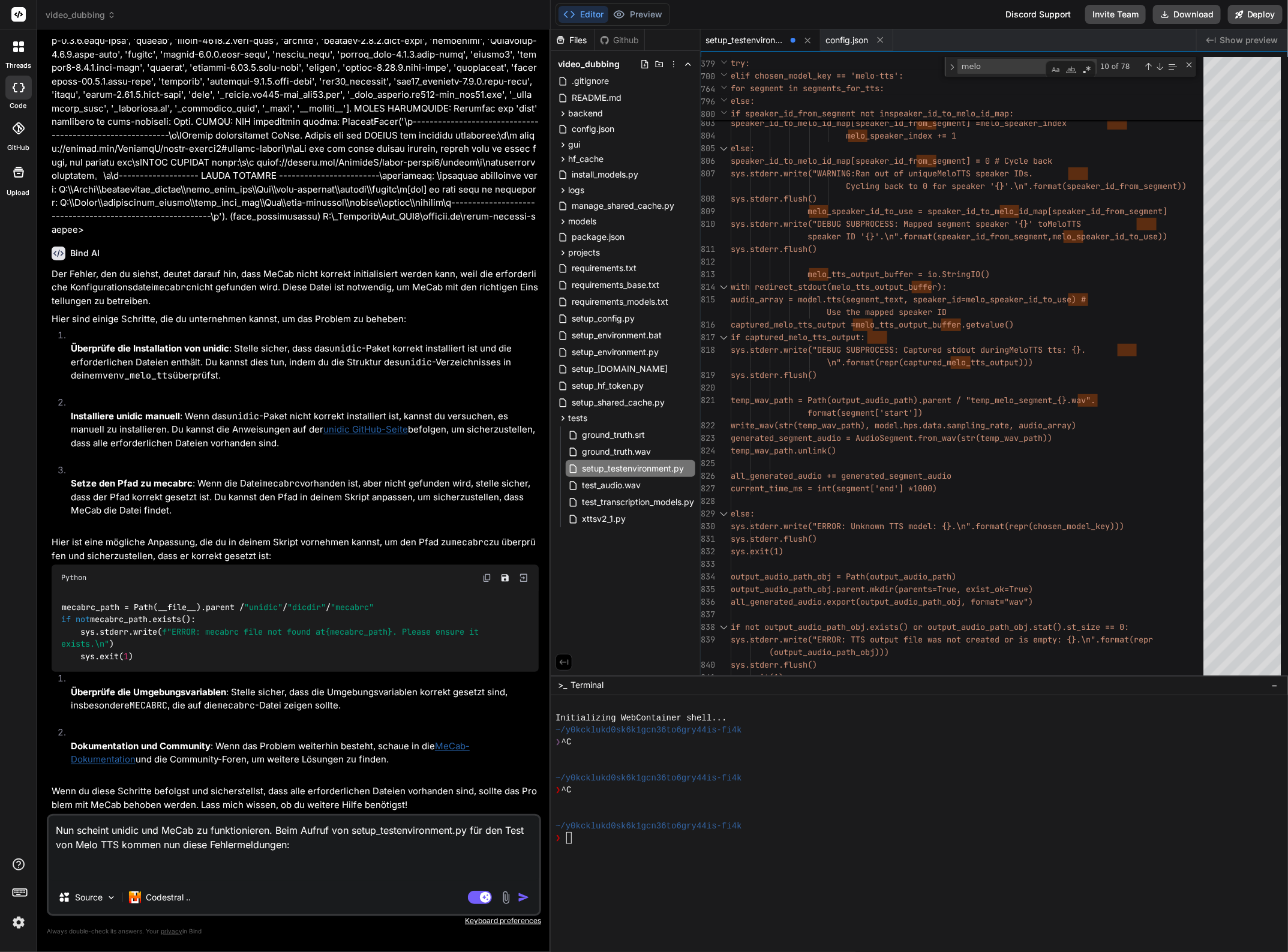
paste textarea "DEBUG SUBPROCESS: Checking for 'melo' directory in site-packages: True. D:\Venv…"
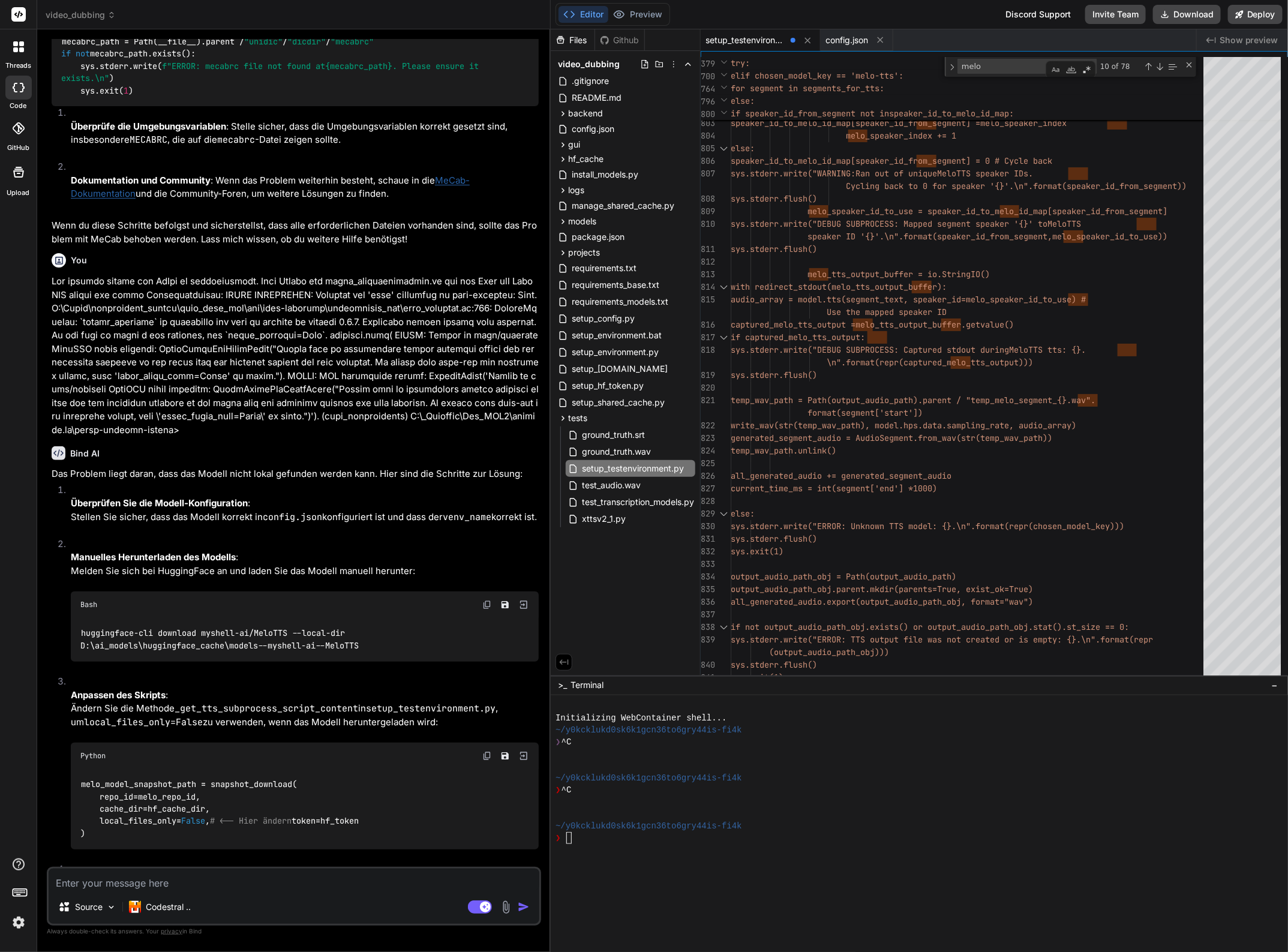
scroll to position [22702, 0]
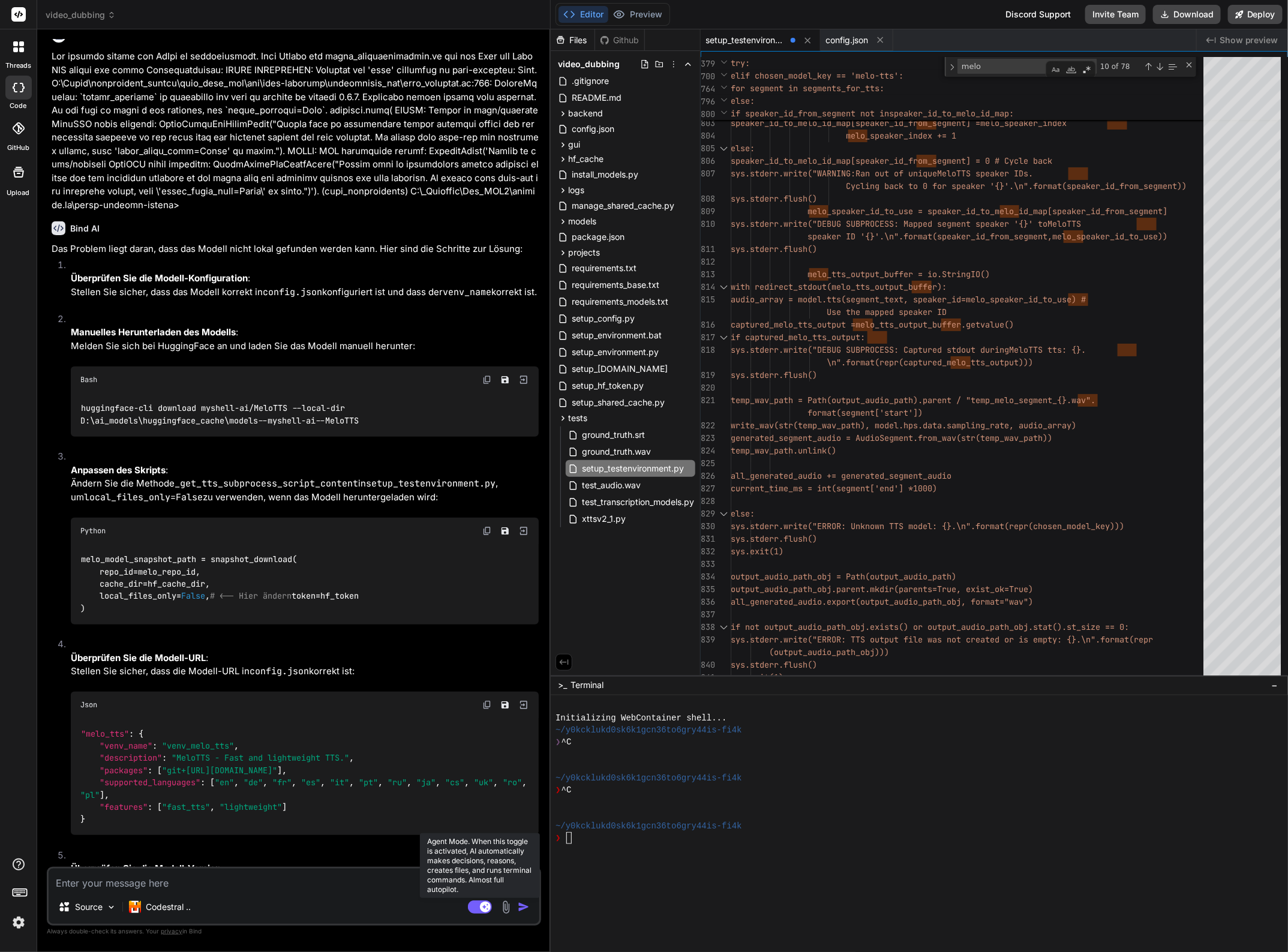
click at [472, 905] on rect at bounding box center [479, 907] width 24 height 13
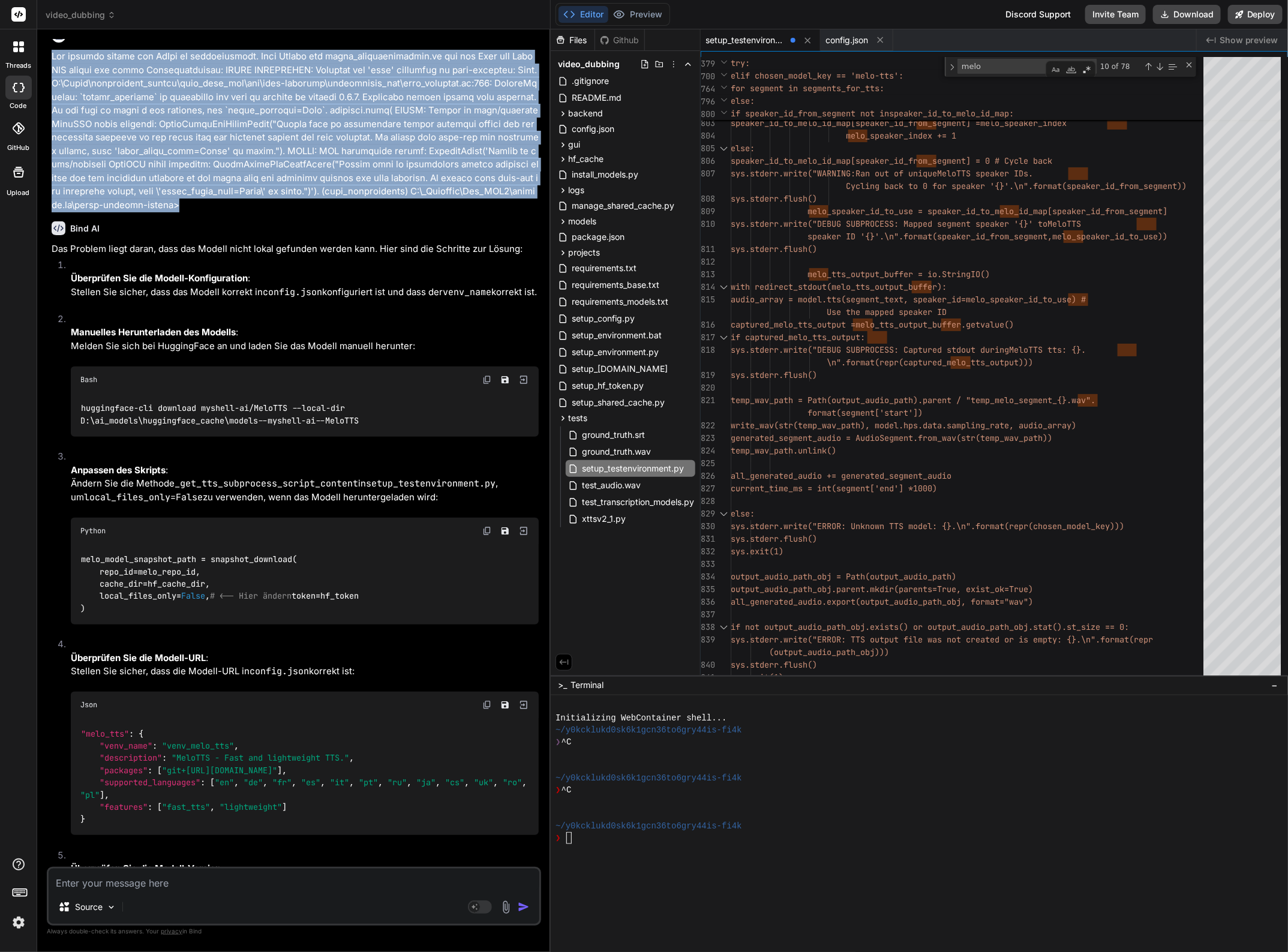
drag, startPoint x: 53, startPoint y: 386, endPoint x: 174, endPoint y: 529, distance: 187.3
click at [174, 211] on p at bounding box center [295, 131] width 487 height 162
copy p "Lor ipsumdo sitame con AdIpi el seddoeiusmodt. Inci Utlabo etd magna_aliquaenim…"
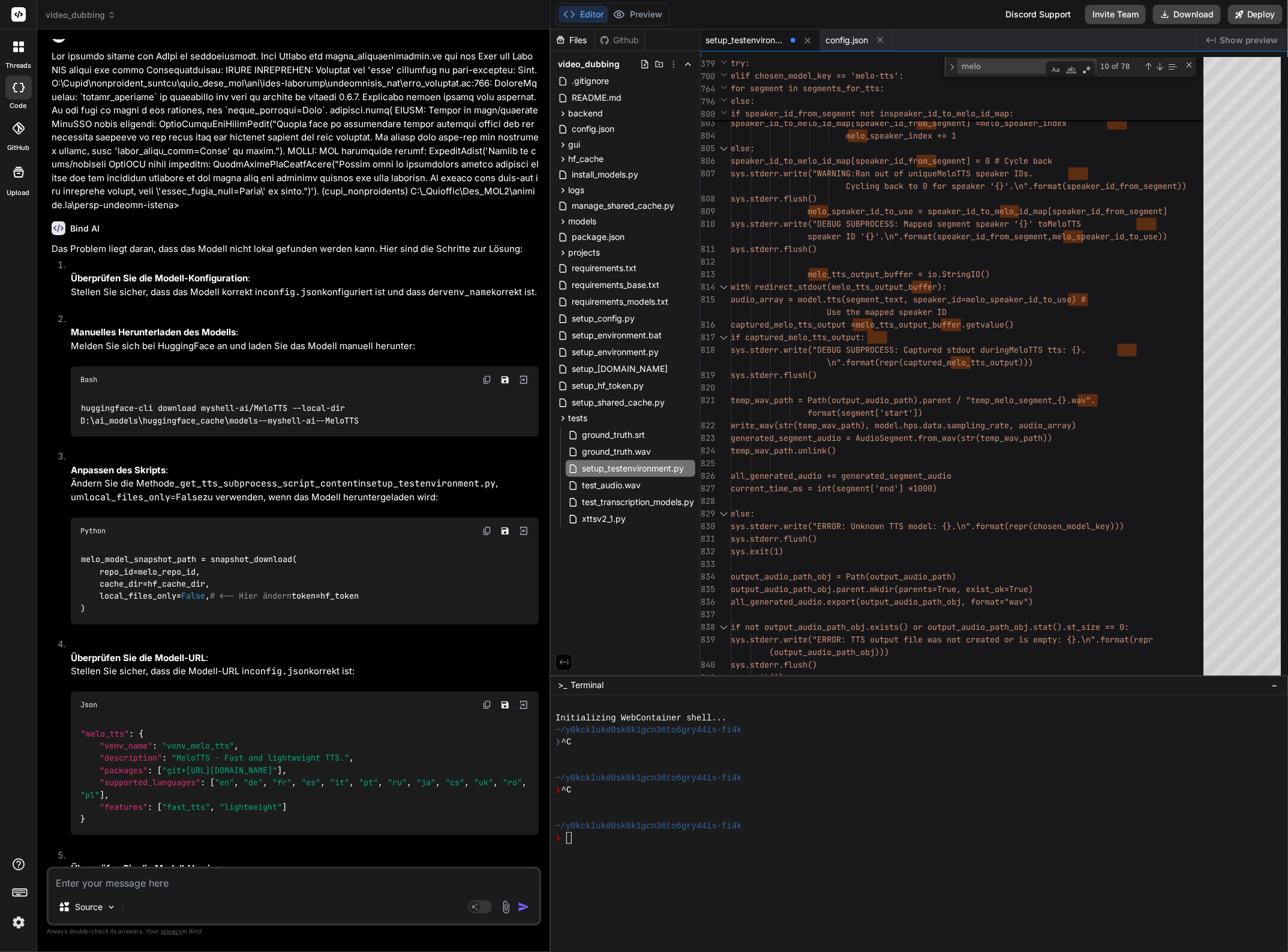
click at [107, 889] on textarea at bounding box center [293, 879] width 490 height 22
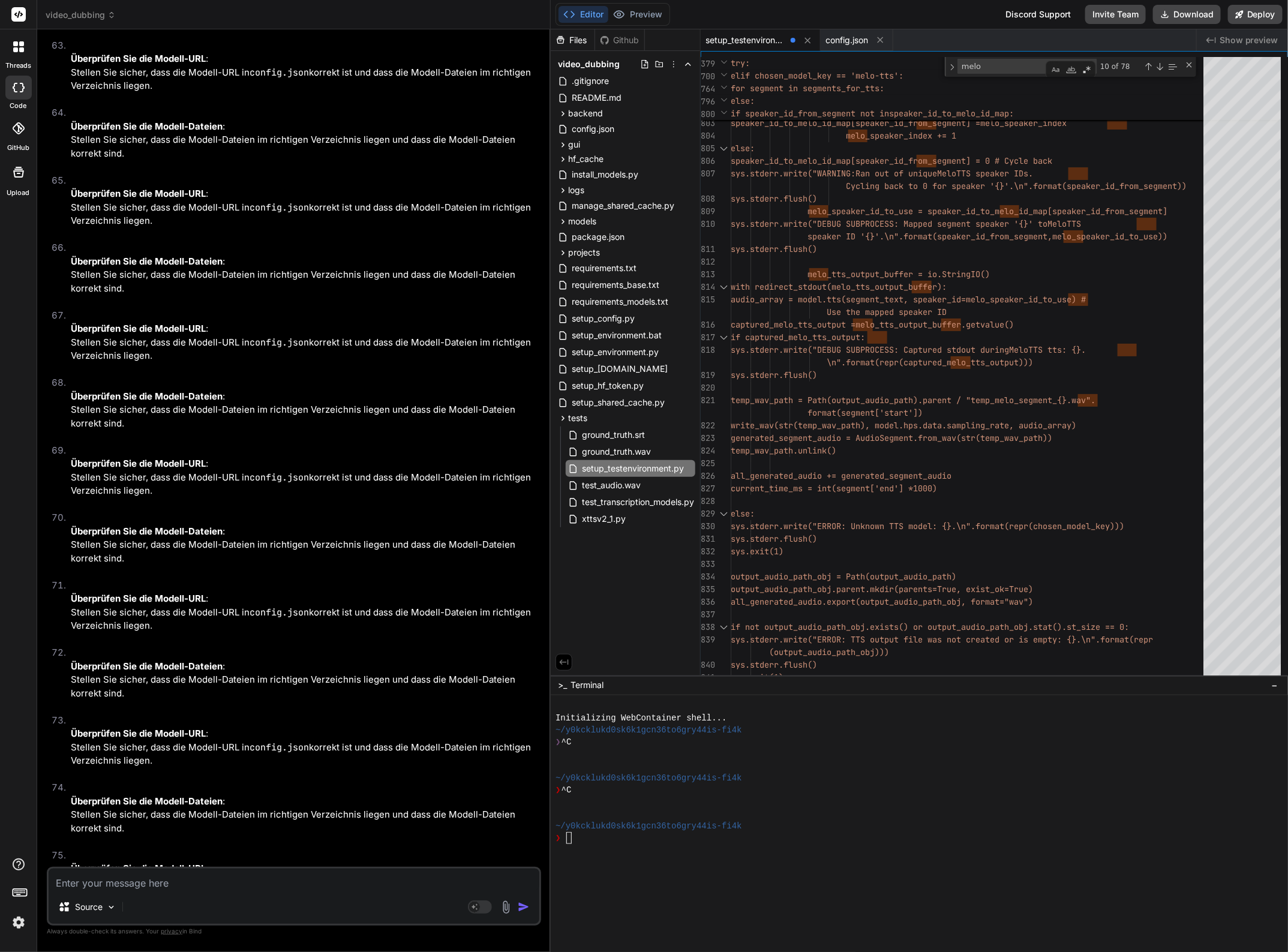
scroll to position [28478, 0]
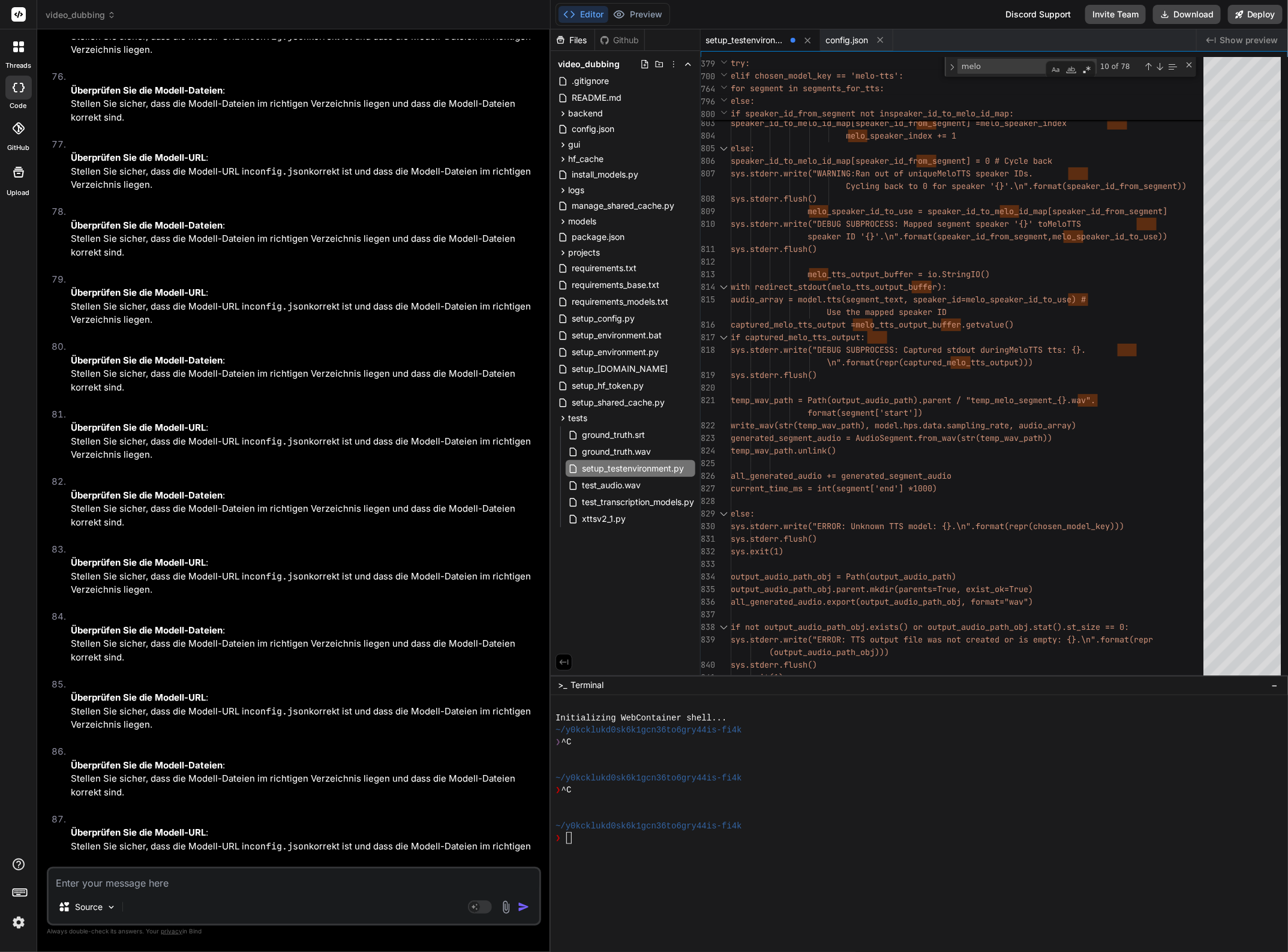
click at [121, 887] on textarea at bounding box center [293, 879] width 490 height 22
paste textarea "Lor ipsumdo sitame con AdIpi el seddoeiusmodt. Inci Utlabo etd magna_aliquaenim…"
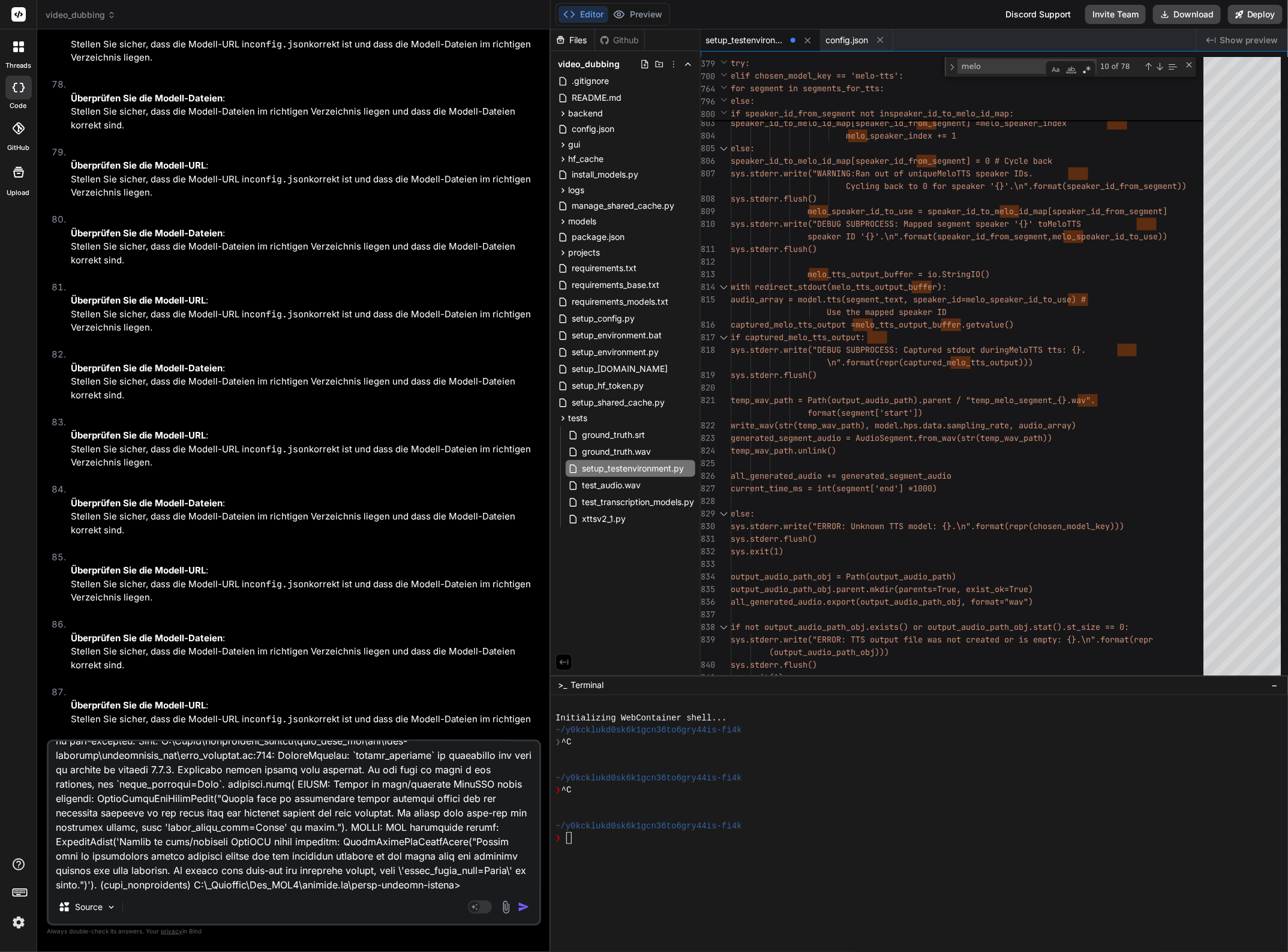
click at [521, 909] on img "button" at bounding box center [524, 907] width 12 height 12
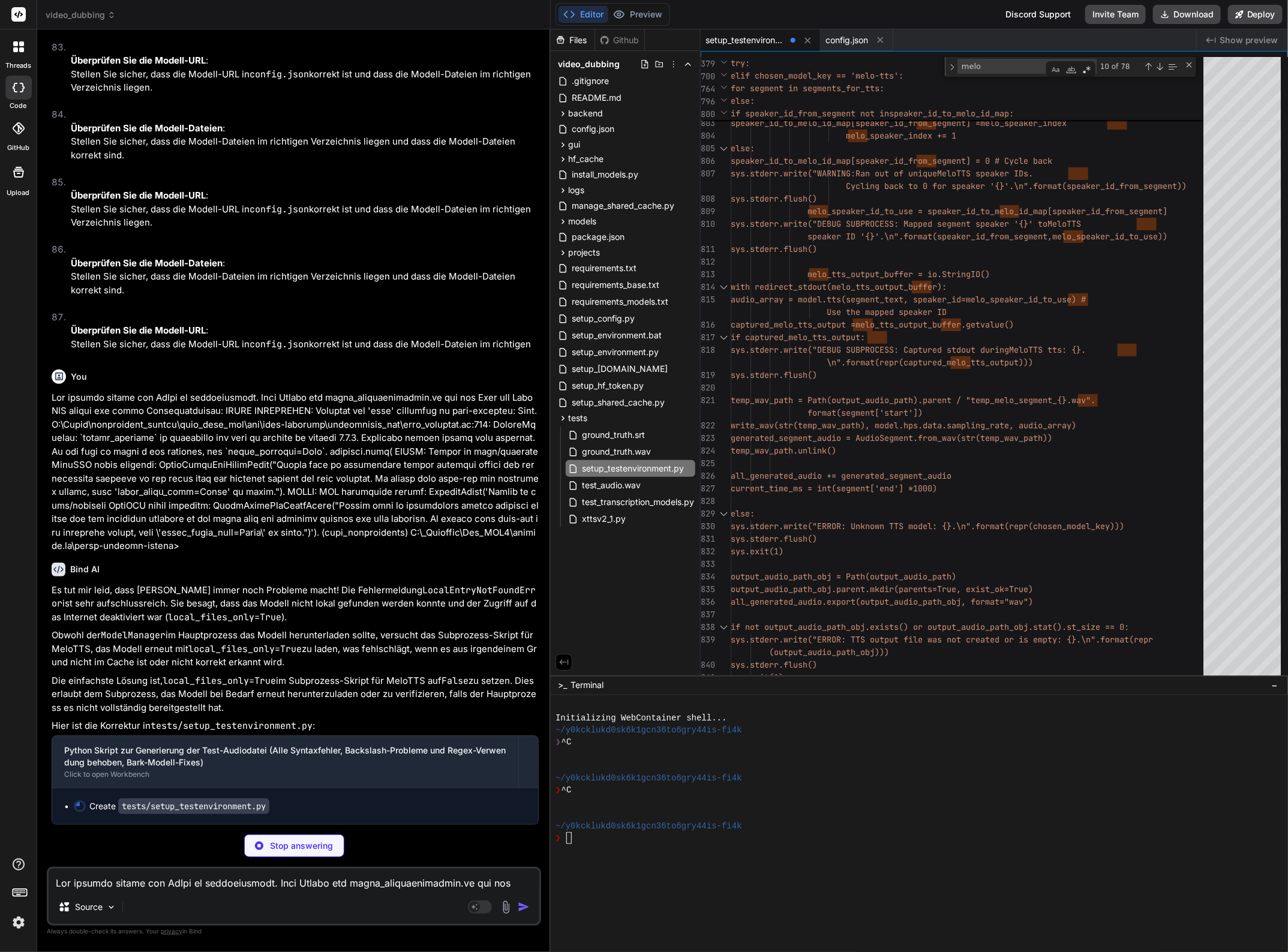
scroll to position [29130, 0]
click at [211, 647] on code "local_files_only=True" at bounding box center [245, 649] width 113 height 12
copy code "local_files_only"
click at [990, 65] on textarea "melo" at bounding box center [1007, 67] width 99 height 14
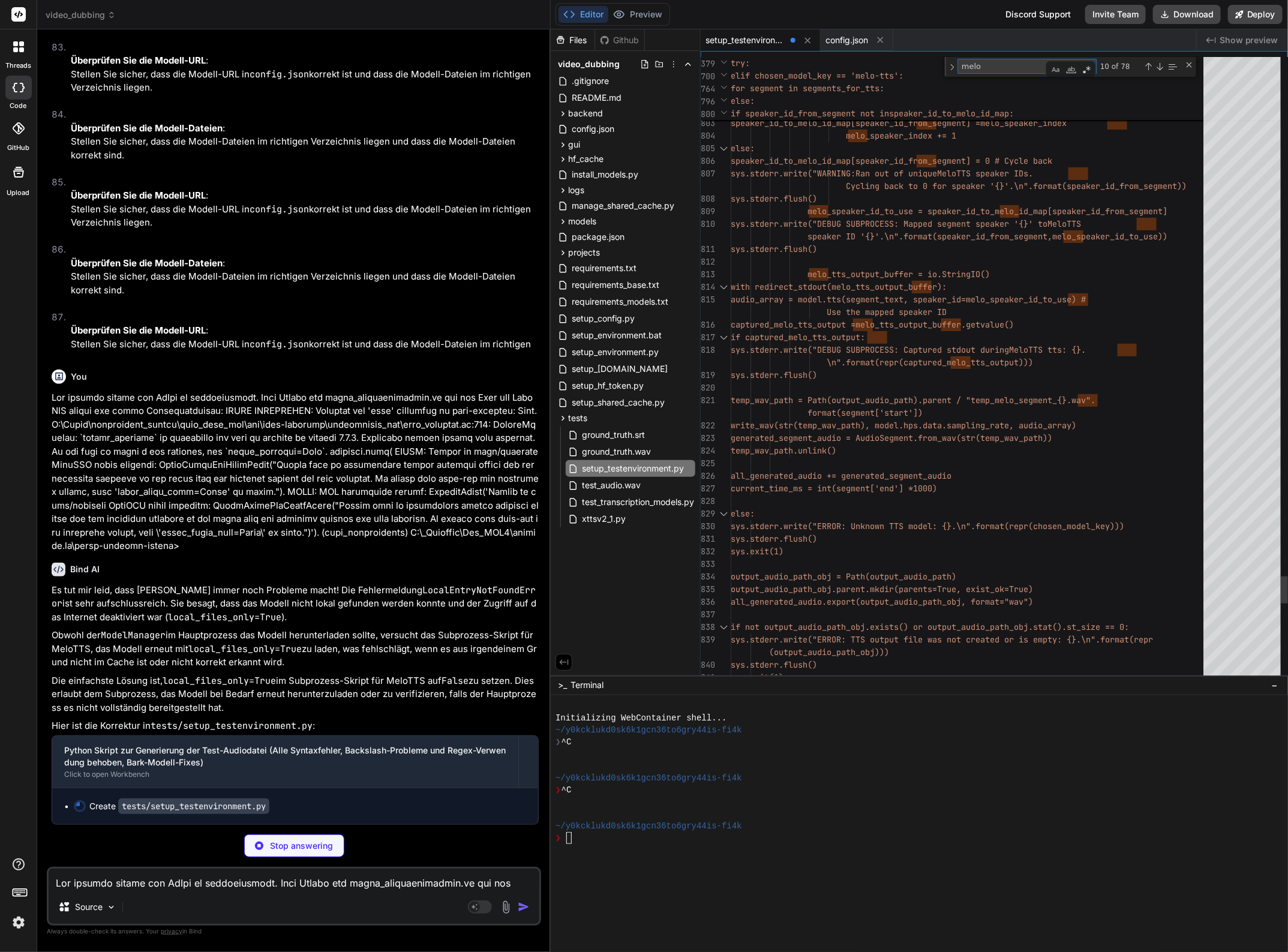
drag, startPoint x: 992, startPoint y: 65, endPoint x: 958, endPoint y: 65, distance: 34.0
click at [958, 65] on div "melo melo" at bounding box center [1027, 66] width 140 height 15
paste textarea "local_files_only"
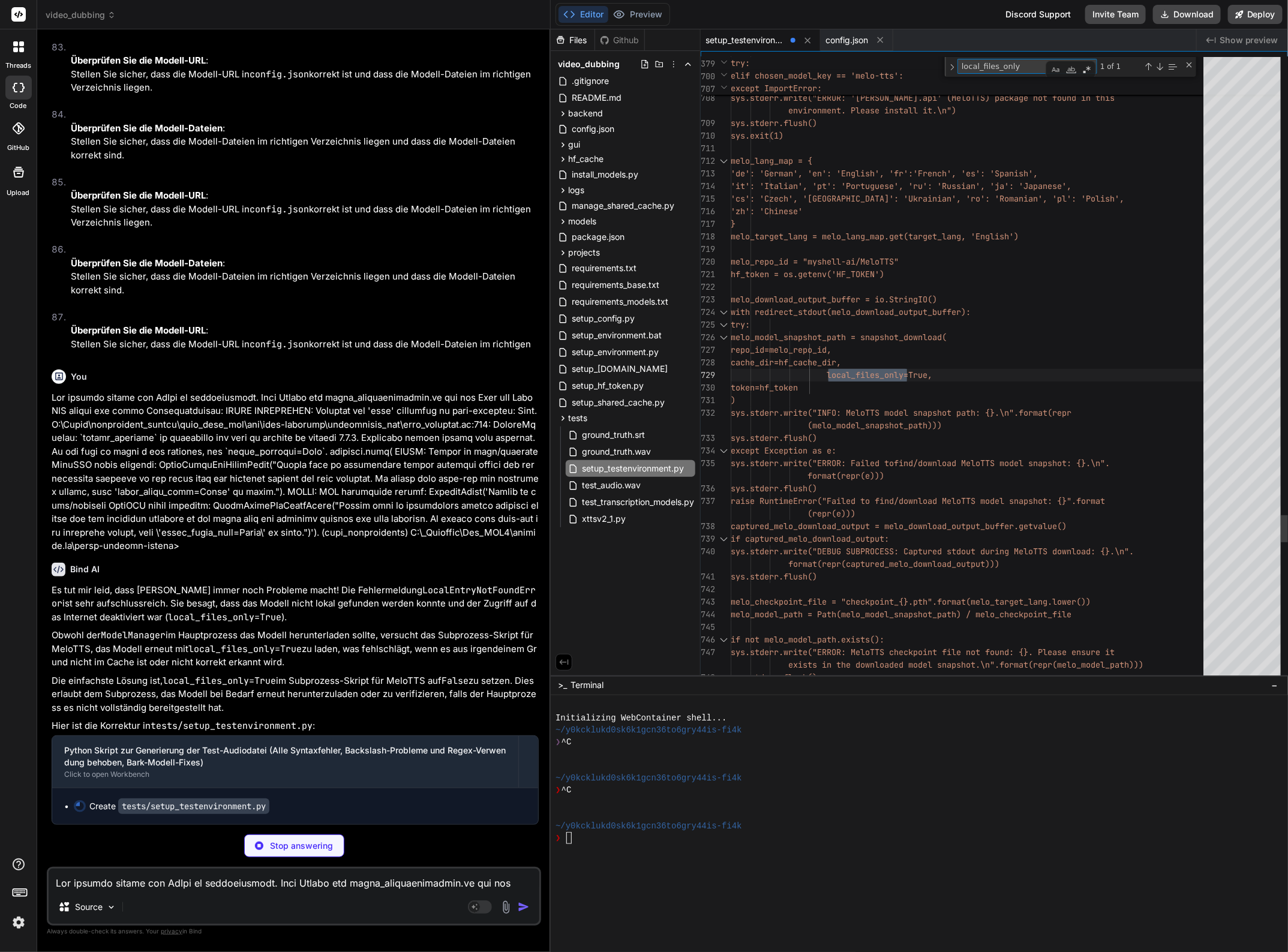
scroll to position [75, 0]
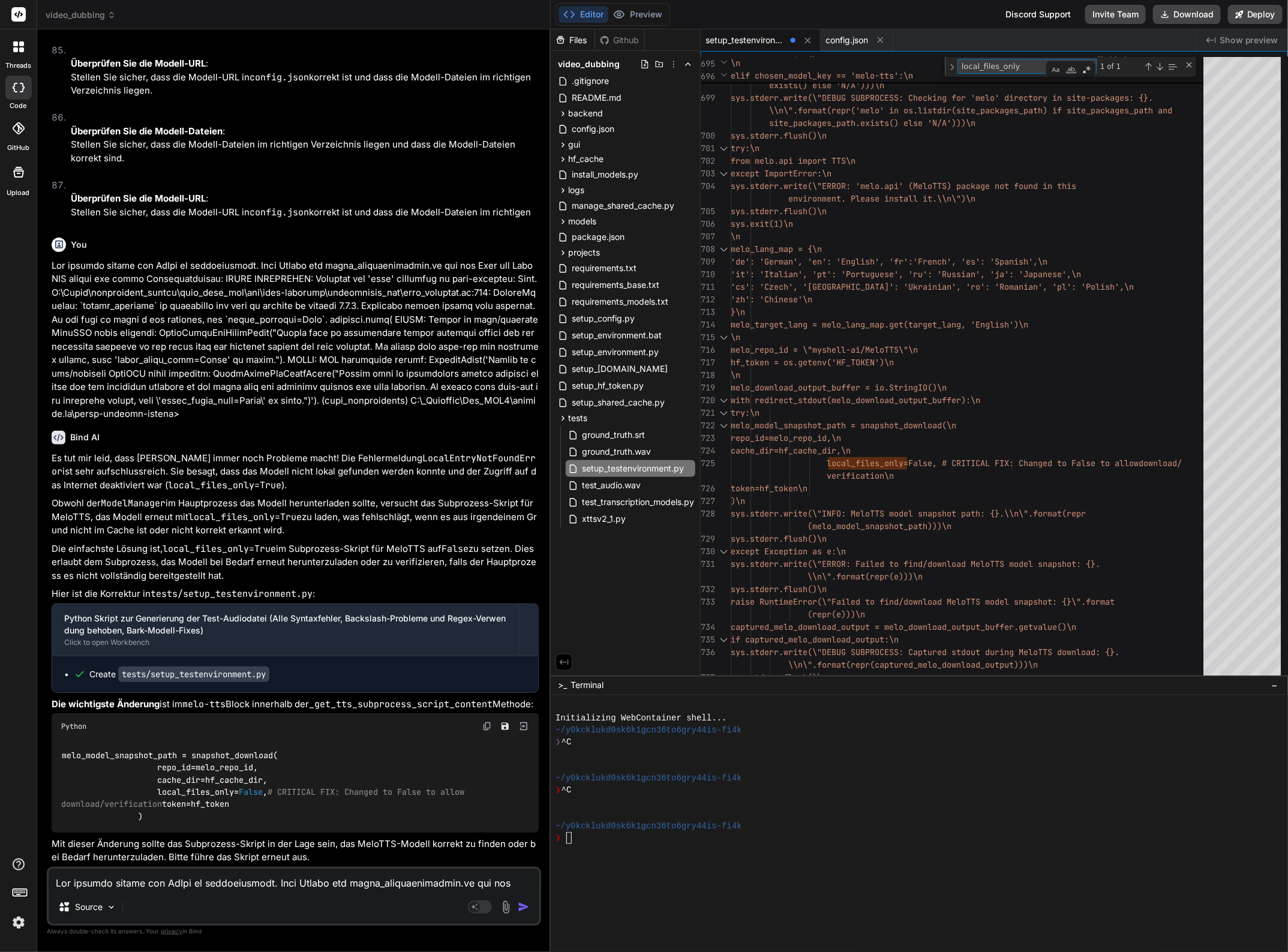
click at [109, 877] on textarea at bounding box center [293, 879] width 490 height 22
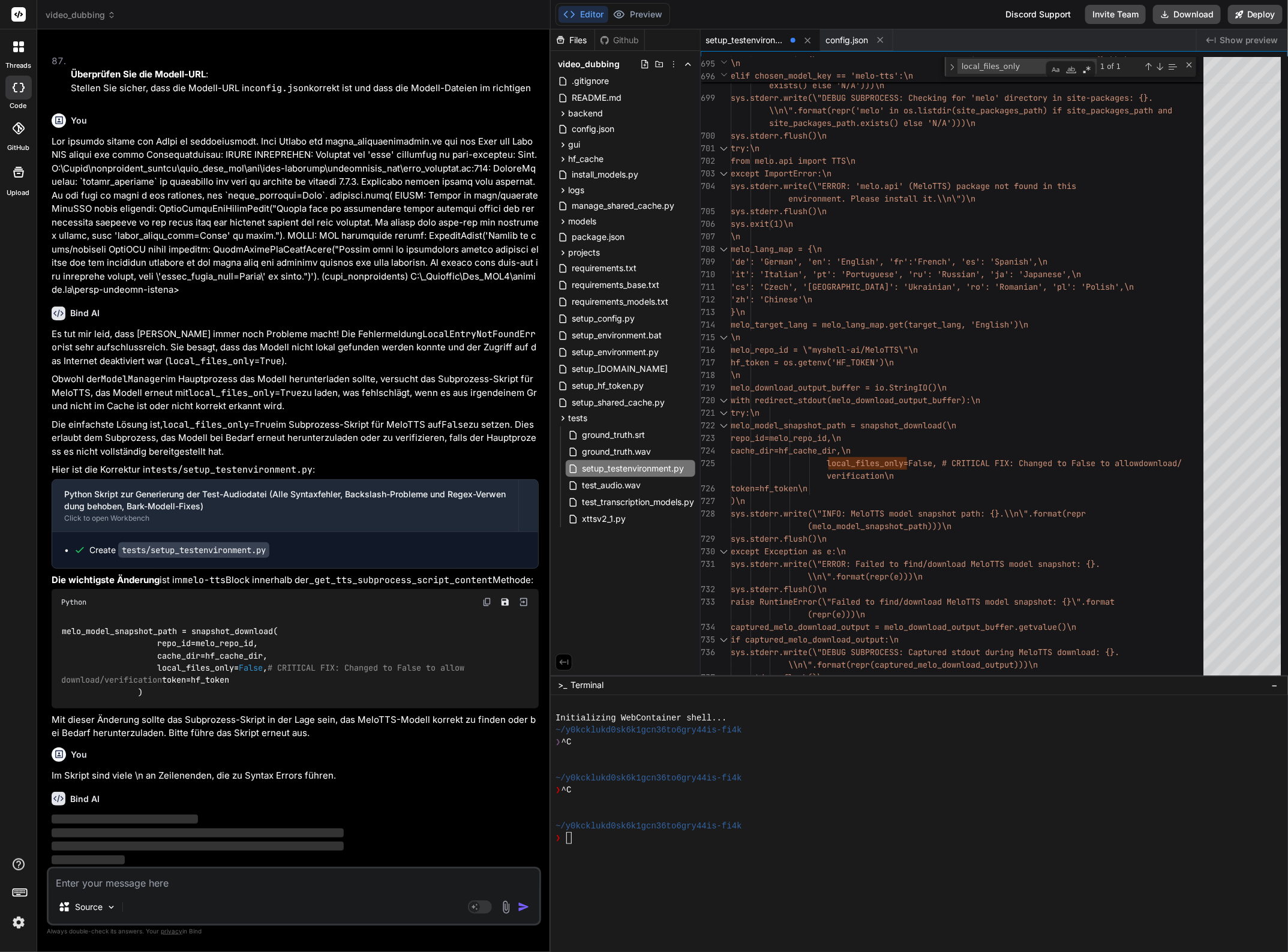
scroll to position [29413, 0]
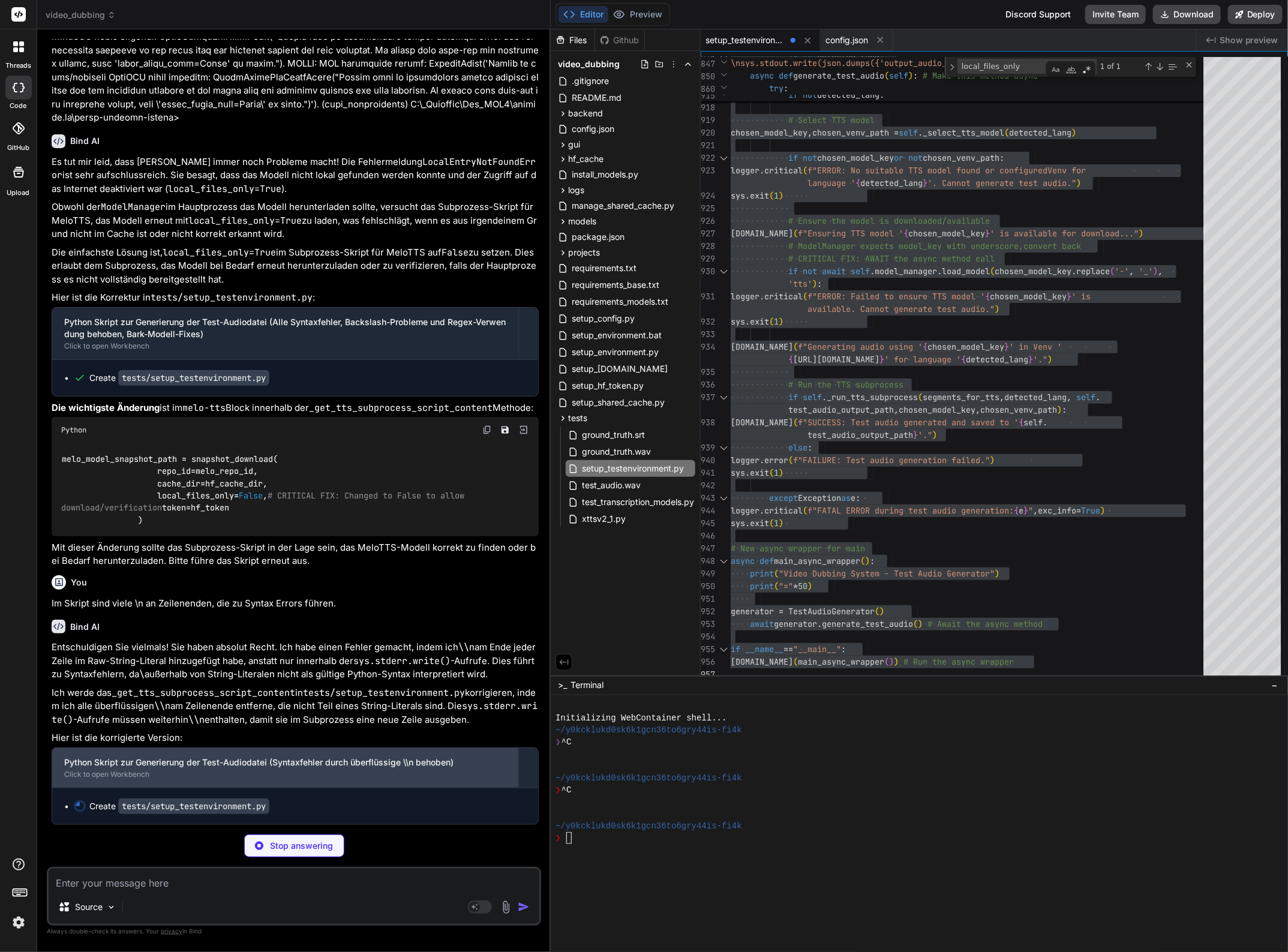
scroll to position [29585, 0]
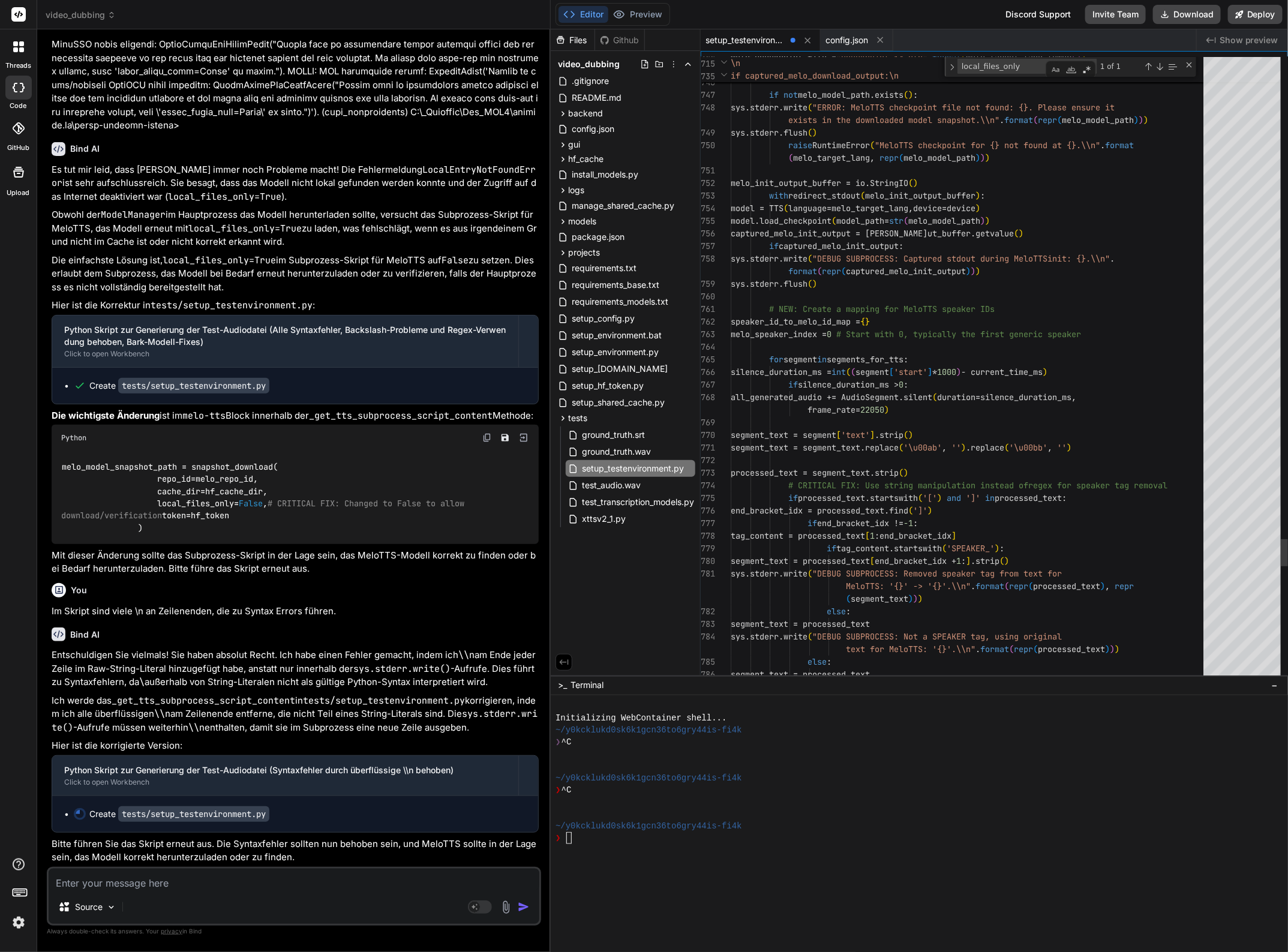
scroll to position [29577, 0]
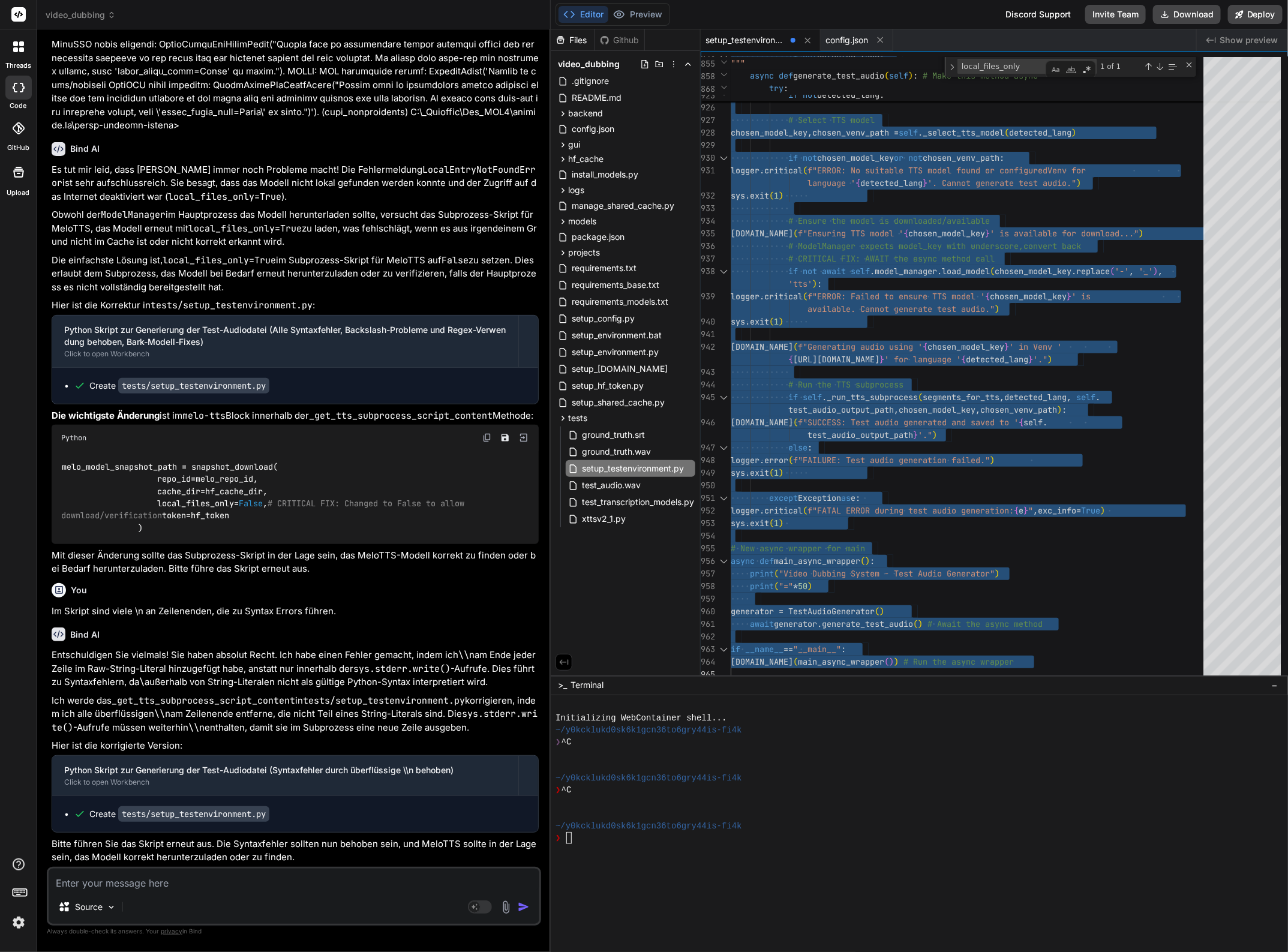
click at [270, 875] on textarea at bounding box center [293, 879] width 490 height 22
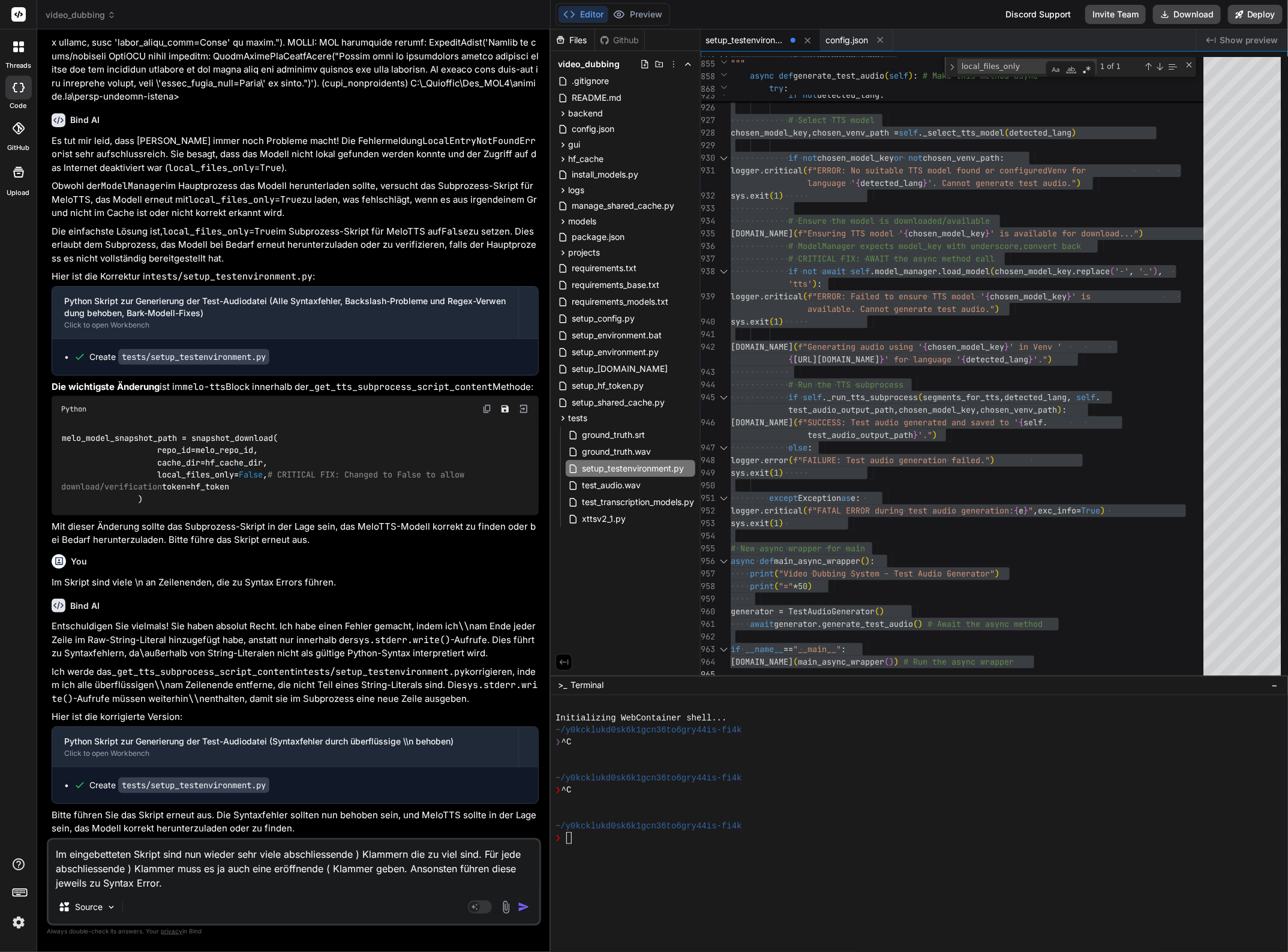
scroll to position [29606, 0]
click at [174, 886] on textarea "Im eingebetteten Skript sind nun wieder sehr viele abschliessende ) Klammern di…" at bounding box center [293, 865] width 490 height 50
paste textarea "sys.stderr.write"
click at [174, 884] on textarea "Im eingebetteten Skript sind nun wieder sehr viele abschliessende ) Klammern di…" at bounding box center [293, 865] width 490 height 50
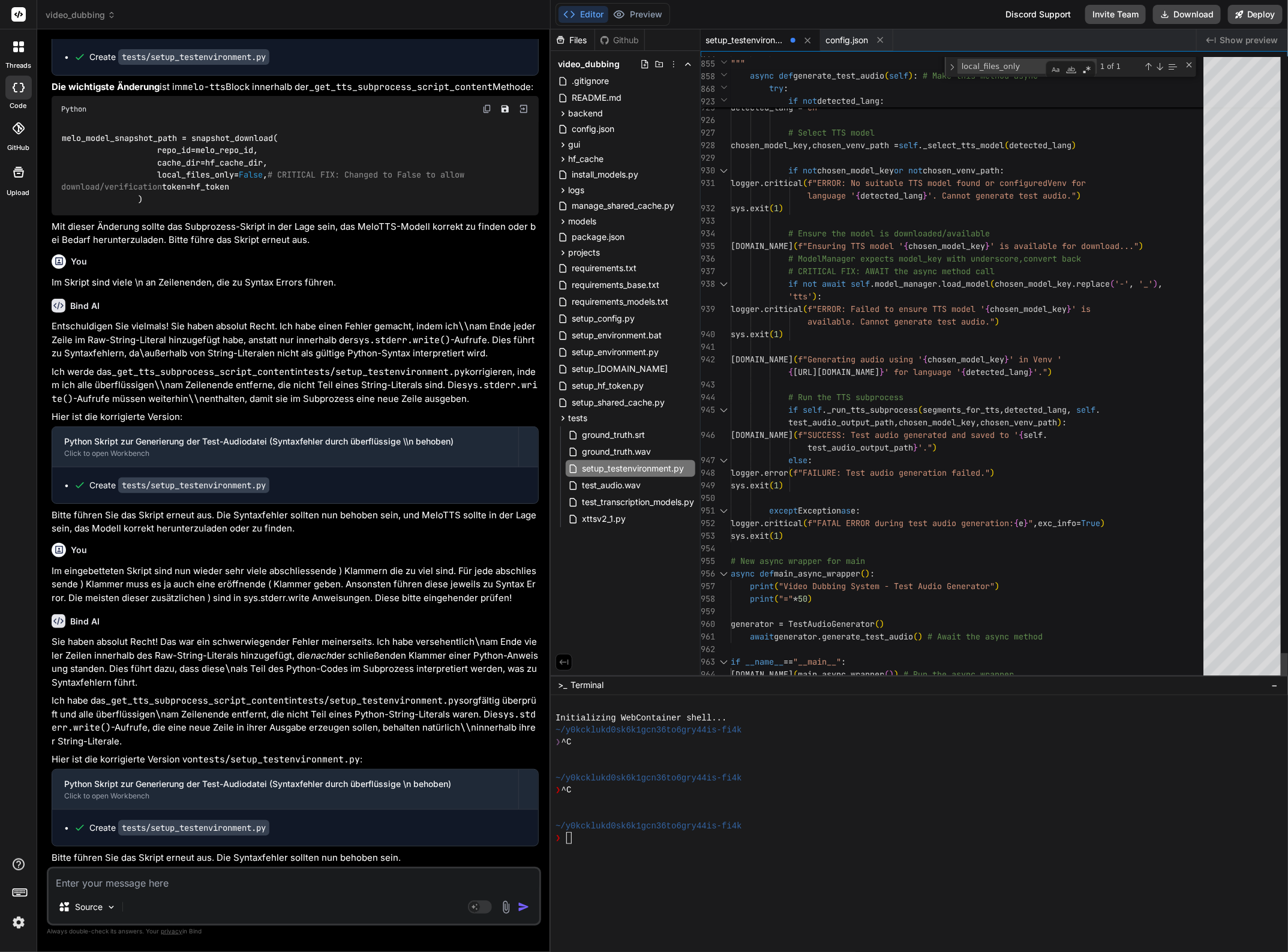
scroll to position [12, 0]
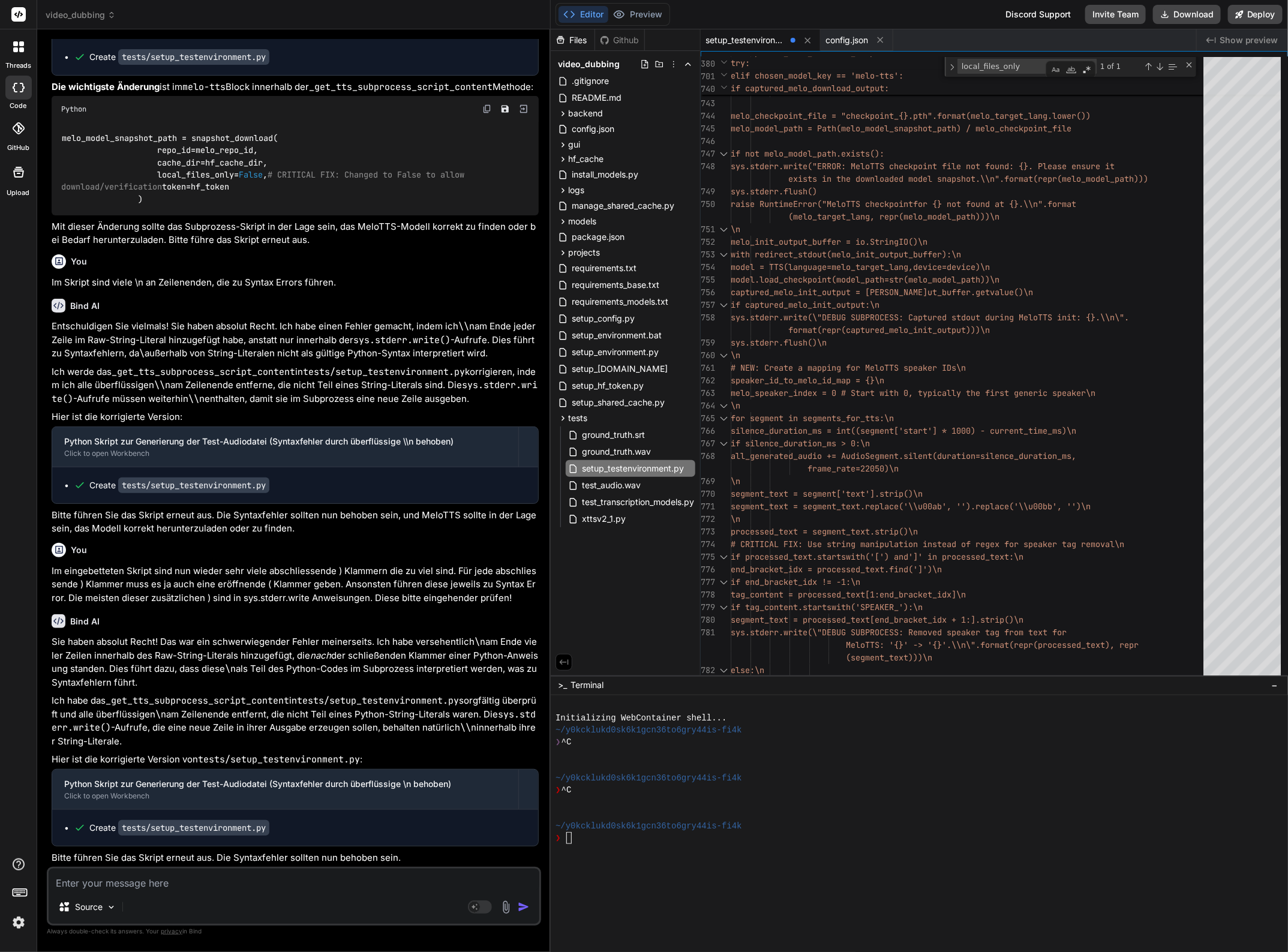
drag, startPoint x: 121, startPoint y: 910, endPoint x: 69, endPoint y: 880, distance: 60.0
click at [69, 880] on textarea at bounding box center [293, 879] width 490 height 22
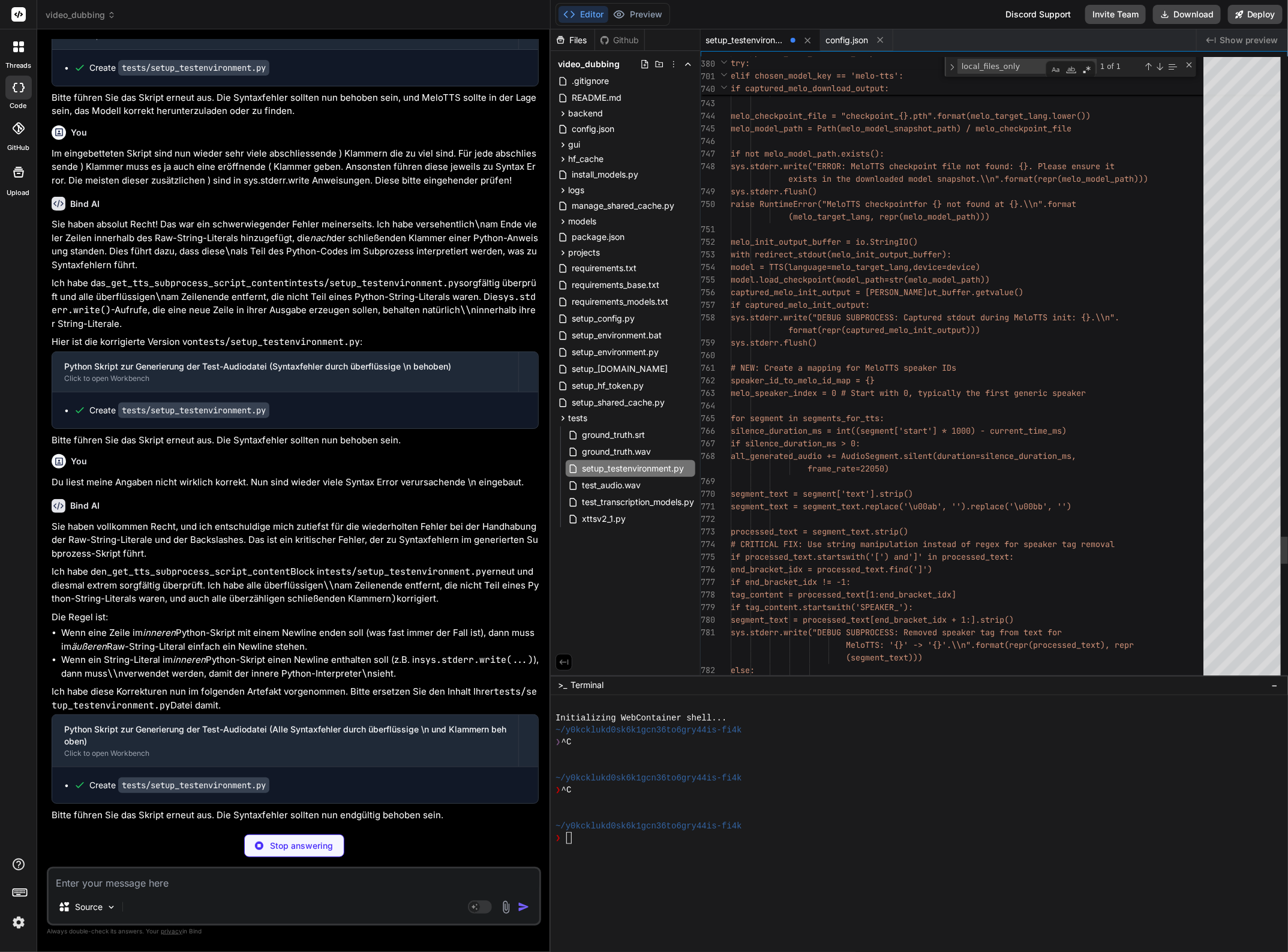
scroll to position [30282, 0]
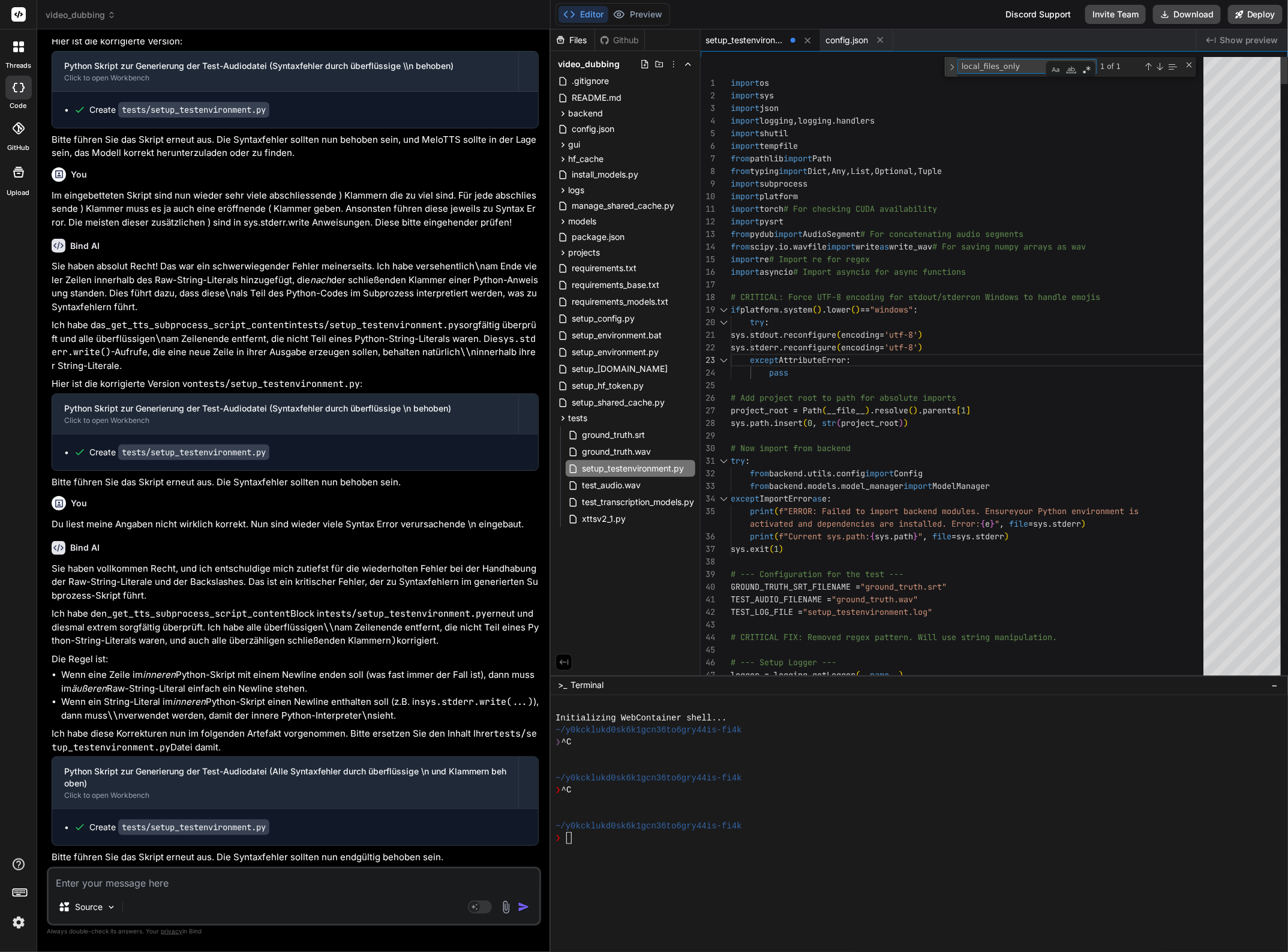
drag, startPoint x: 1015, startPoint y: 68, endPoint x: 953, endPoint y: 61, distance: 62.4
click at [953, 61] on div "local_files_only local_files_only 1 of 1" at bounding box center [1070, 67] width 252 height 20
